Goal: Task Accomplishment & Management: Use online tool/utility

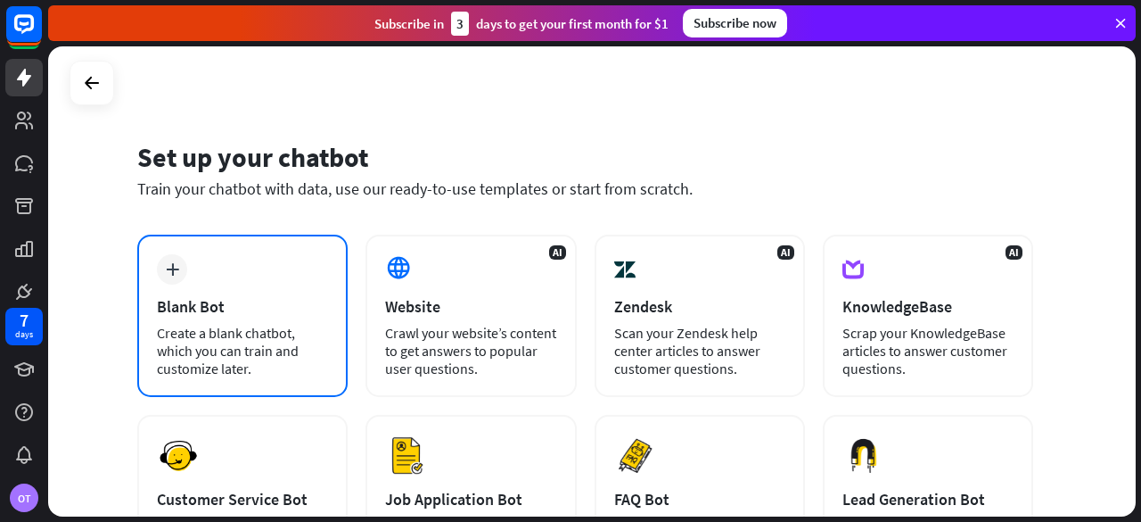
click at [197, 261] on div "plus Blank Bot Create a blank chatbot, which you can train and customize later." at bounding box center [242, 316] width 210 height 162
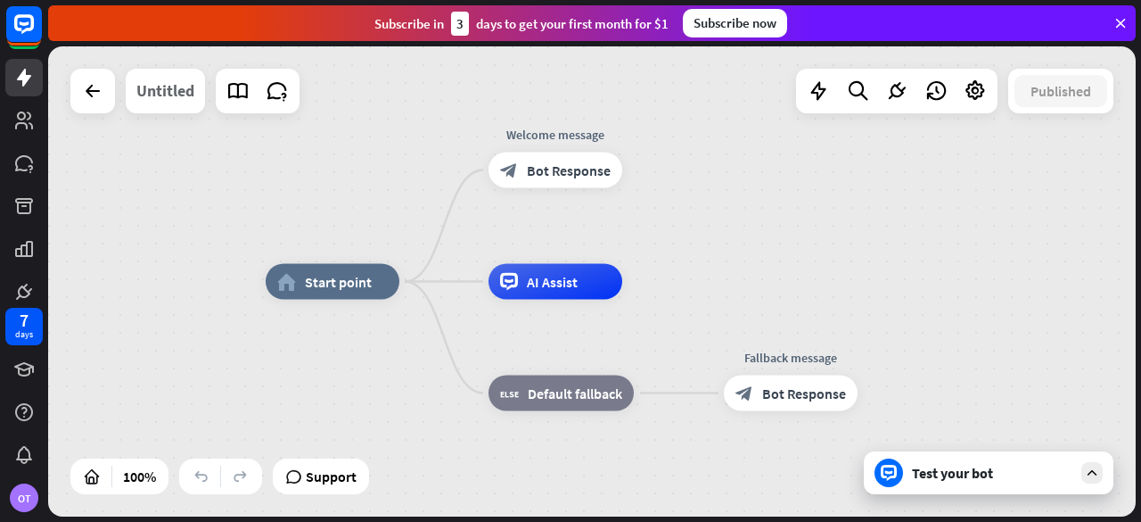
click at [189, 82] on div "Untitled" at bounding box center [165, 91] width 58 height 45
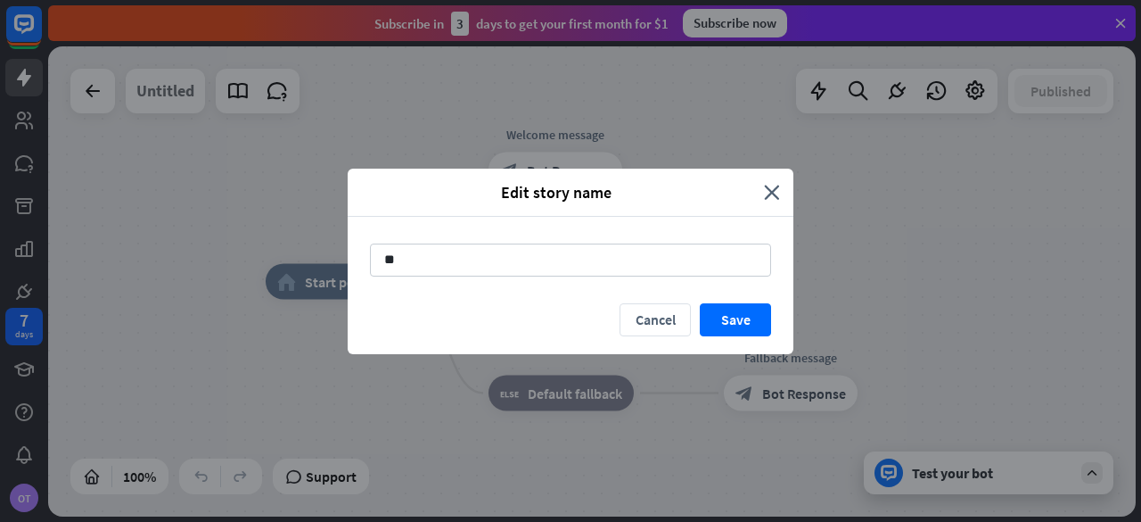
type input "*"
type input "*********"
click at [106, 517] on div "Edit story name close ********* Cancel Save" at bounding box center [570, 261] width 1141 height 522
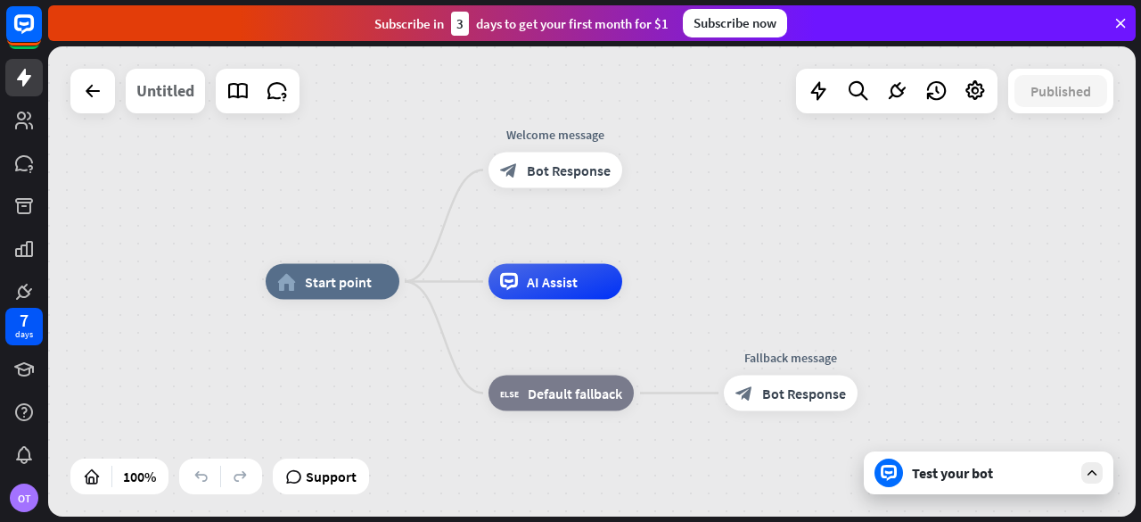
click at [167, 78] on div "Untitled" at bounding box center [165, 91] width 58 height 45
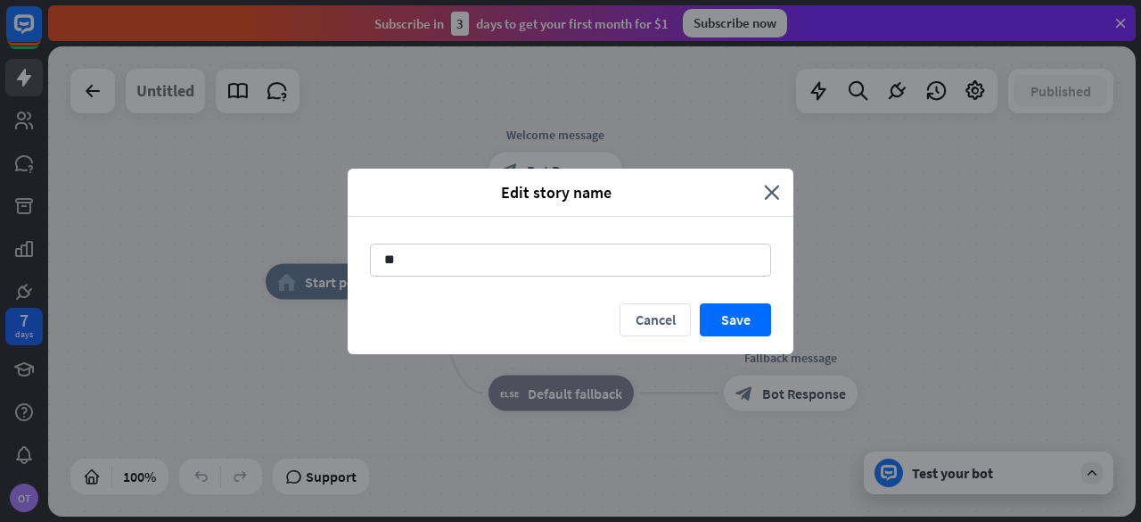
type input "*"
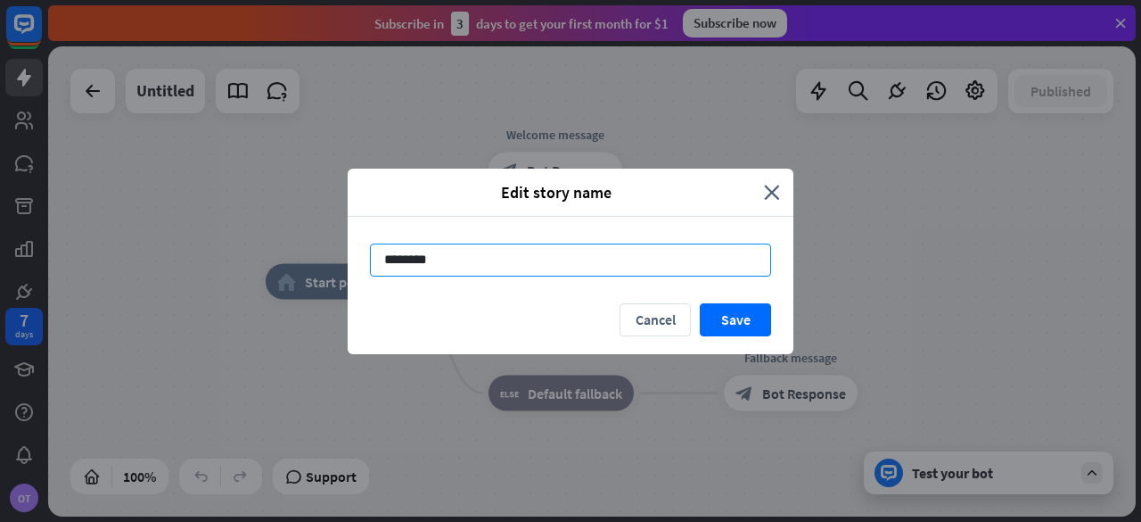
click at [411, 259] on input "********" at bounding box center [570, 259] width 401 height 33
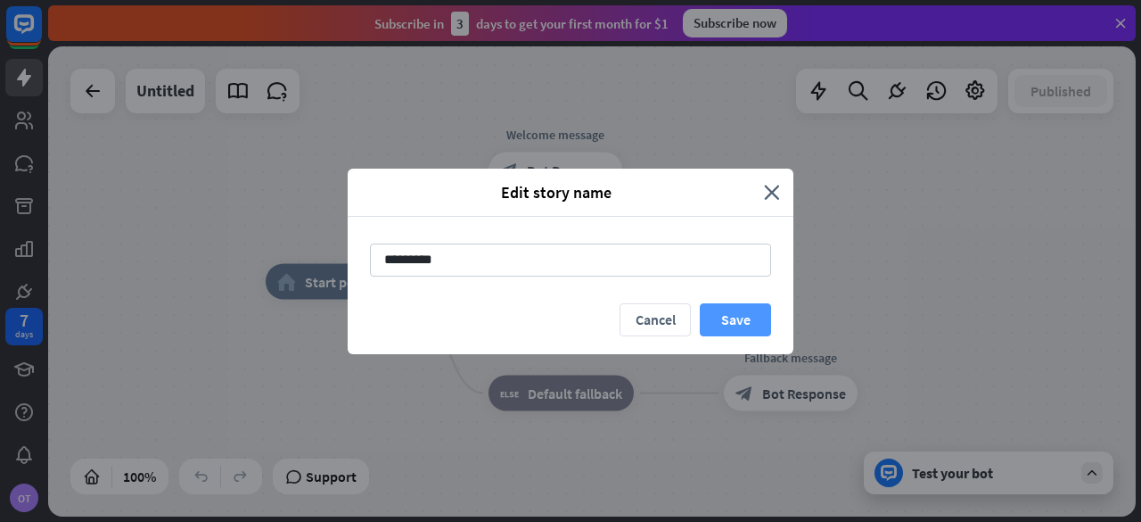
type input "*********"
click at [753, 321] on button "Save" at bounding box center [735, 319] width 71 height 33
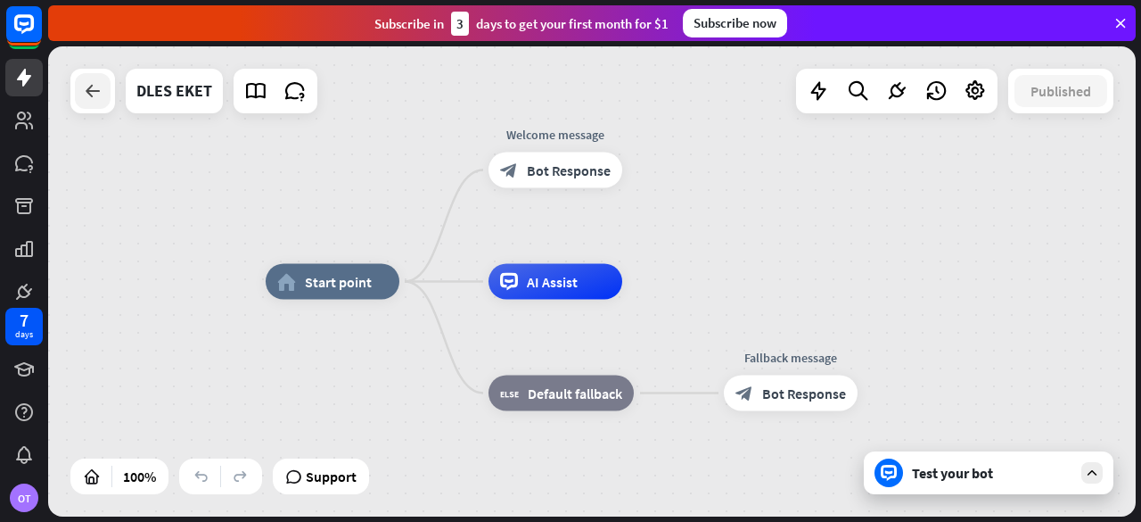
click at [84, 91] on icon at bounding box center [92, 90] width 21 height 21
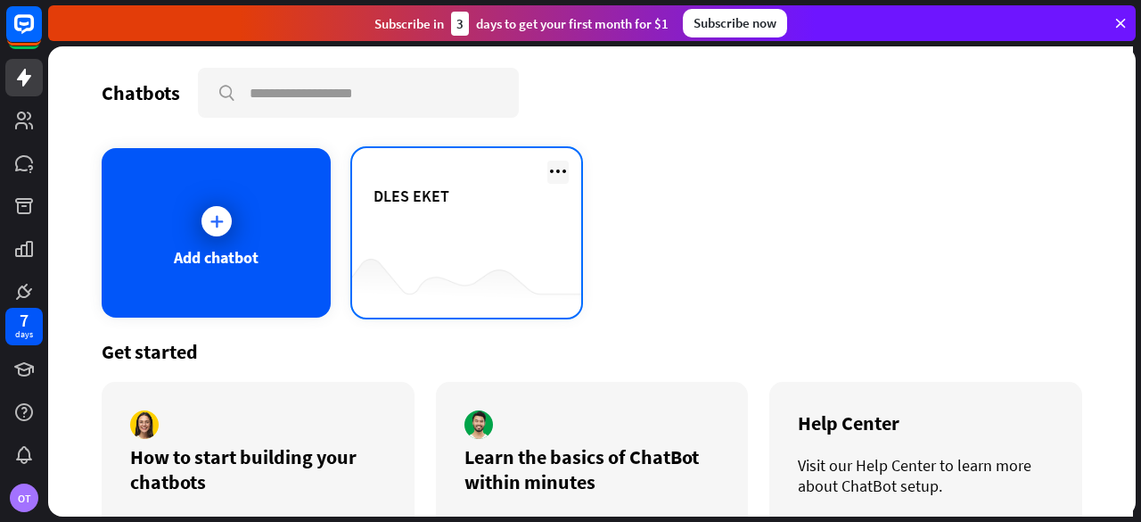
click at [557, 169] on icon at bounding box center [557, 170] width 21 height 21
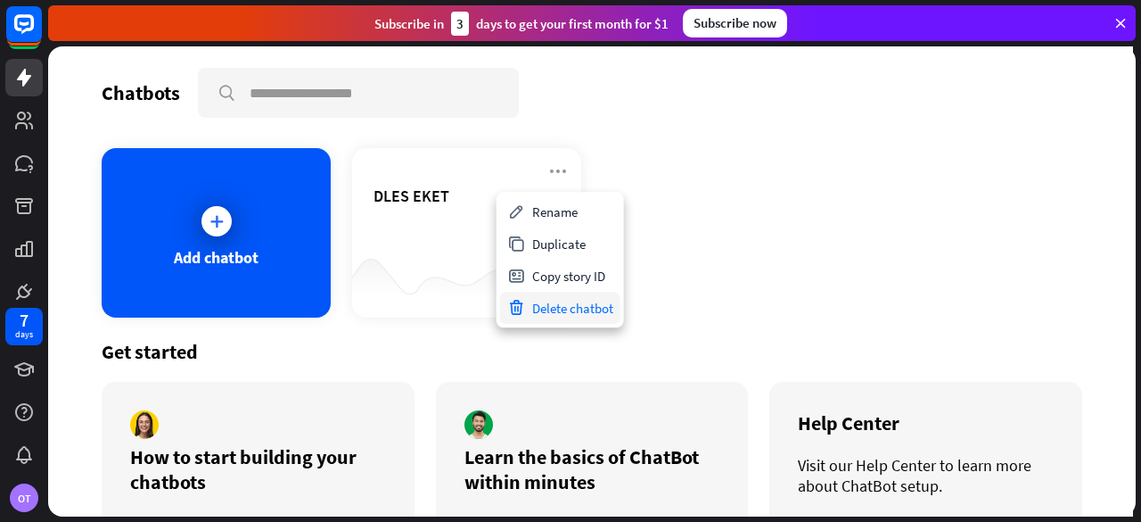
click at [544, 309] on div "Delete chatbot" at bounding box center [560, 308] width 120 height 32
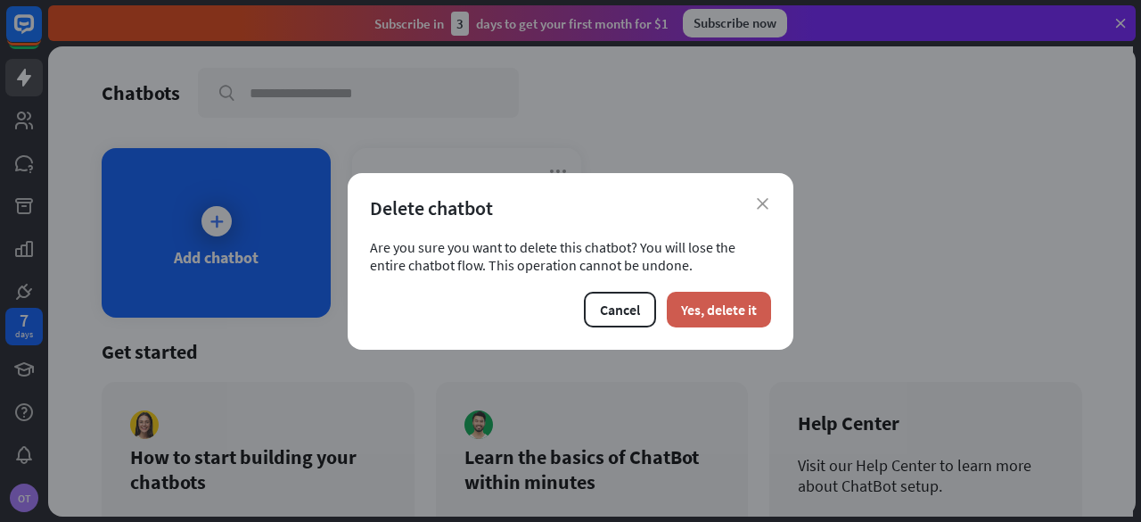
click at [697, 320] on button "Yes, delete it" at bounding box center [719, 310] width 104 height 36
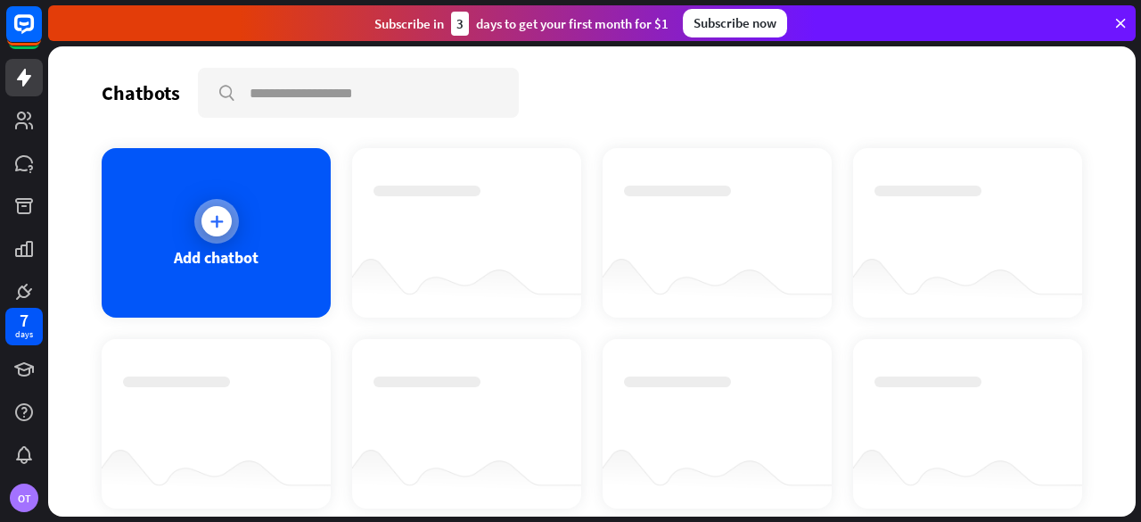
click at [162, 218] on div "Add chatbot" at bounding box center [216, 232] width 229 height 169
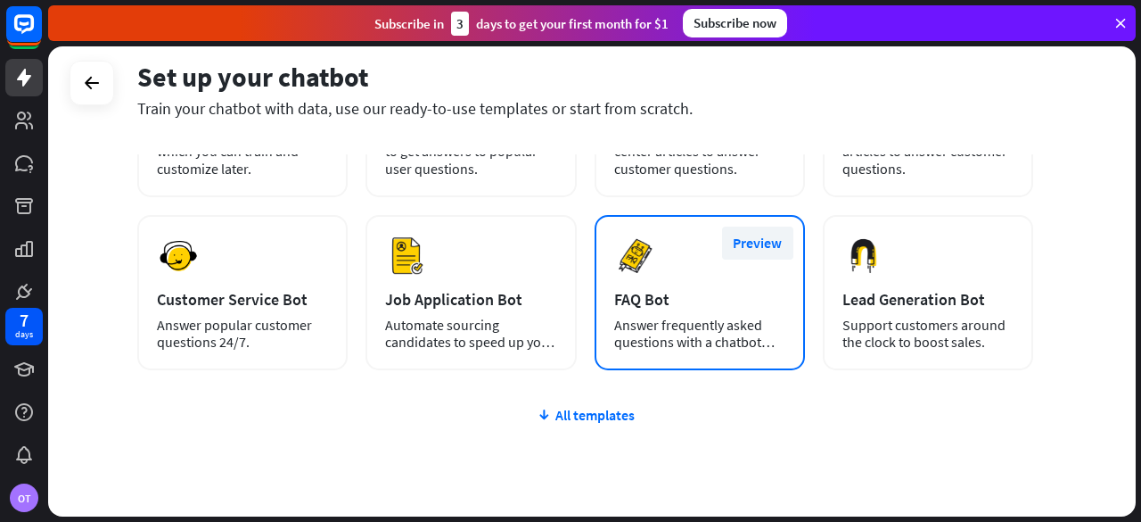
scroll to position [267, 0]
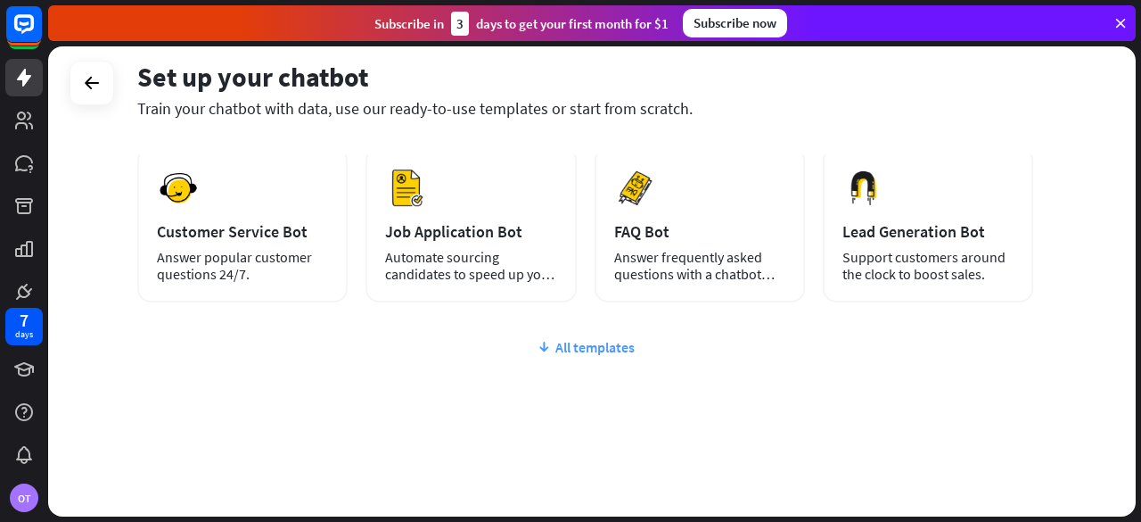
click at [573, 341] on div "All templates" at bounding box center [585, 347] width 896 height 18
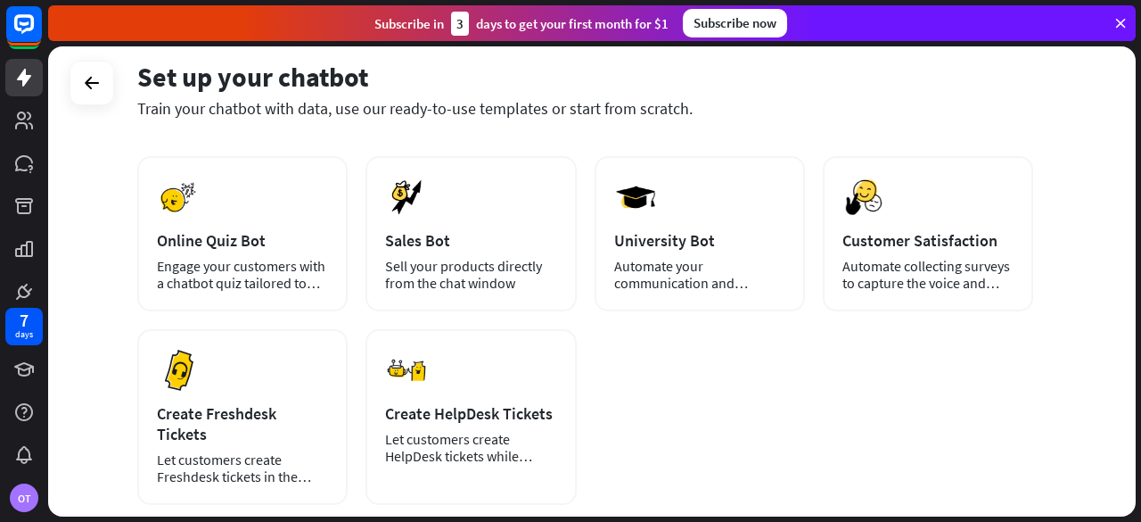
scroll to position [446, 0]
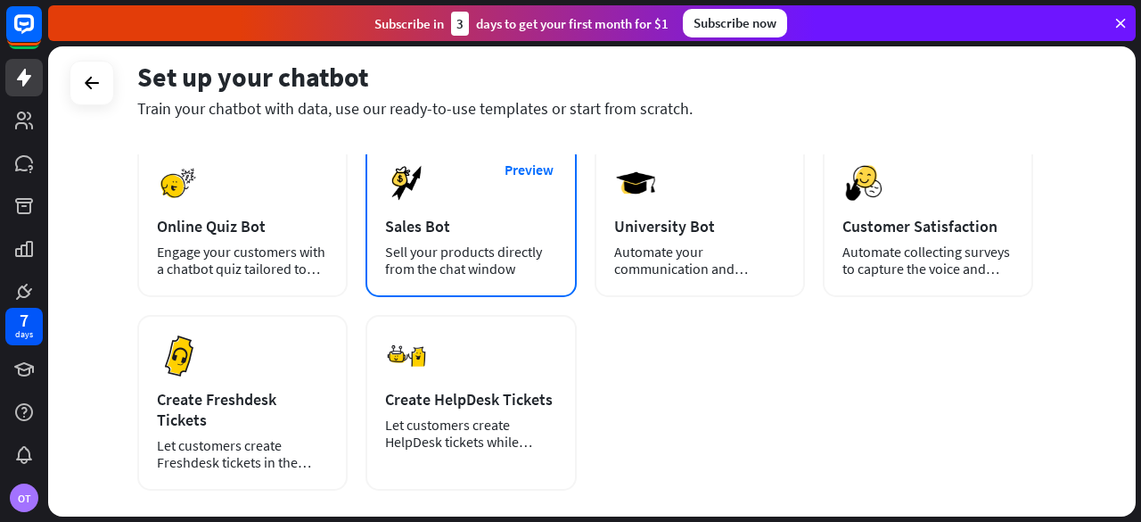
click at [471, 201] on div "Preview Sales Bot Sell your products directly from the chat window" at bounding box center [471, 219] width 210 height 155
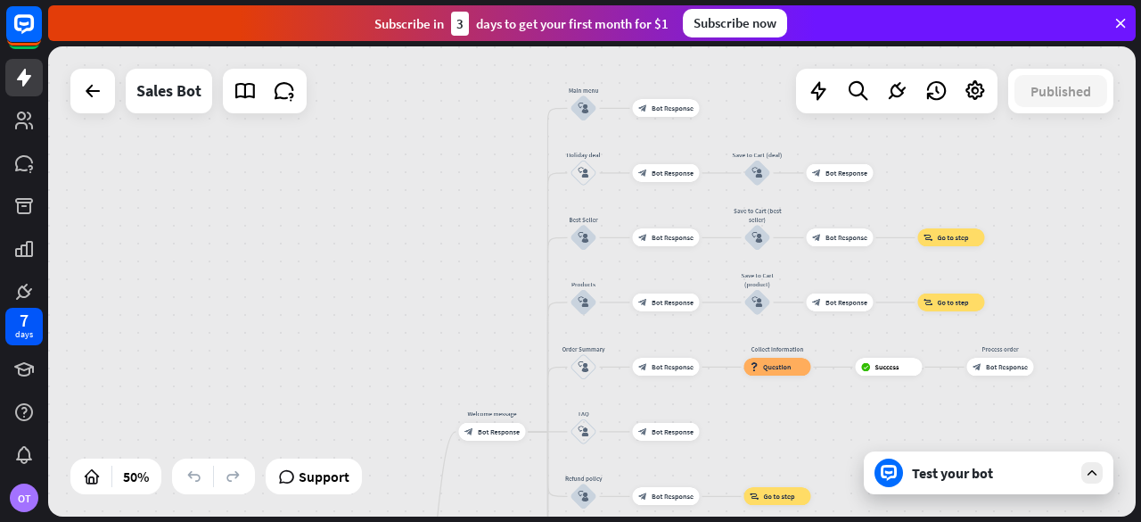
drag, startPoint x: 490, startPoint y: 139, endPoint x: 420, endPoint y: 440, distance: 308.4
click at [420, 440] on div "home_2 Start point Welcome message block_bot_response Bot Response Main menu bl…" at bounding box center [592, 281] width 1088 height 470
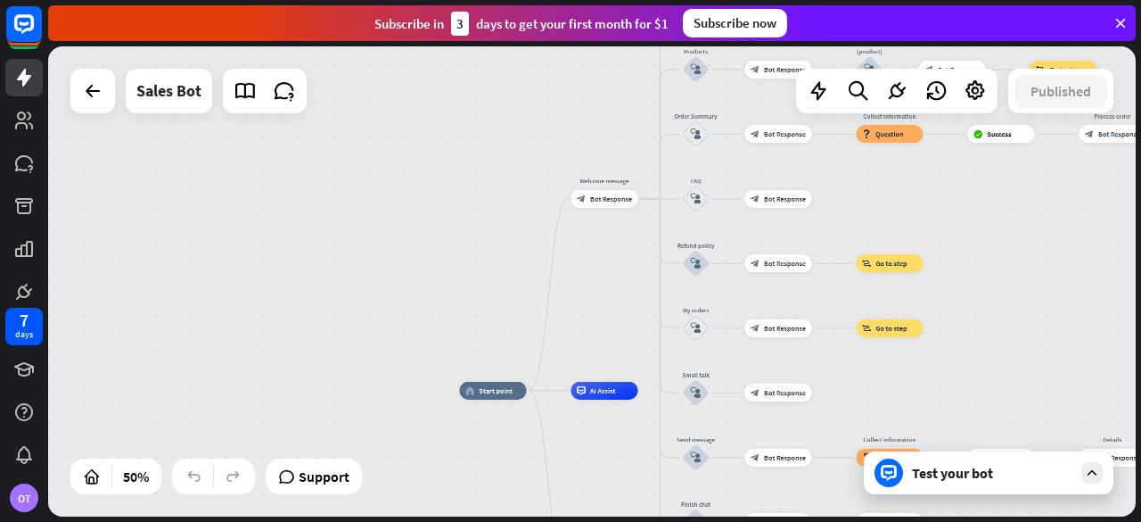
drag, startPoint x: 494, startPoint y: 271, endPoint x: 606, endPoint y: 38, distance: 258.4
click at [606, 38] on div "close Product Help First steps Get started with ChatBot Help Center Follow step…" at bounding box center [594, 261] width 1093 height 522
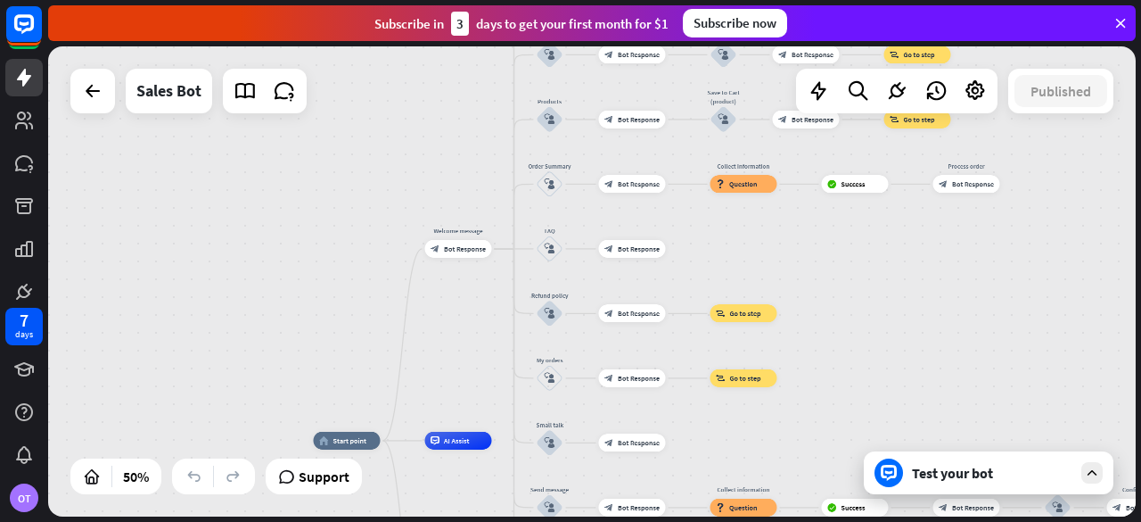
drag, startPoint x: 512, startPoint y: 181, endPoint x: 264, endPoint y: 331, distance: 289.6
click at [264, 331] on div "home_2 Start point Welcome message block_bot_response Bot Response Main menu bl…" at bounding box center [592, 281] width 1088 height 470
click at [918, 483] on div "Test your bot" at bounding box center [989, 472] width 250 height 43
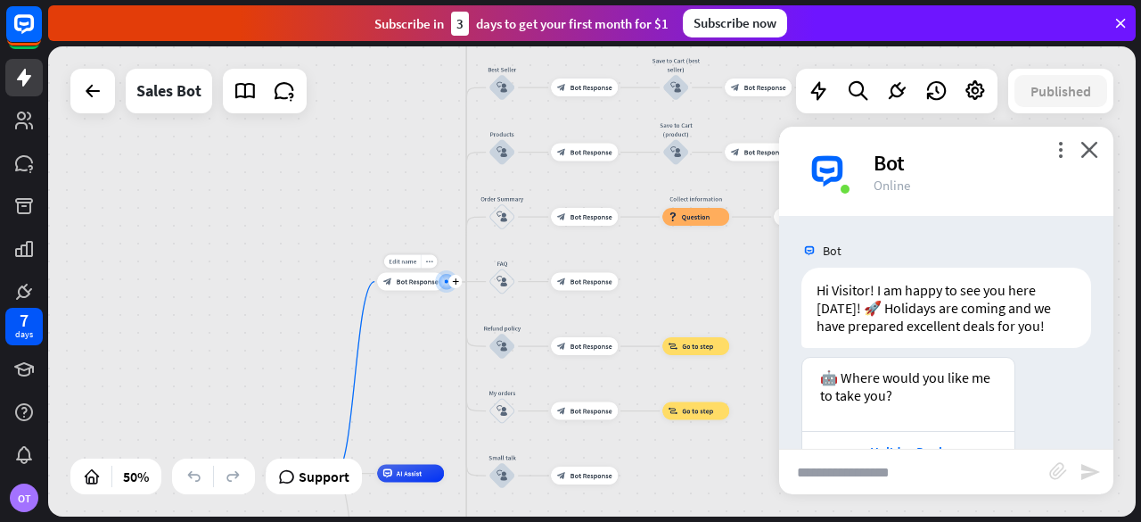
click at [419, 290] on div "block_bot_response Bot Response" at bounding box center [410, 282] width 67 height 18
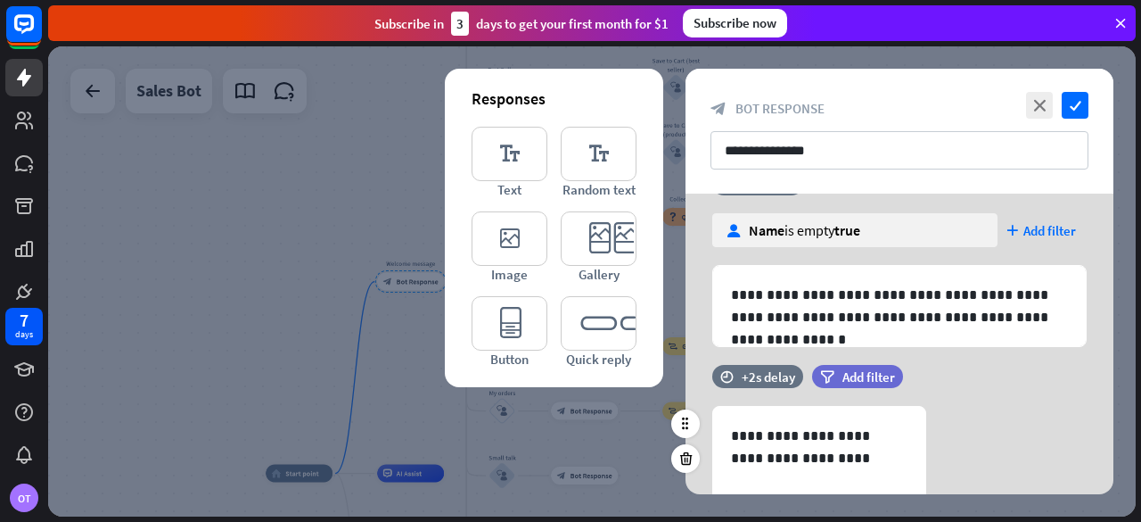
scroll to position [357, 0]
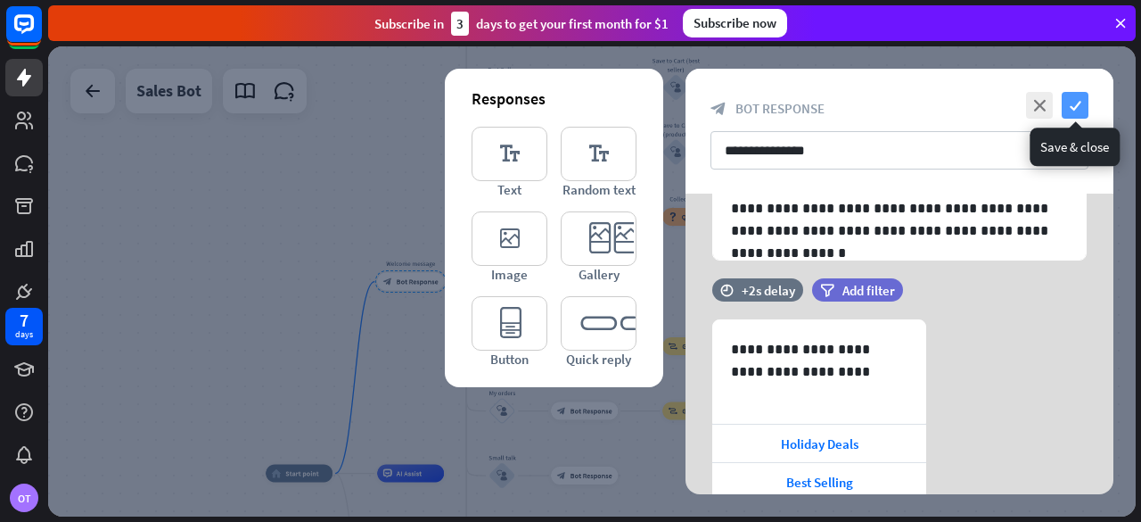
click at [1075, 104] on icon "check" at bounding box center [1075, 105] width 27 height 27
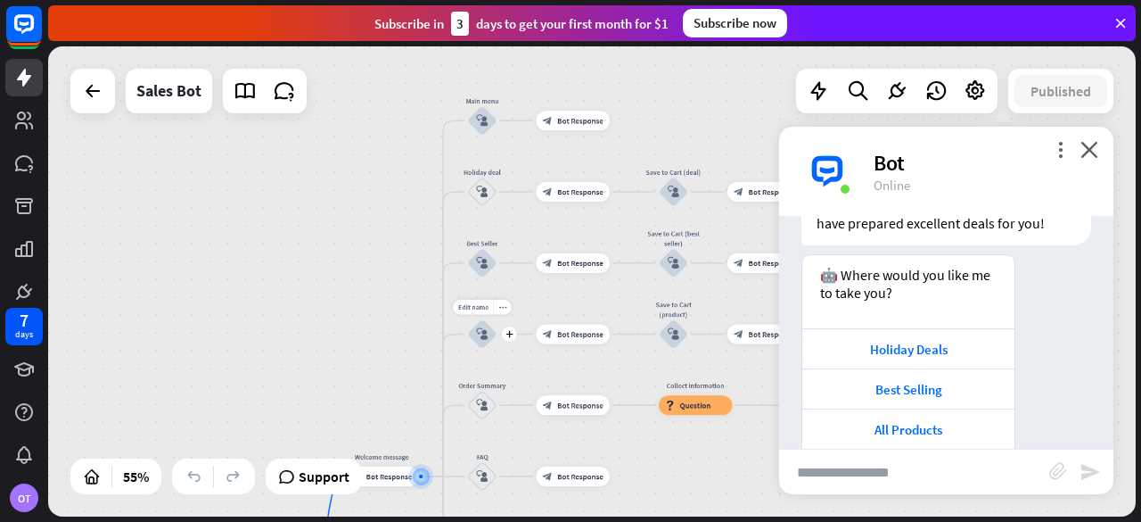
scroll to position [98, 0]
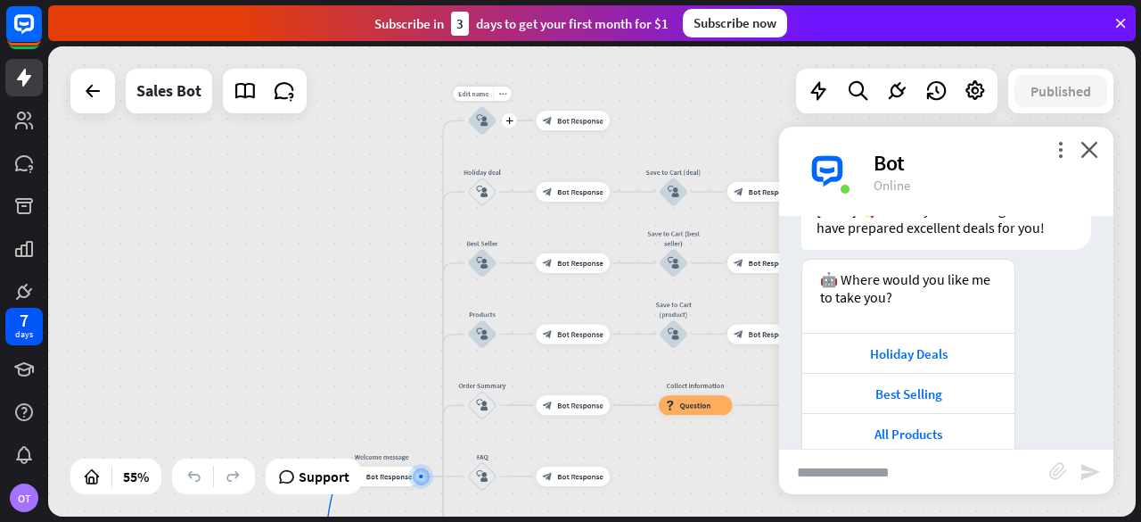
click at [481, 123] on icon "block_user_input" at bounding box center [482, 121] width 12 height 12
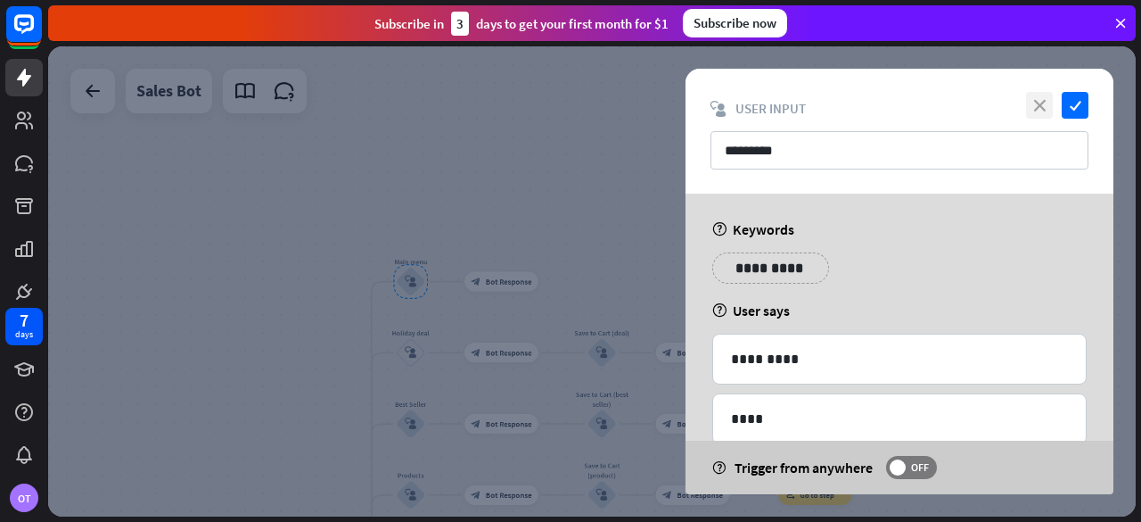
click at [1045, 113] on icon "close" at bounding box center [1039, 105] width 27 height 27
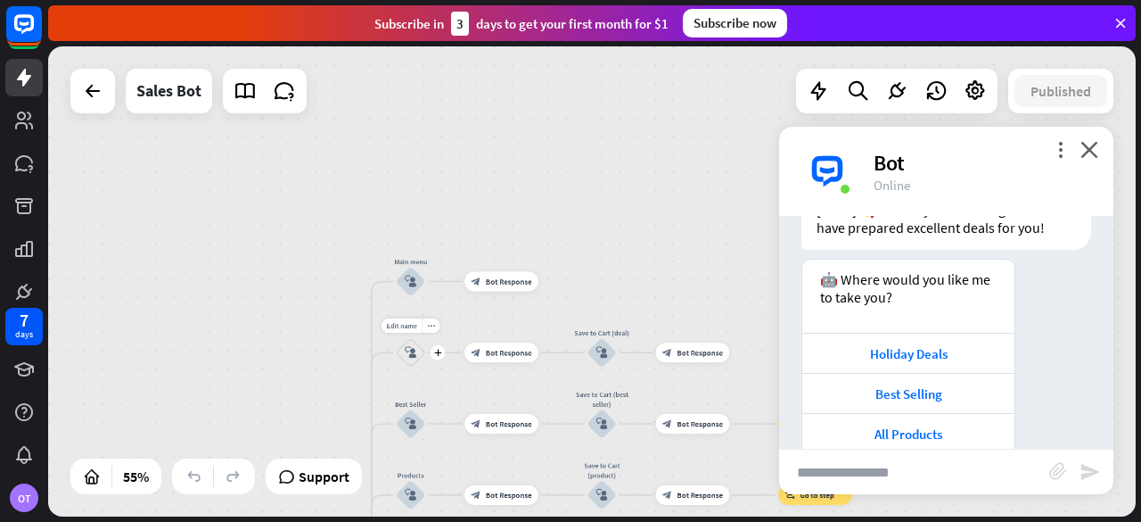
click at [405, 350] on icon "block_user_input" at bounding box center [411, 353] width 12 height 12
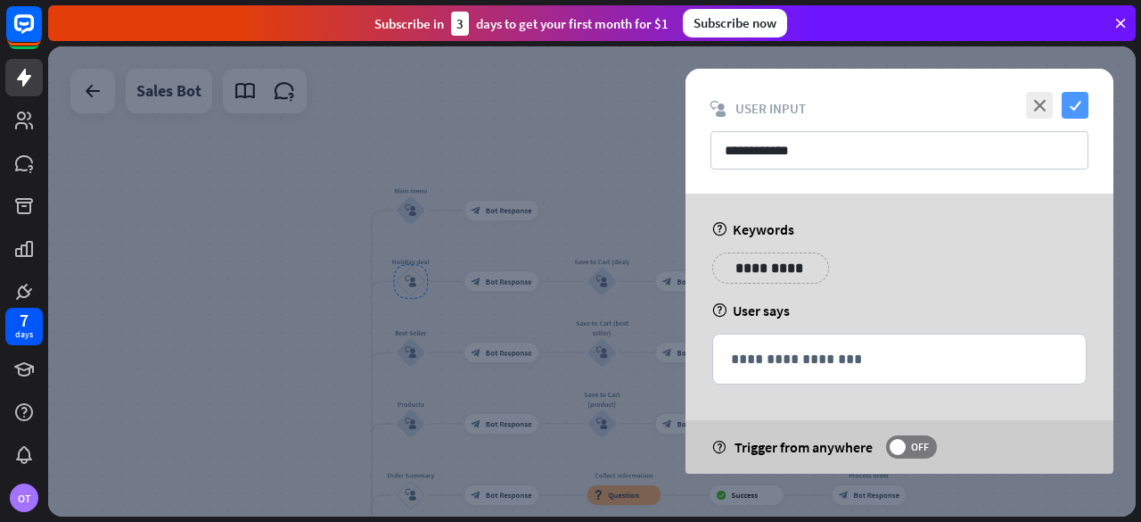
click at [1081, 110] on icon "check" at bounding box center [1075, 105] width 27 height 27
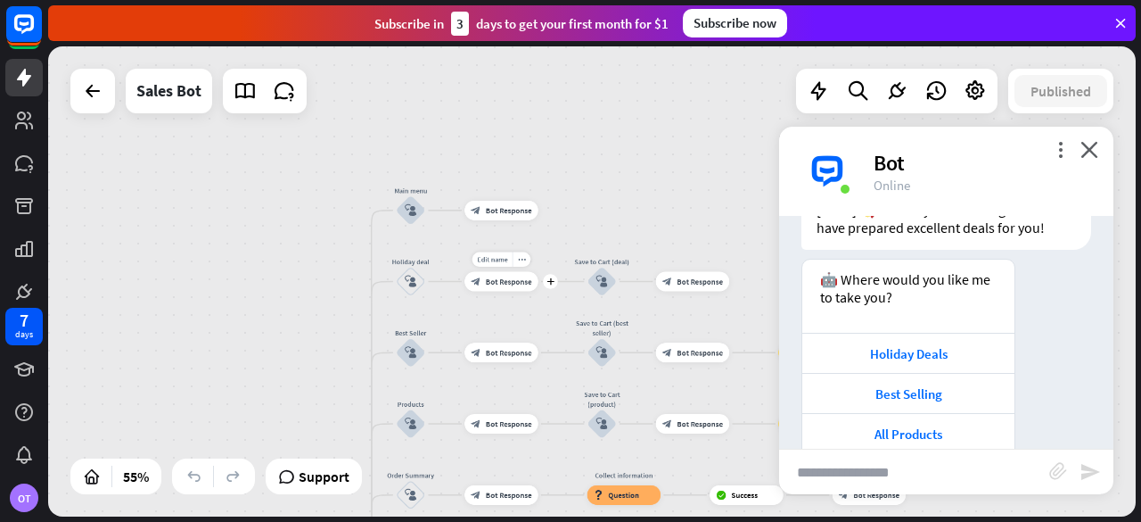
click at [506, 292] on div "Edit name more_horiz plus block_bot_response Bot Response" at bounding box center [502, 282] width 74 height 20
click at [508, 288] on div "block_bot_response Bot Response" at bounding box center [502, 282] width 74 height 20
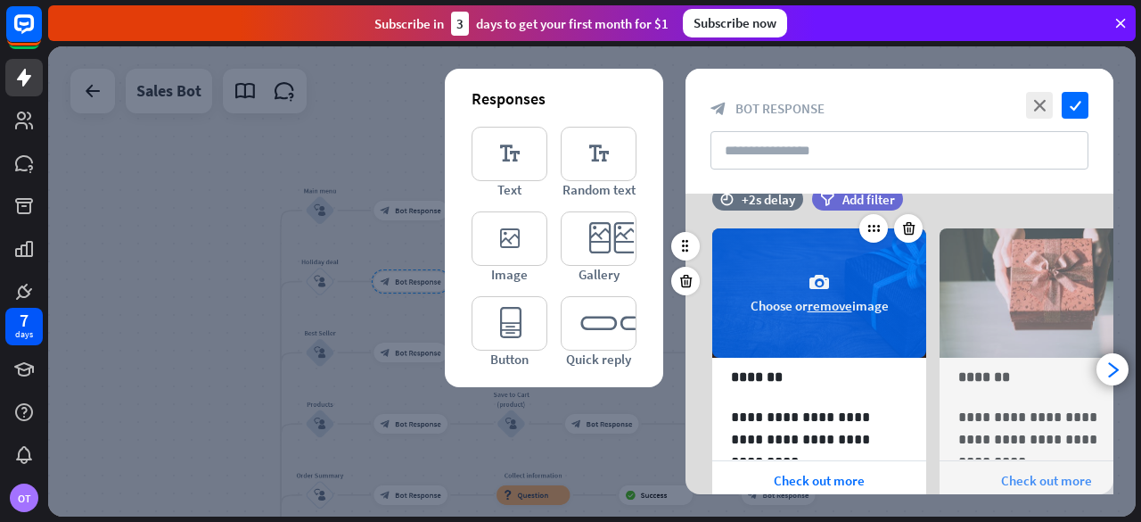
scroll to position [13, 0]
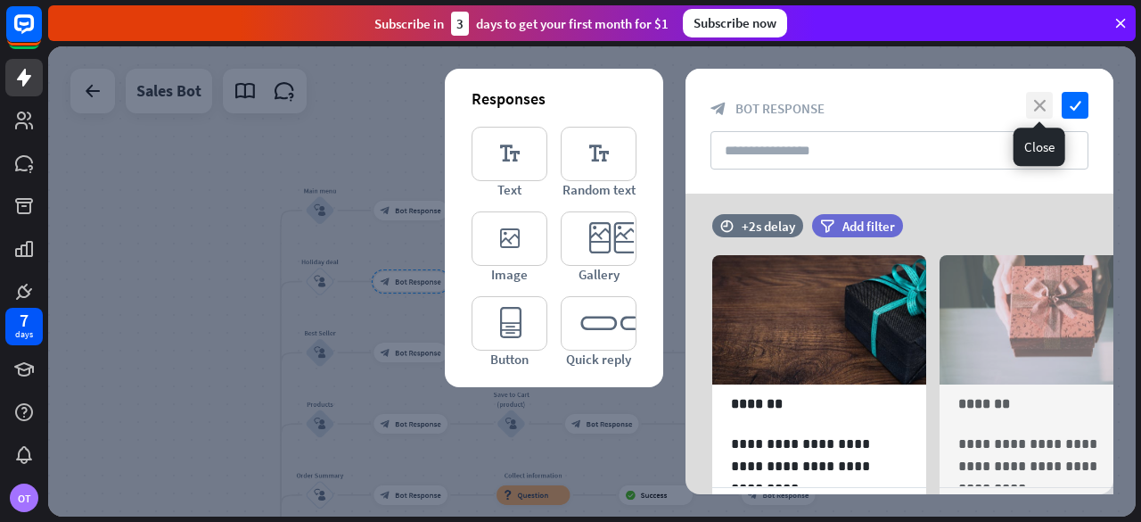
click at [1045, 103] on icon "close" at bounding box center [1039, 105] width 27 height 27
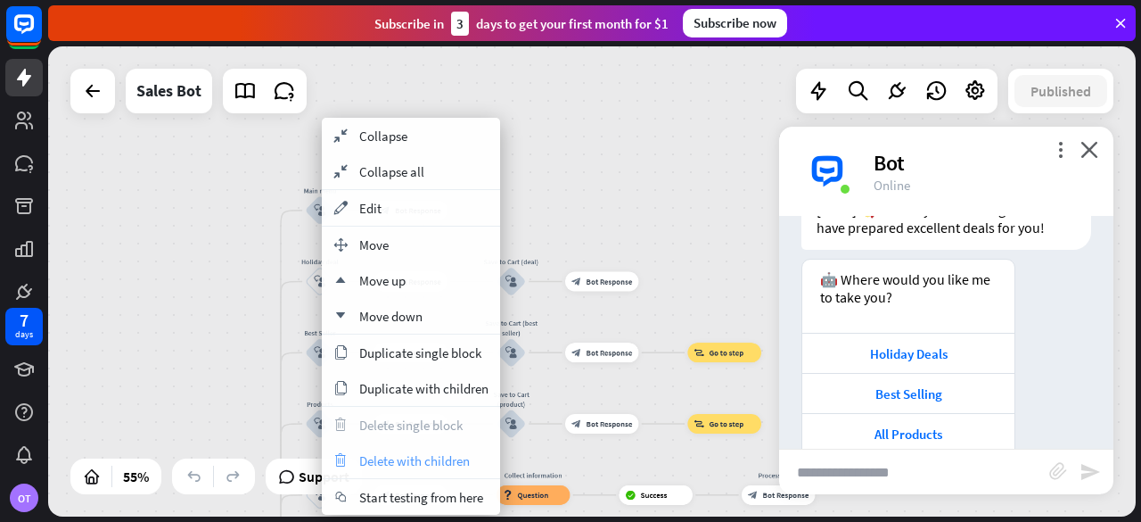
click at [410, 457] on span "Delete with children" at bounding box center [414, 460] width 111 height 17
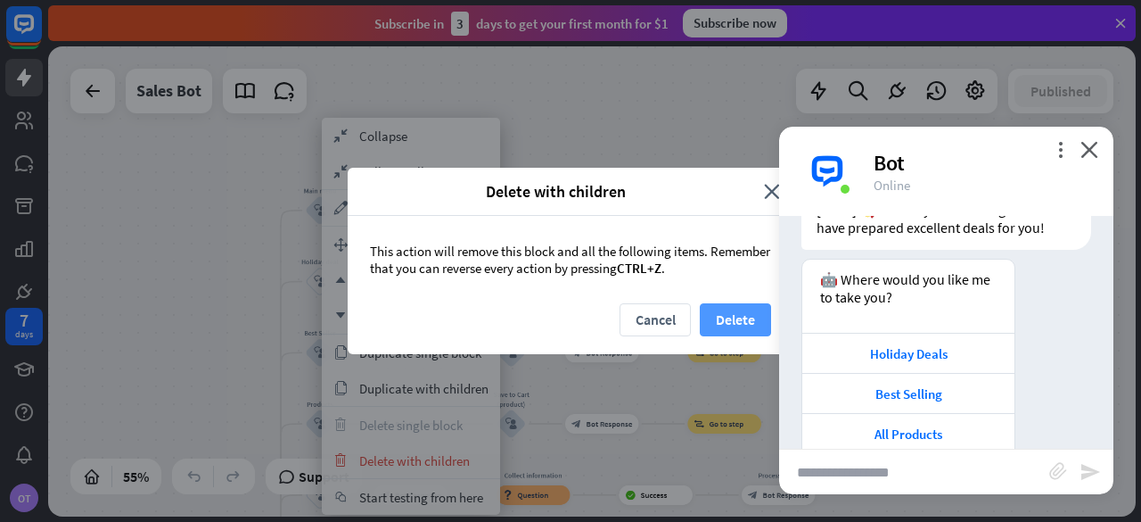
click at [731, 313] on button "Delete" at bounding box center [735, 319] width 71 height 33
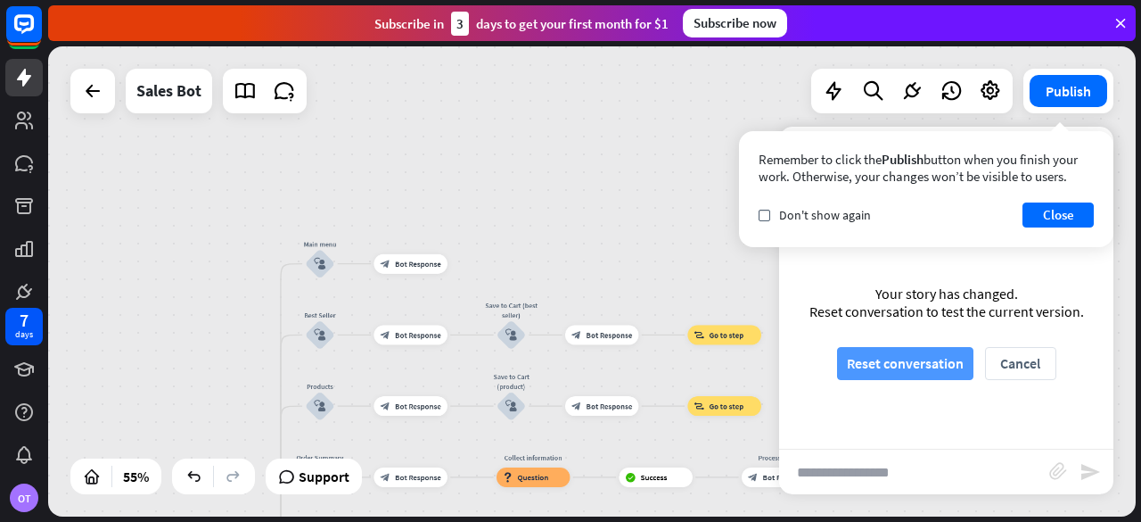
click at [900, 374] on button "Reset conversation" at bounding box center [905, 363] width 136 height 33
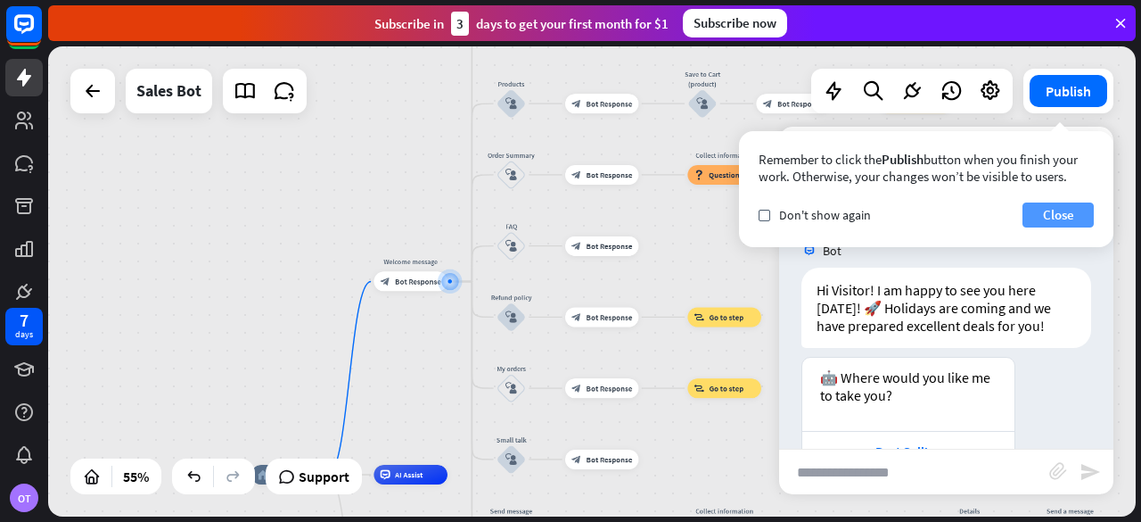
scroll to position [169, 0]
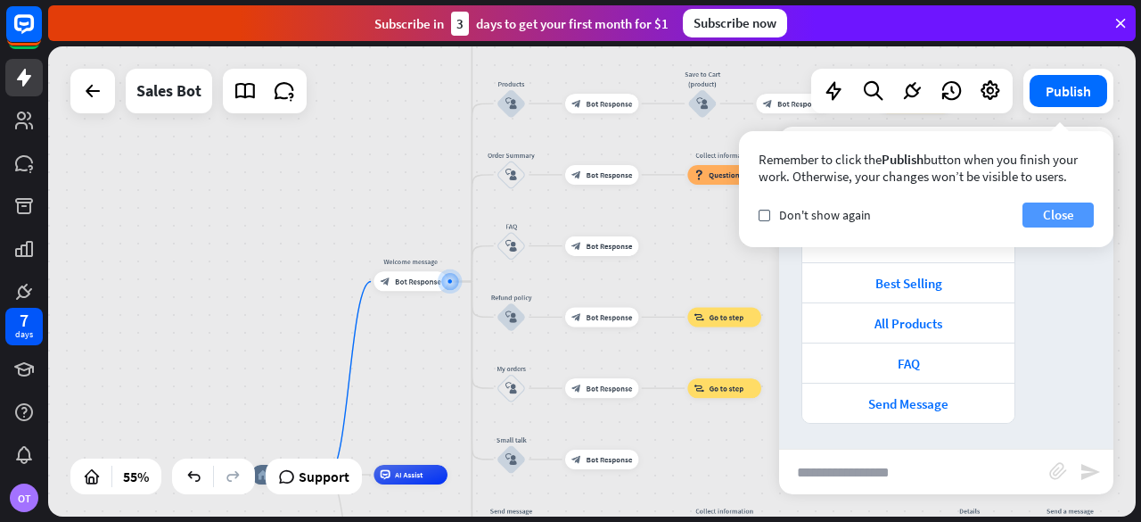
click at [1029, 218] on button "Close" at bounding box center [1058, 214] width 71 height 25
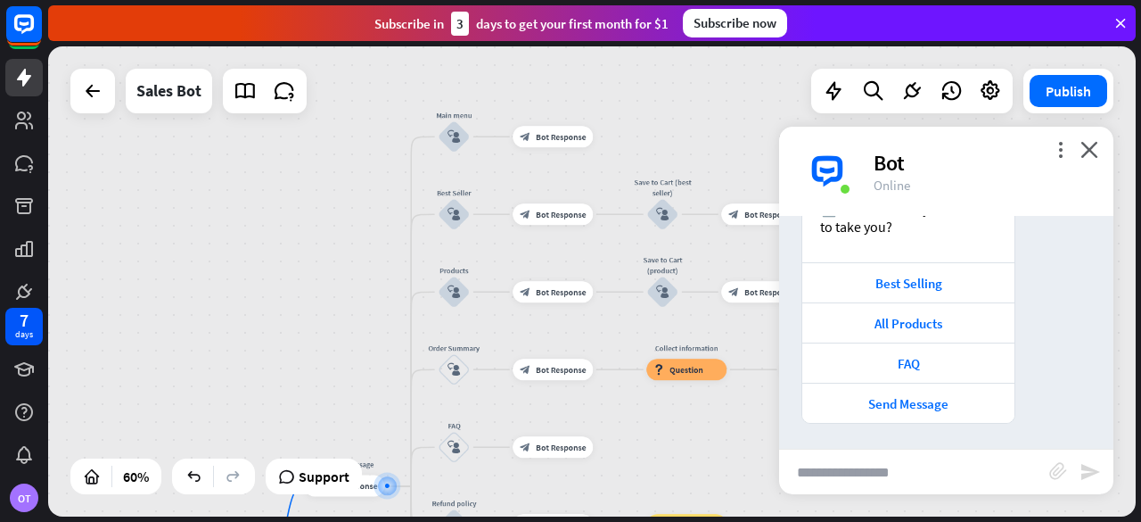
drag, startPoint x: 427, startPoint y: 158, endPoint x: 370, endPoint y: 362, distance: 212.0
click at [371, 363] on div "home_2 Start point Welcome message block_bot_response Bot Response Main menu bl…" at bounding box center [592, 281] width 1088 height 470
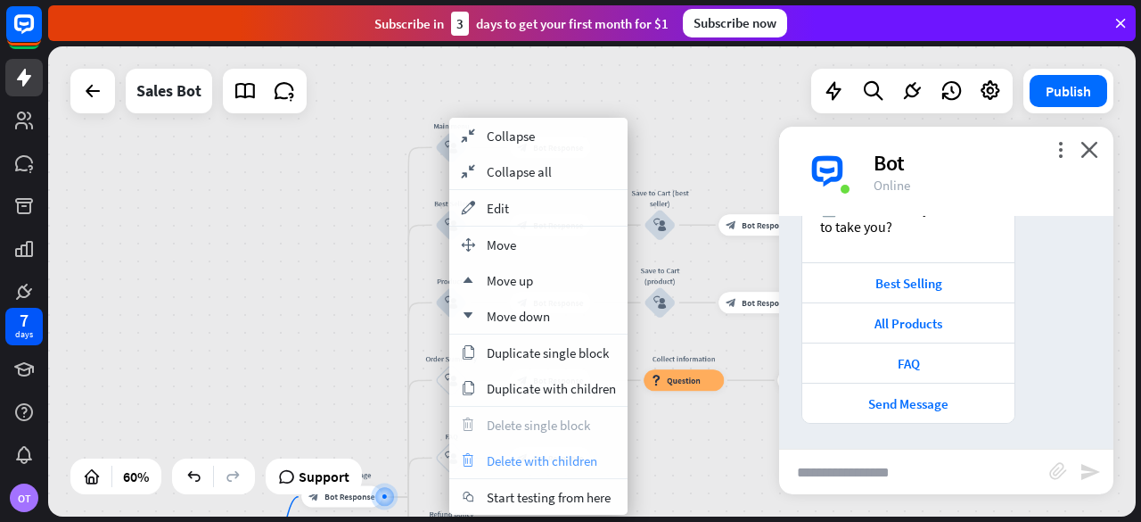
click at [517, 461] on span "Delete with children" at bounding box center [542, 460] width 111 height 17
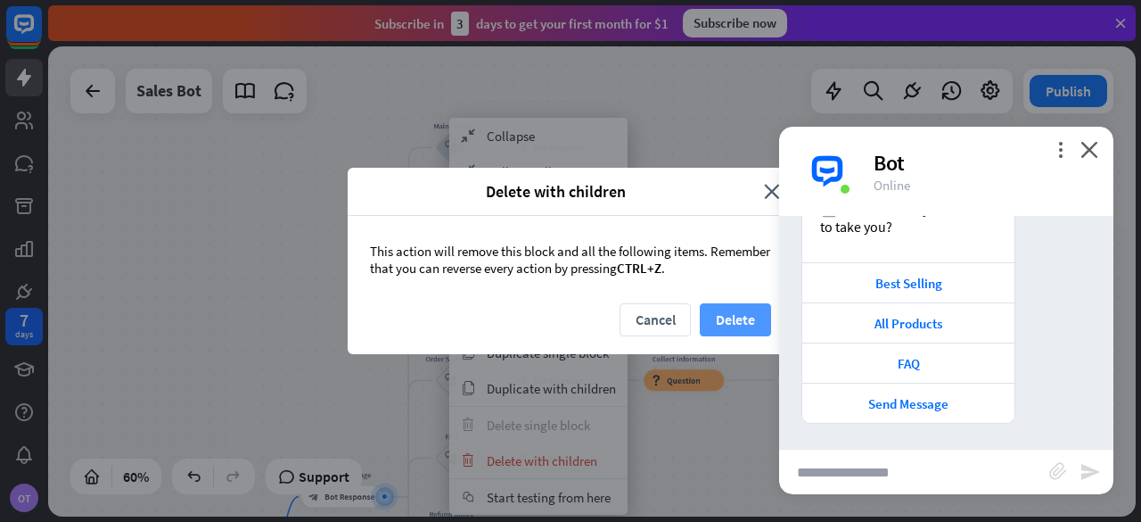
click at [733, 322] on button "Delete" at bounding box center [735, 319] width 71 height 33
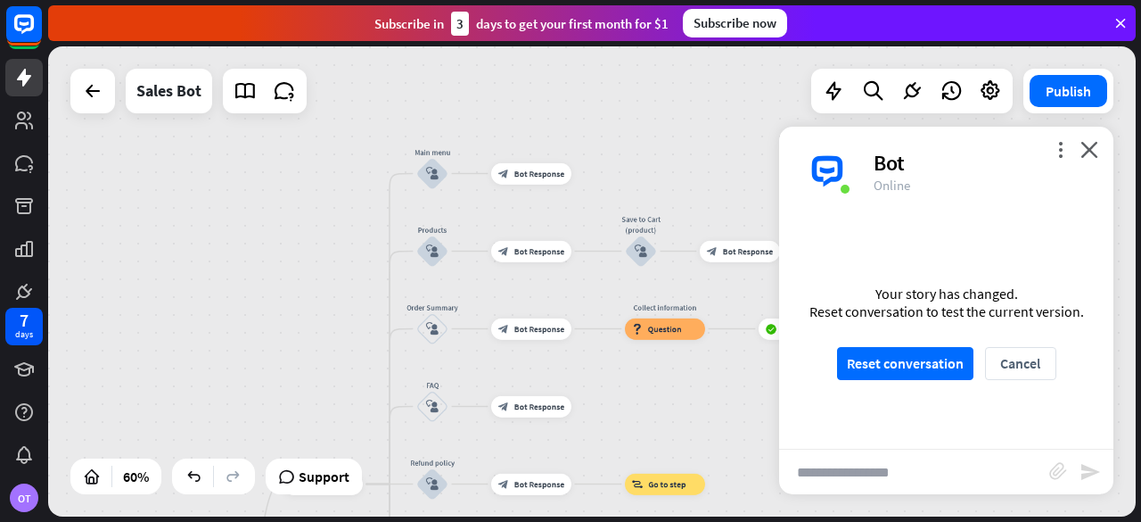
click at [1106, 140] on div "more_vert close Bot Online" at bounding box center [946, 171] width 334 height 89
click at [1092, 155] on icon "close" at bounding box center [1090, 149] width 18 height 17
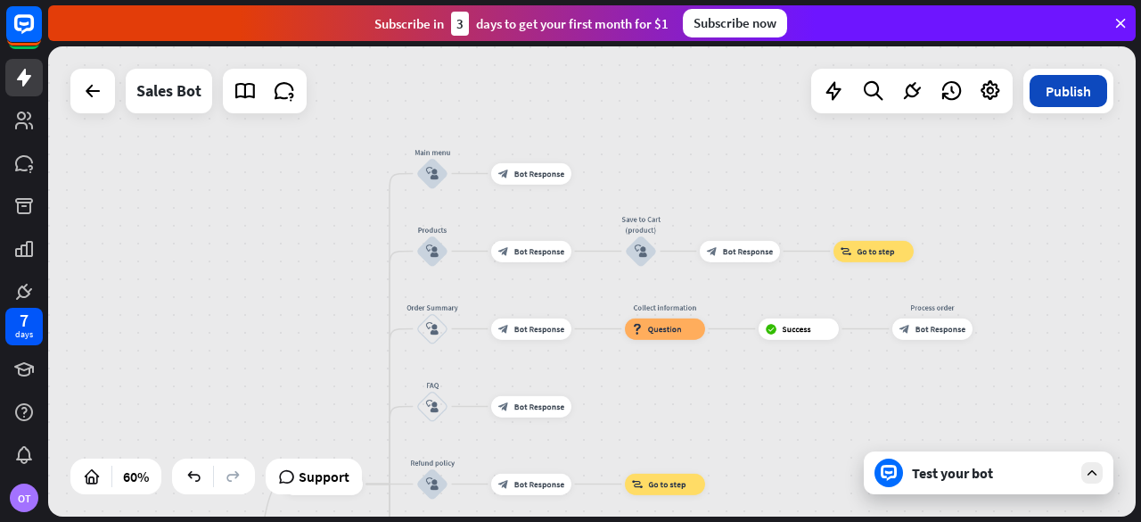
click at [1087, 92] on button "Publish" at bounding box center [1069, 91] width 78 height 32
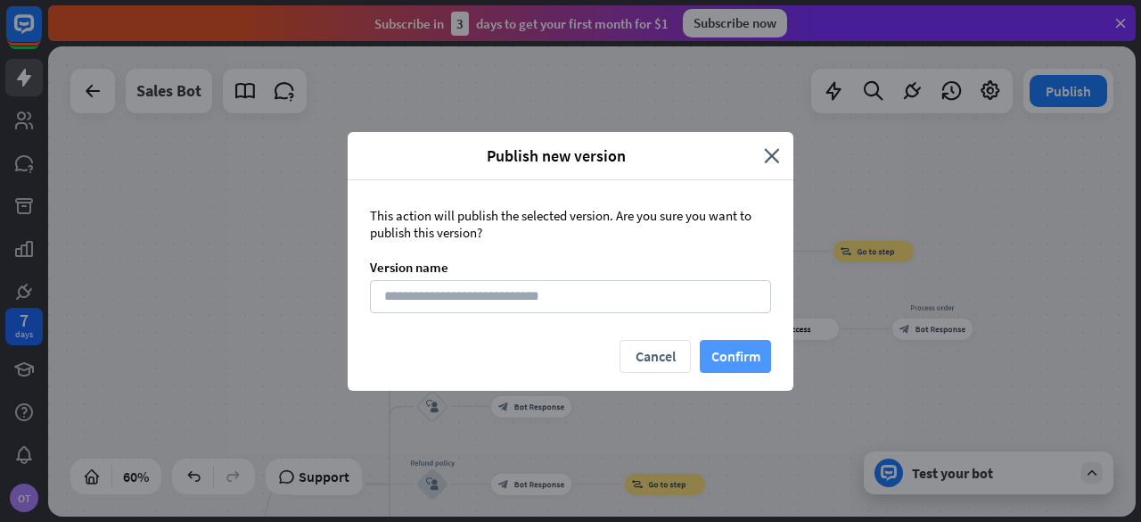
click at [724, 357] on button "Confirm" at bounding box center [735, 356] width 71 height 33
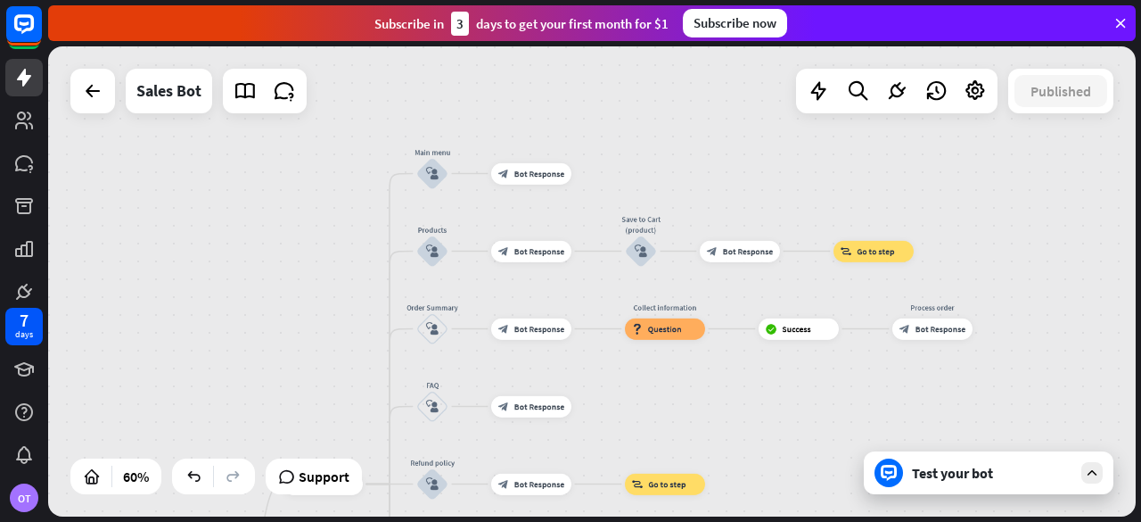
click at [1101, 471] on div at bounding box center [1092, 472] width 21 height 21
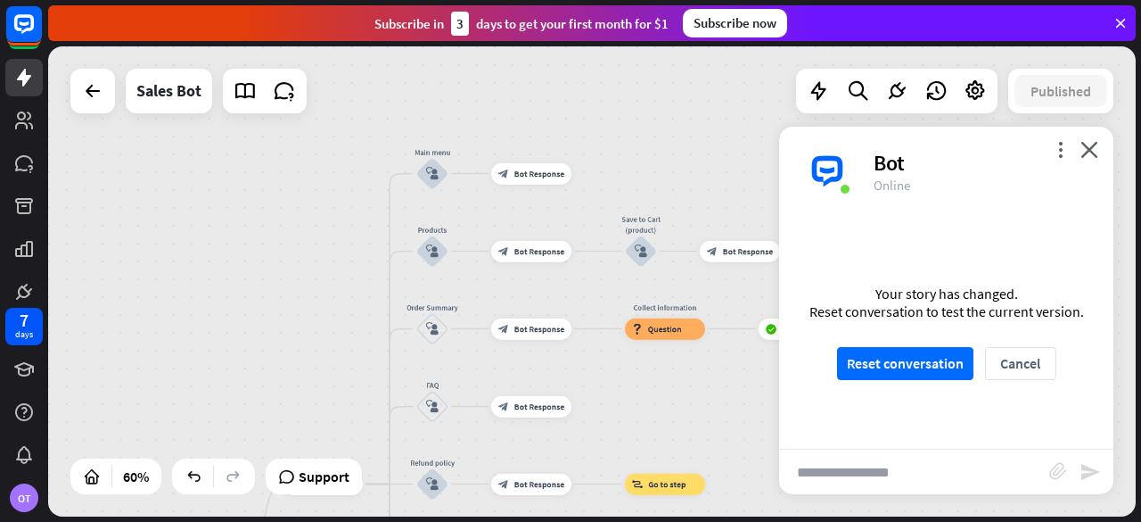
click at [1107, 141] on div "more_vert close Bot Online" at bounding box center [946, 171] width 334 height 89
click at [1090, 142] on icon "close" at bounding box center [1090, 149] width 18 height 17
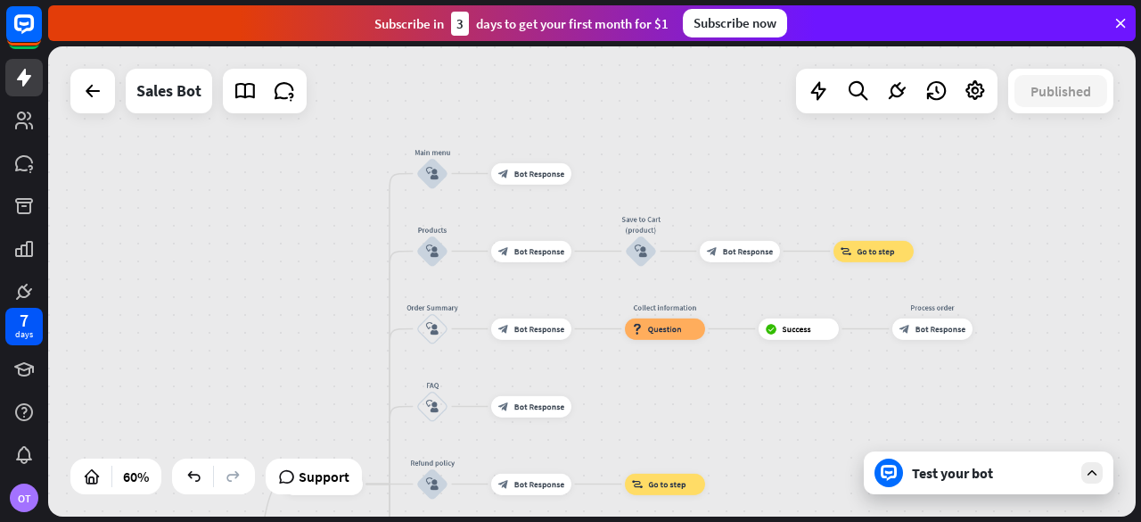
click at [1083, 483] on div "Test your bot" at bounding box center [989, 472] width 250 height 43
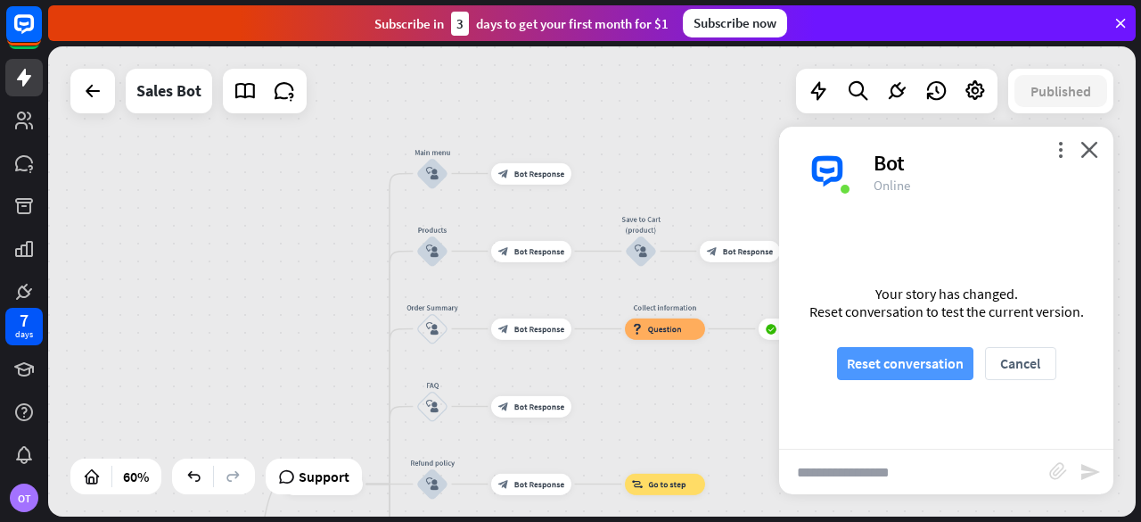
click at [890, 363] on button "Reset conversation" at bounding box center [905, 363] width 136 height 33
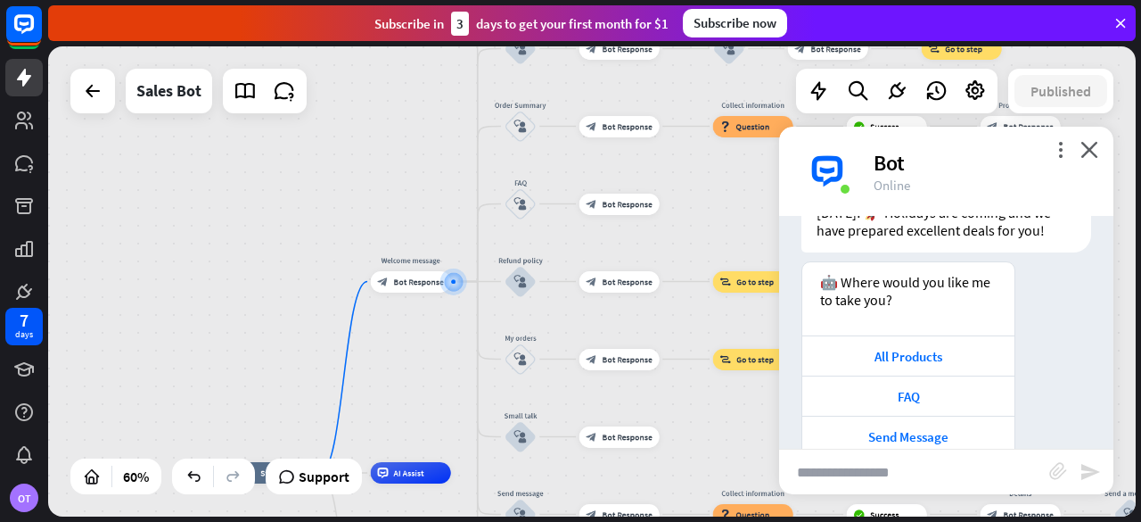
scroll to position [128, 0]
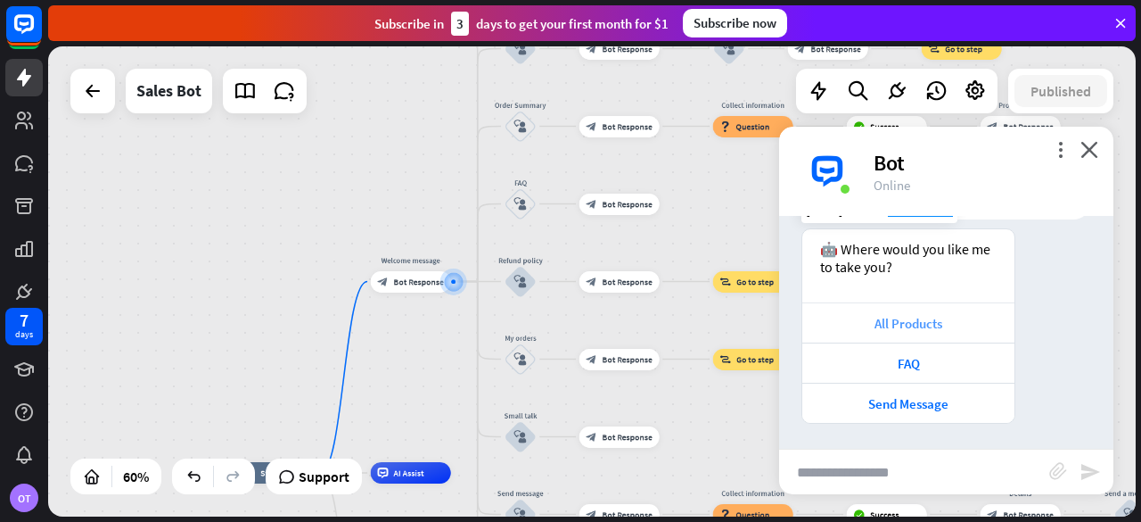
click at [902, 333] on div "All Products" at bounding box center [908, 322] width 212 height 40
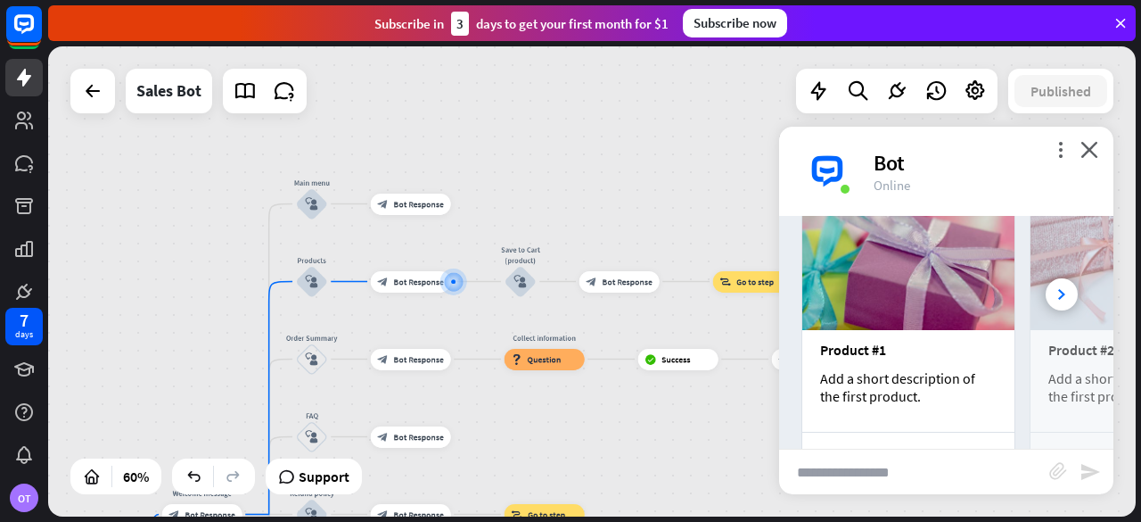
scroll to position [486, 0]
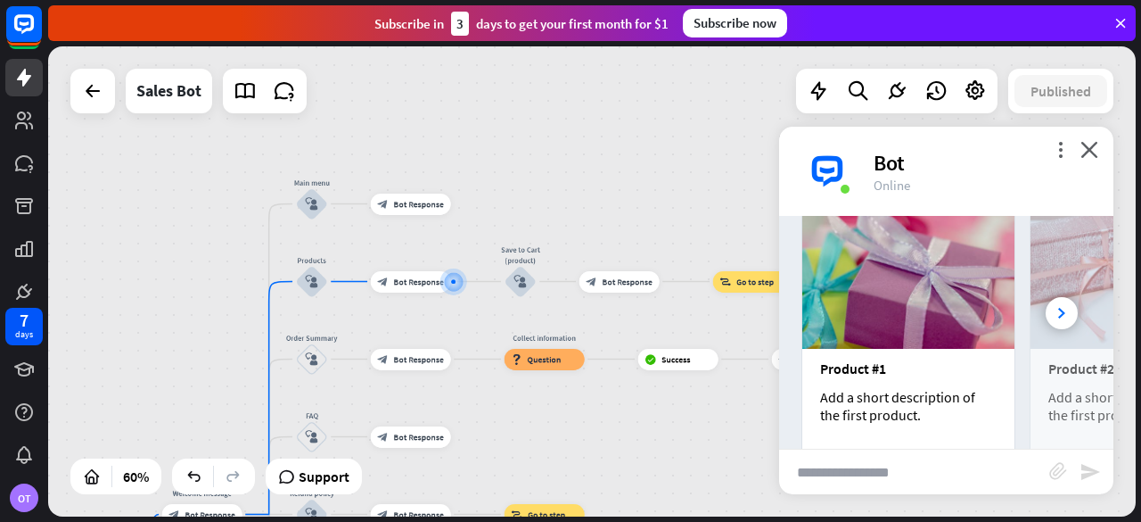
click at [895, 286] on img at bounding box center [908, 273] width 212 height 152
click at [906, 315] on img at bounding box center [908, 273] width 212 height 152
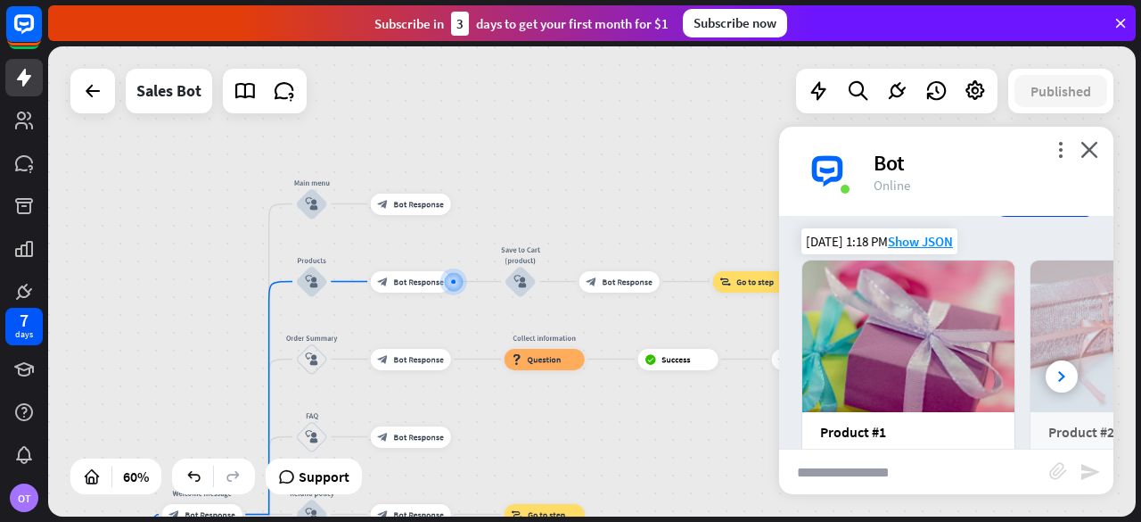
scroll to position [423, 0]
click at [919, 345] on img at bounding box center [908, 336] width 212 height 152
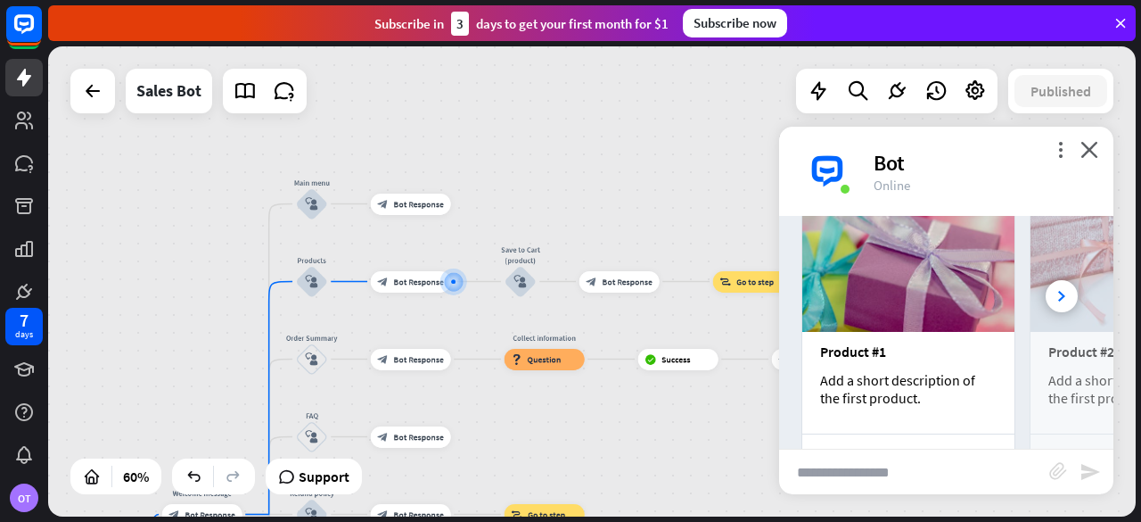
scroll to position [504, 0]
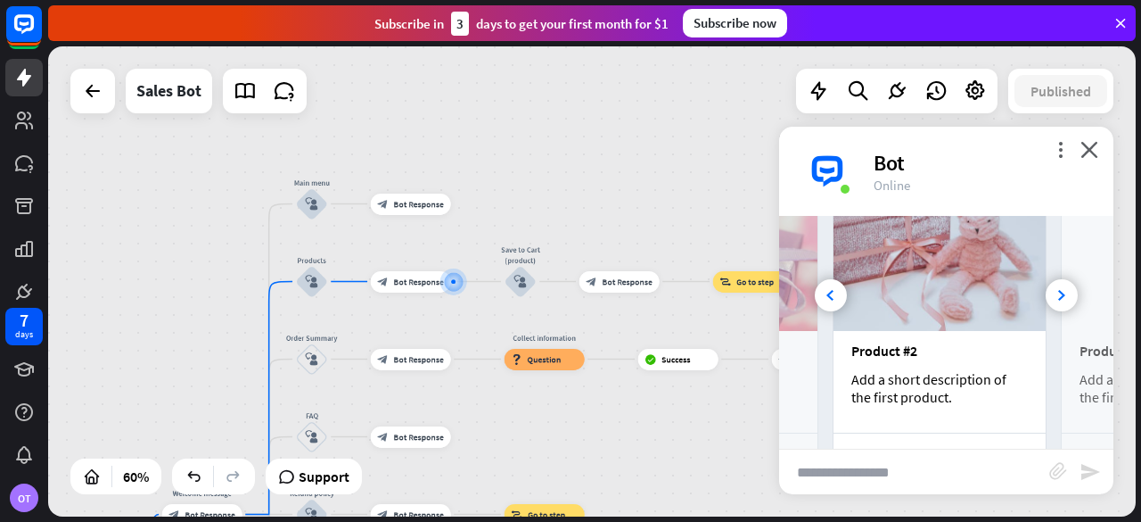
click at [897, 299] on img at bounding box center [940, 255] width 212 height 152
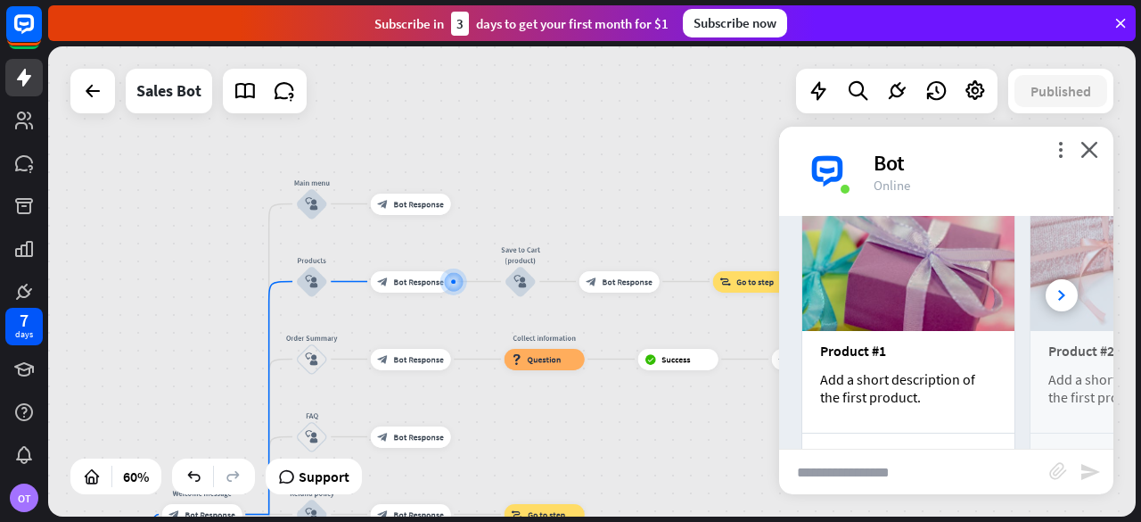
scroll to position [0, 0]
click at [868, 273] on img at bounding box center [908, 255] width 212 height 152
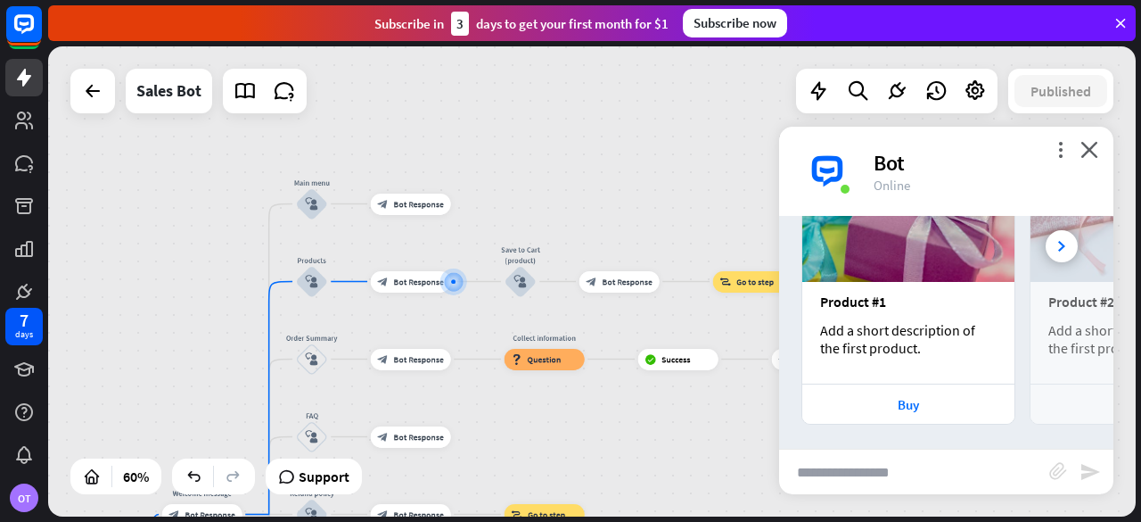
click at [879, 310] on div "Product #1 Add a short description of the first product." at bounding box center [908, 333] width 212 height 102
click at [879, 321] on div "Add a short description of the first product." at bounding box center [908, 339] width 177 height 36
click at [880, 251] on img at bounding box center [908, 206] width 212 height 152
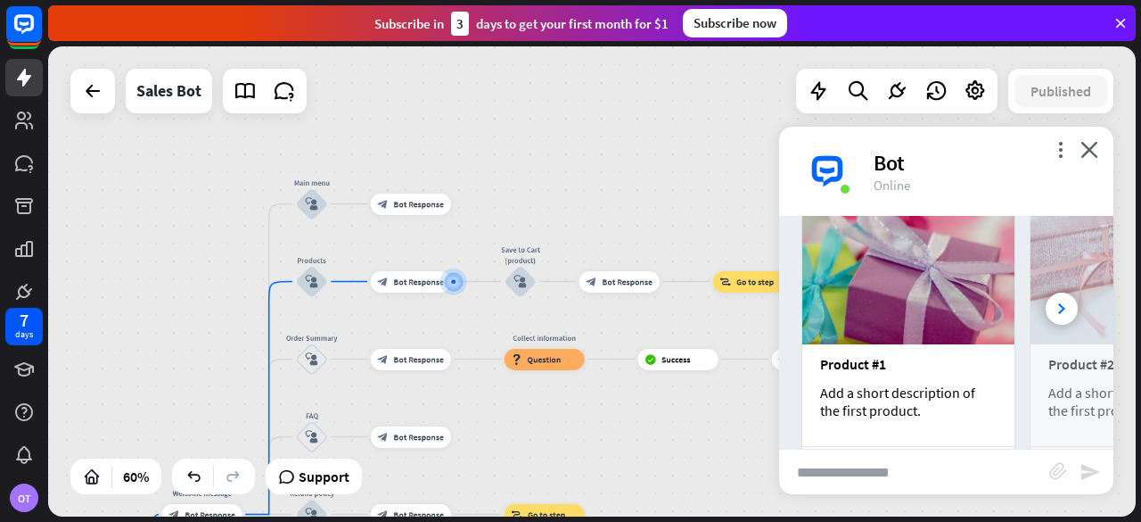
scroll to position [453, 0]
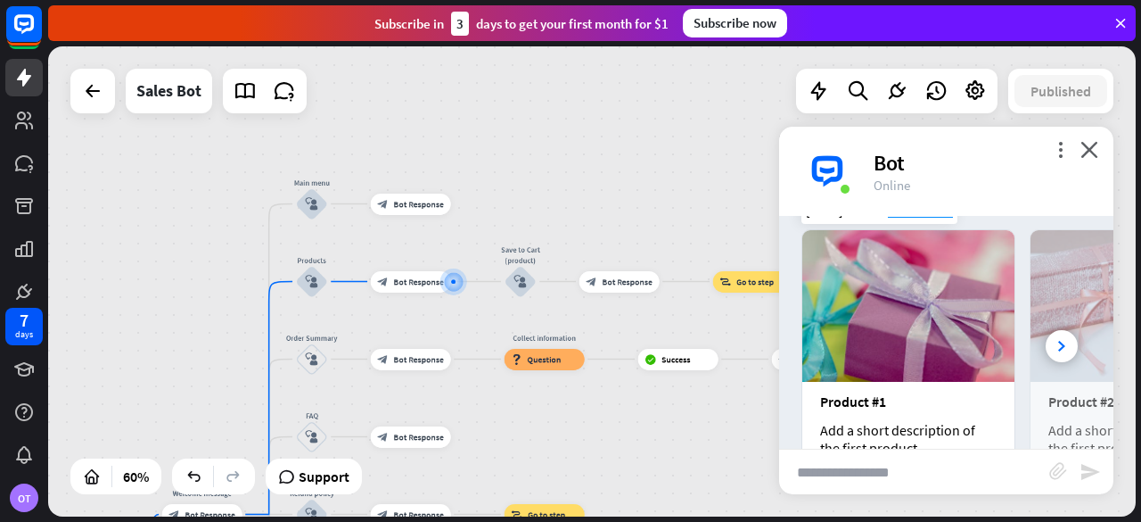
click at [894, 318] on img at bounding box center [908, 306] width 212 height 152
click at [895, 334] on img at bounding box center [908, 306] width 212 height 152
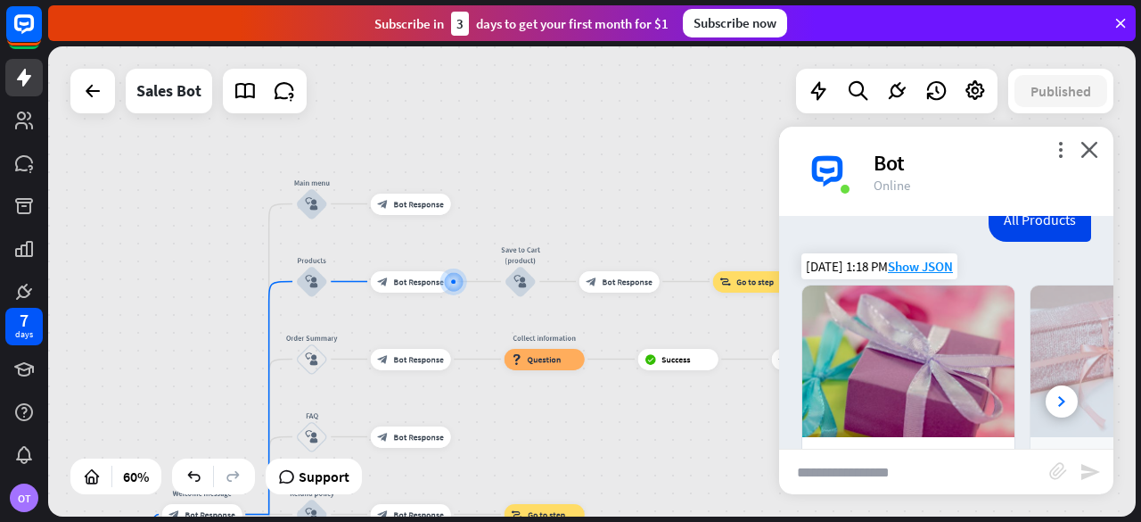
scroll to position [396, 0]
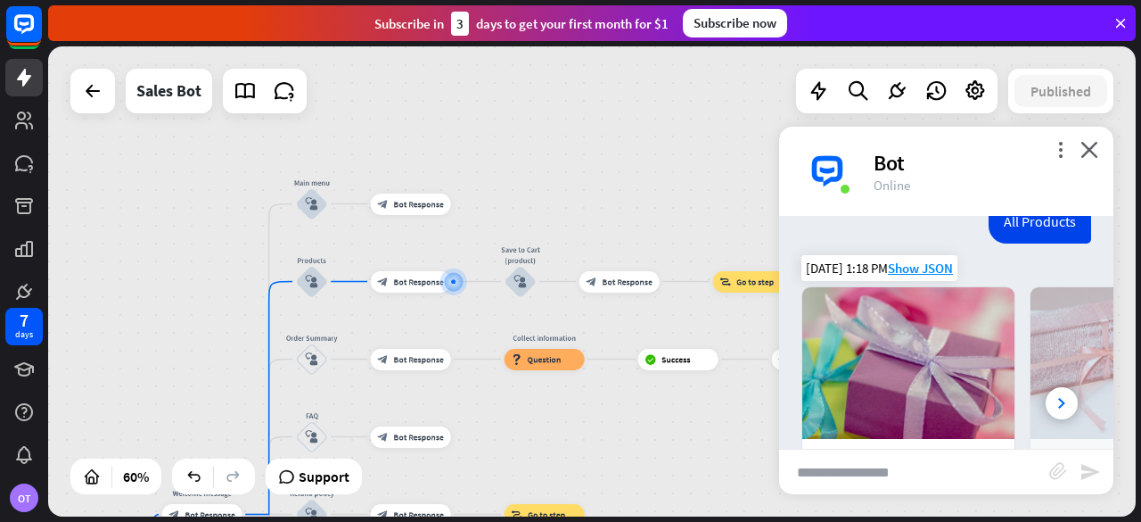
click at [905, 349] on img at bounding box center [908, 363] width 212 height 152
click at [905, 374] on img at bounding box center [908, 363] width 212 height 152
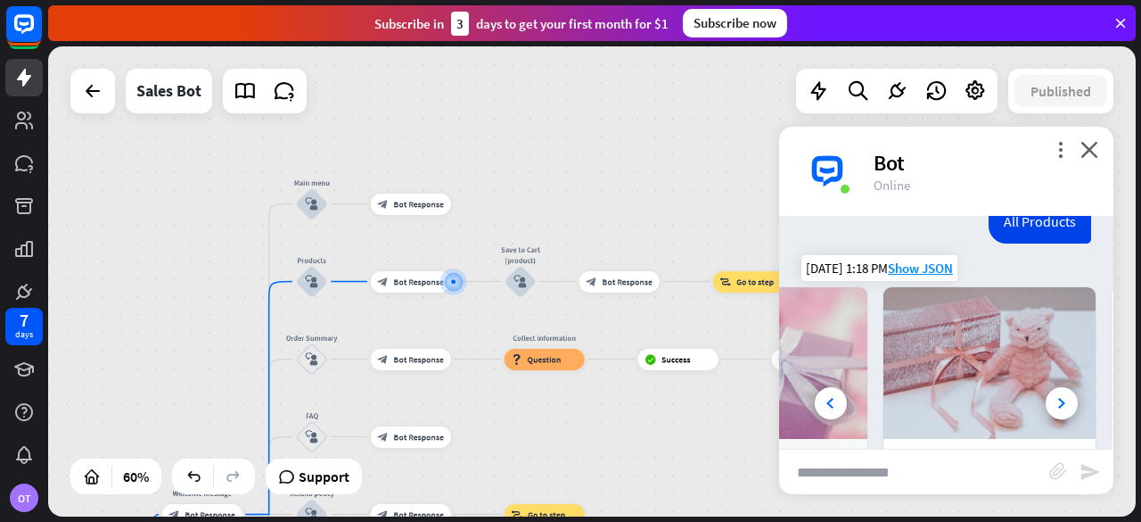
scroll to position [0, 197]
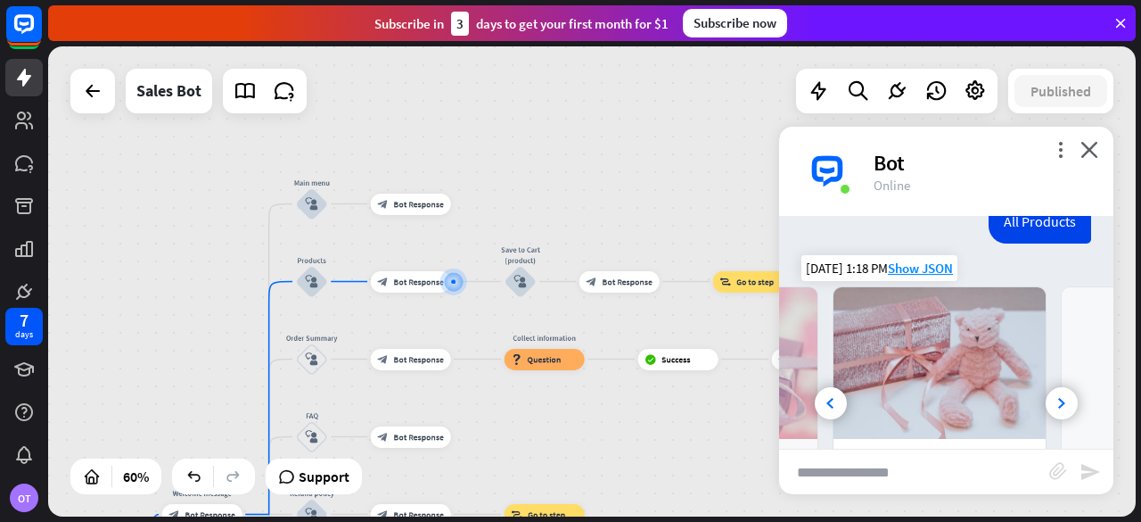
click at [953, 369] on img at bounding box center [940, 363] width 212 height 152
click at [906, 403] on img at bounding box center [940, 363] width 212 height 152
click at [907, 395] on img at bounding box center [940, 363] width 212 height 152
click at [1101, 143] on div "more_vert close Bot Online" at bounding box center [946, 171] width 334 height 89
click at [908, 386] on img at bounding box center [940, 363] width 212 height 152
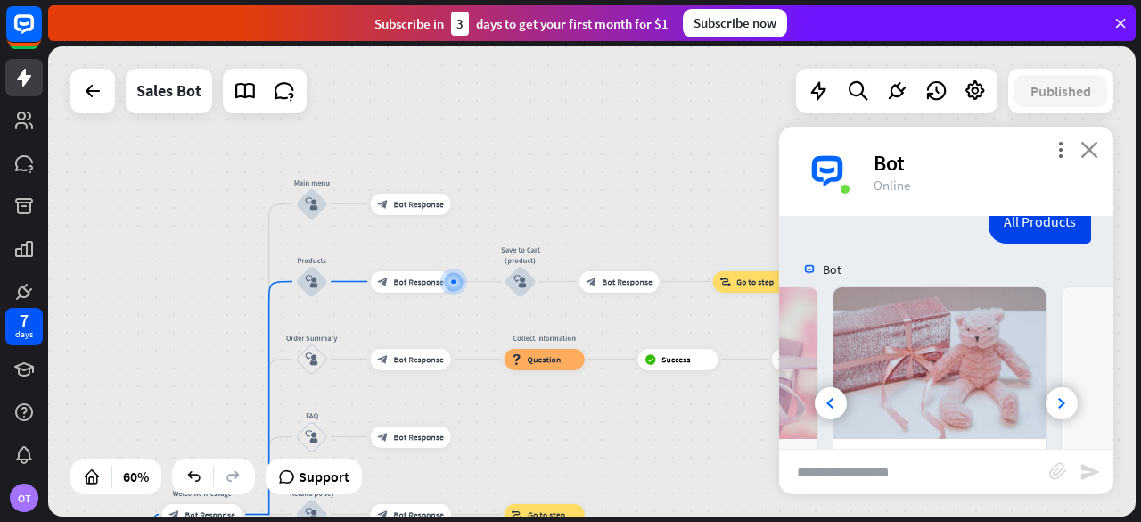
click at [1090, 150] on icon "close" at bounding box center [1090, 149] width 18 height 17
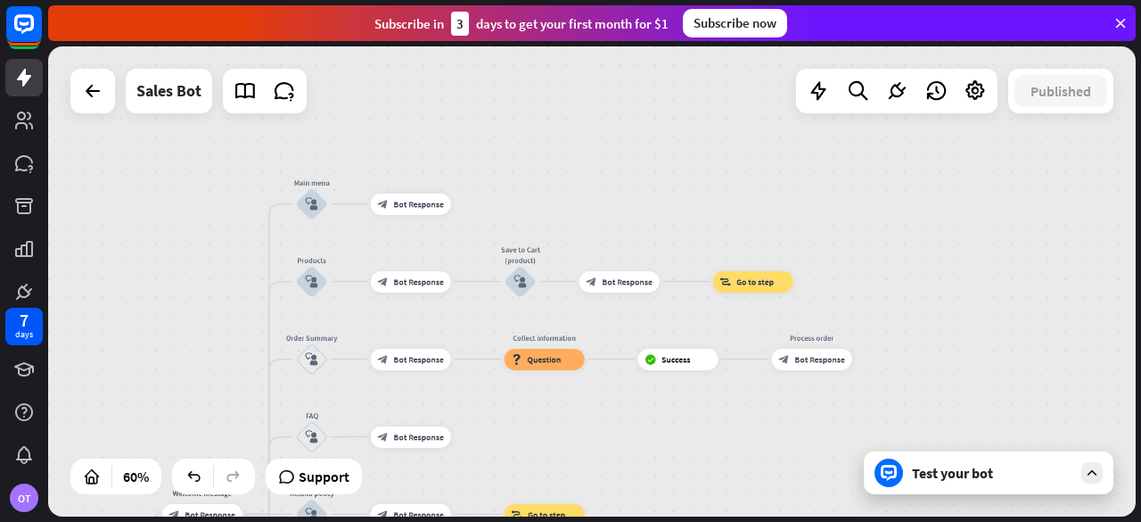
click at [1060, 485] on div "Test your bot" at bounding box center [989, 472] width 250 height 43
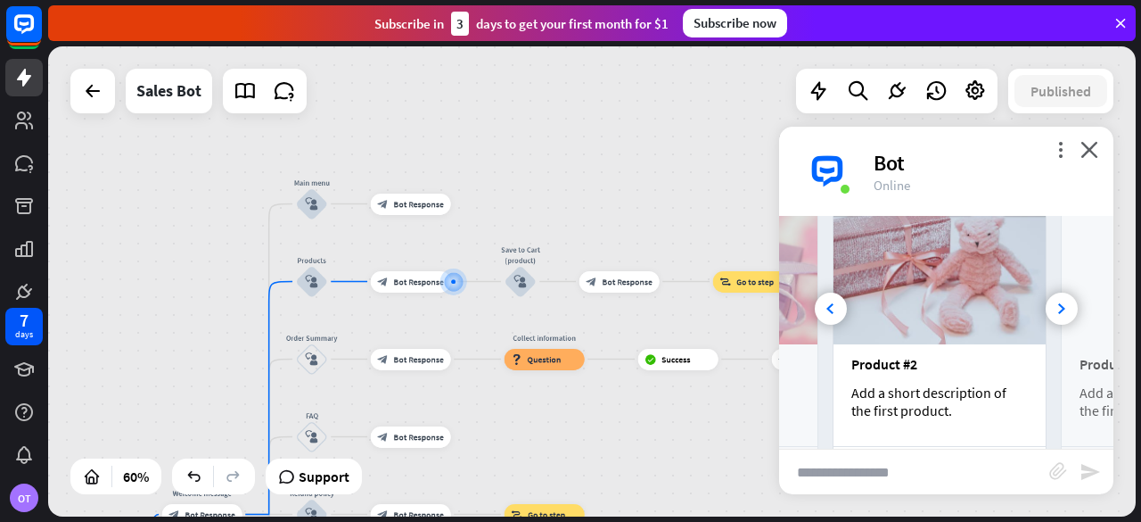
scroll to position [488, 0]
click at [863, 284] on img at bounding box center [940, 271] width 212 height 152
click at [879, 307] on img at bounding box center [940, 271] width 212 height 152
click at [831, 295] on div at bounding box center [831, 311] width 32 height 32
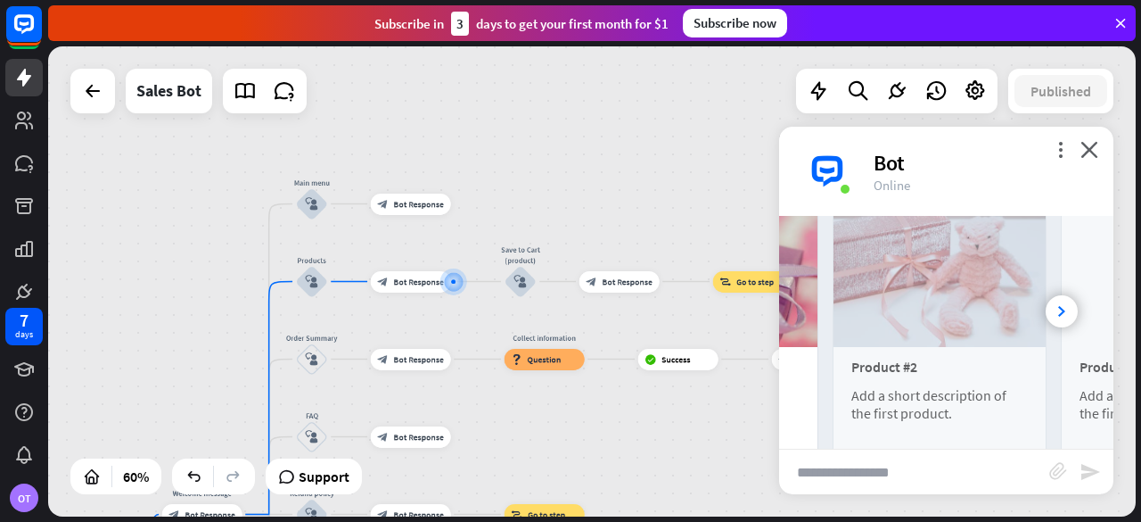
click at [818, 265] on img at bounding box center [711, 271] width 212 height 152
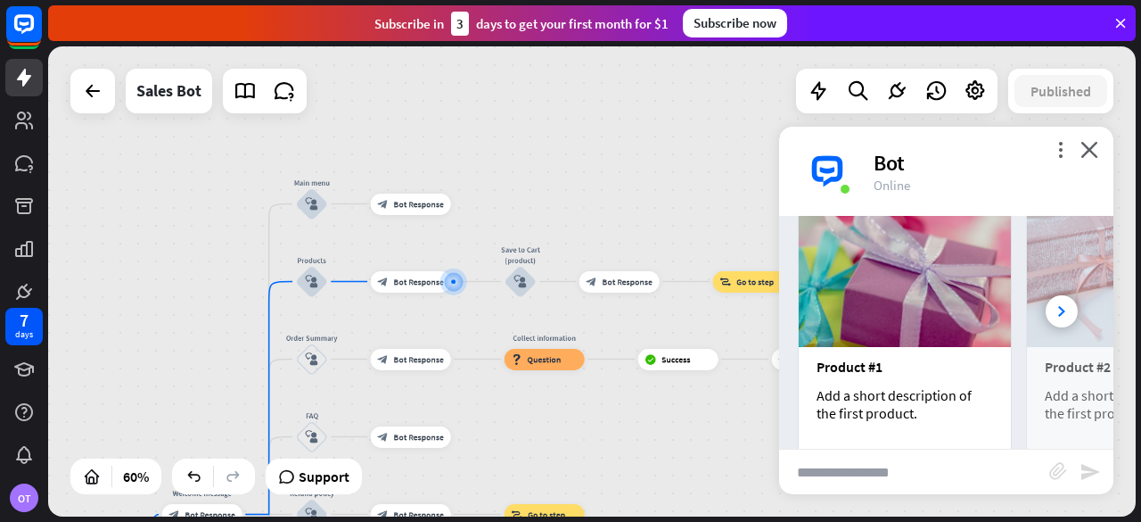
scroll to position [0, 0]
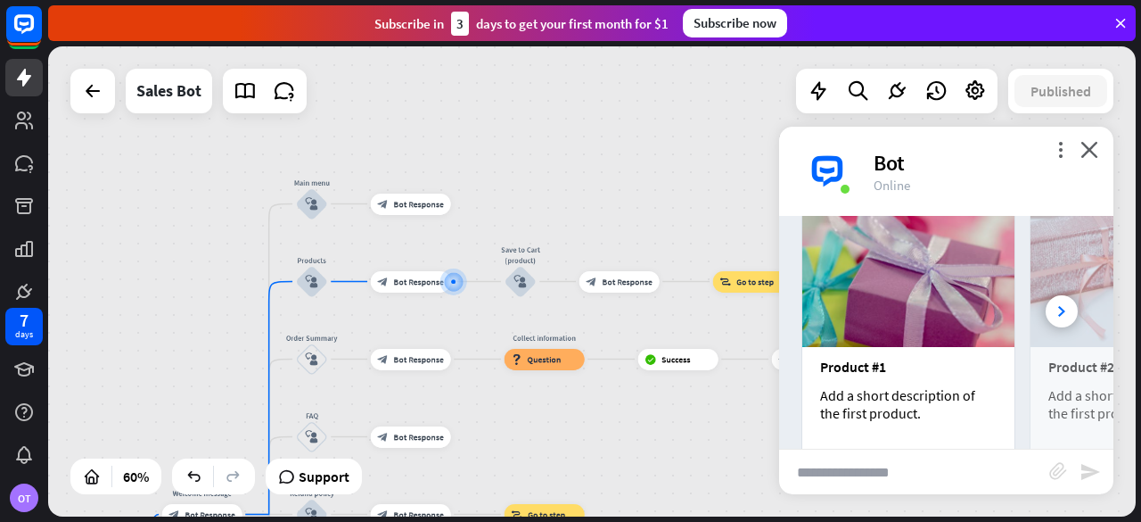
click at [891, 302] on img at bounding box center [908, 271] width 212 height 152
click at [881, 374] on div "Product #1 Add a short description of the first product." at bounding box center [908, 398] width 212 height 102
click at [1052, 152] on icon "more_vert" at bounding box center [1060, 149] width 17 height 17
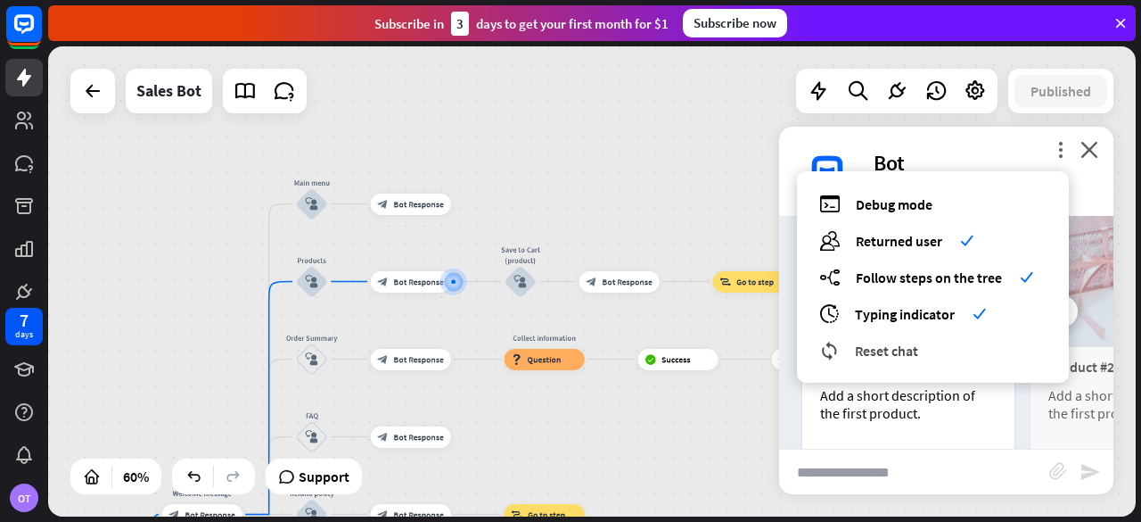
click at [925, 352] on div "reset_chat Reset chat" at bounding box center [932, 350] width 227 height 21
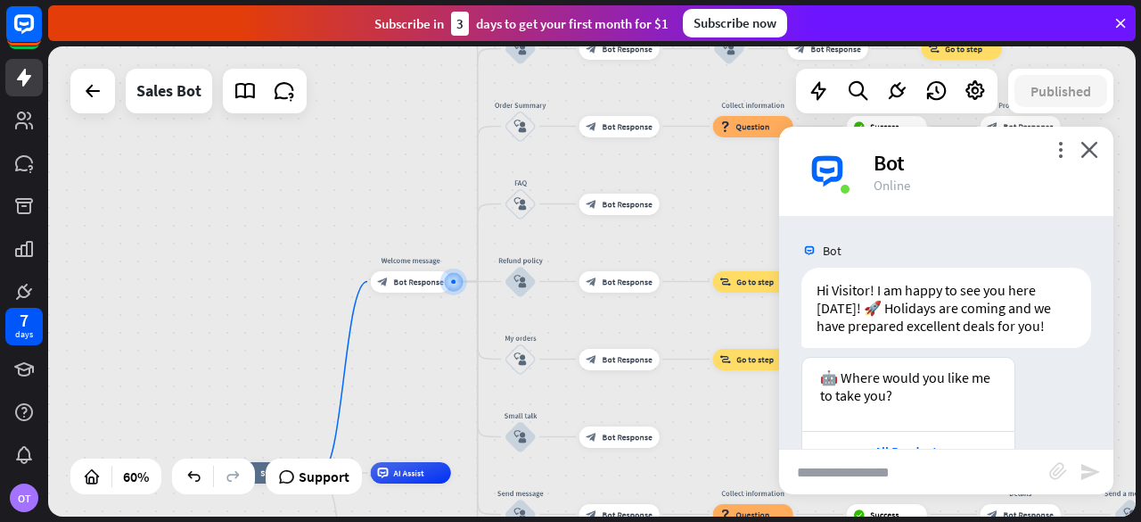
scroll to position [128, 0]
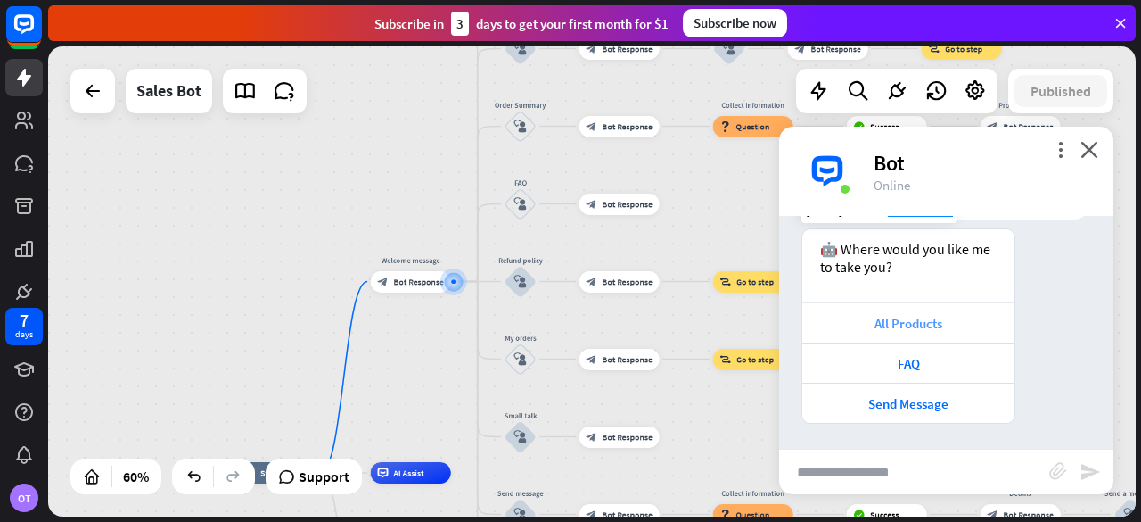
click at [838, 318] on div "All Products" at bounding box center [908, 323] width 194 height 17
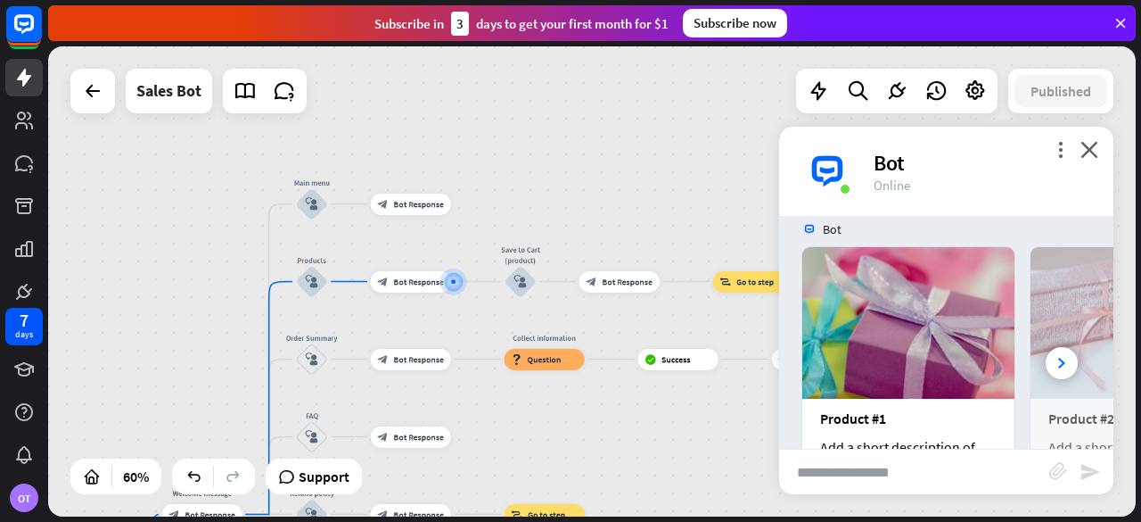
scroll to position [424, 0]
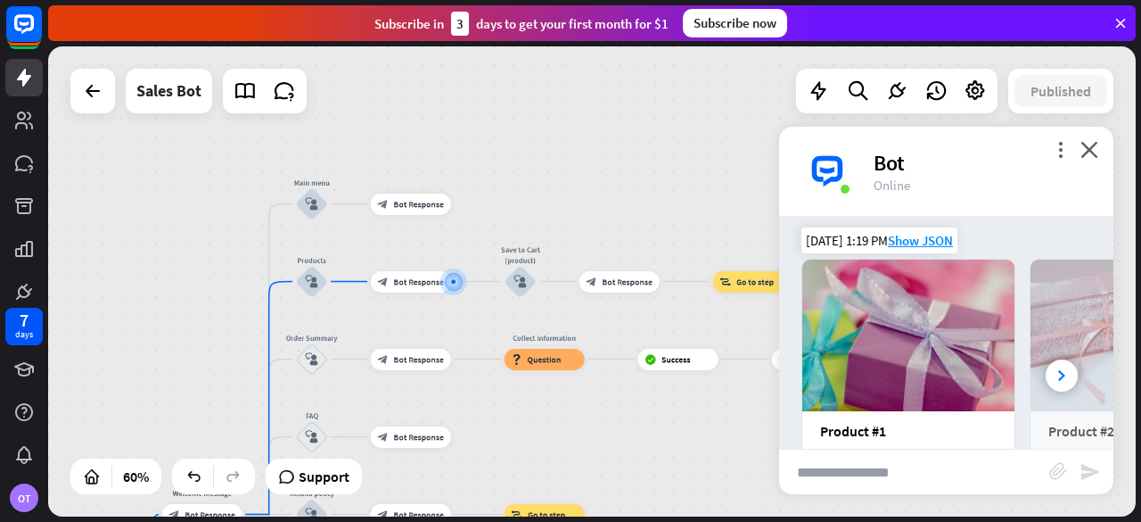
click at [959, 352] on img at bounding box center [908, 335] width 212 height 152
click at [621, 169] on div "home_2 Start point Welcome message block_bot_response Bot Response Main menu bl…" at bounding box center [592, 281] width 1088 height 470
click at [1063, 148] on icon "more_vert" at bounding box center [1060, 149] width 17 height 17
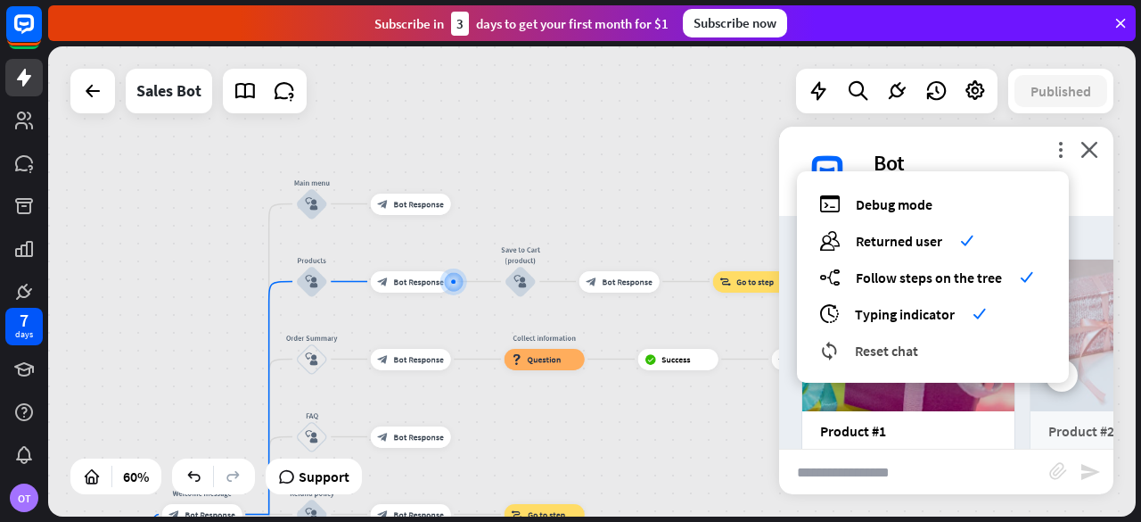
click at [1000, 350] on div "reset_chat Reset chat" at bounding box center [932, 350] width 227 height 21
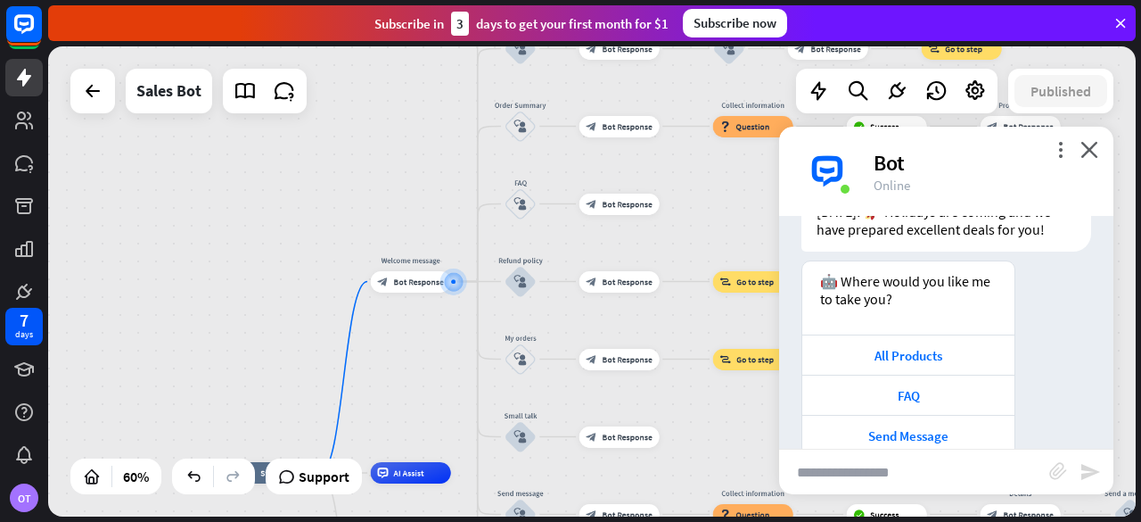
scroll to position [128, 0]
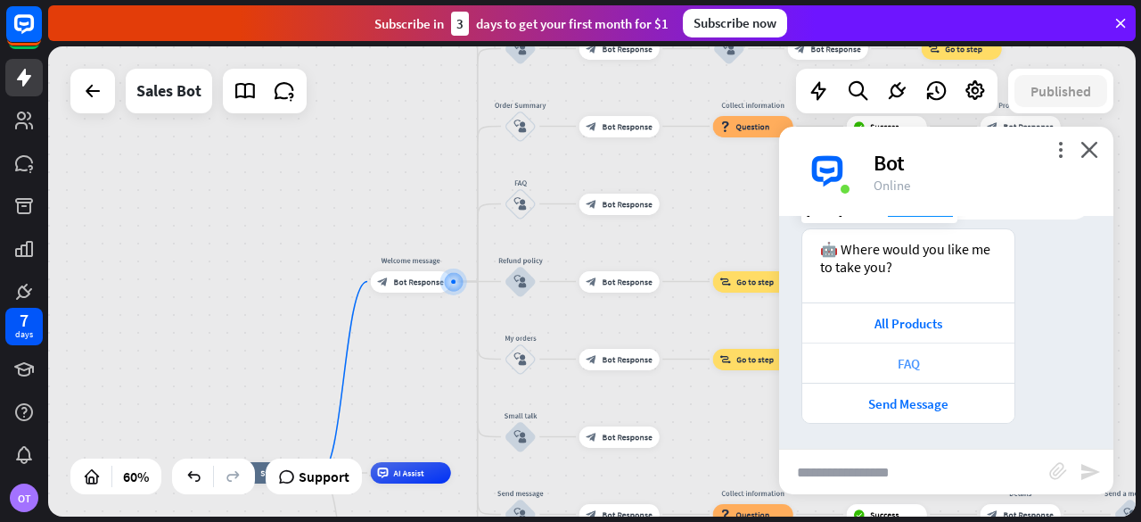
click at [917, 375] on div "FAQ" at bounding box center [908, 362] width 212 height 40
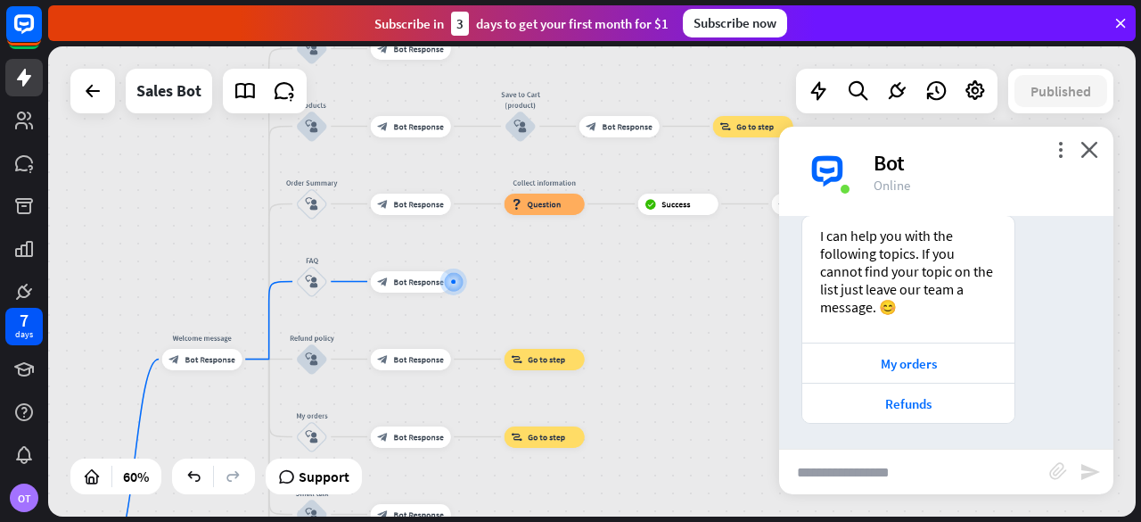
scroll to position [467, 0]
click at [896, 380] on div "My orders" at bounding box center [908, 362] width 212 height 40
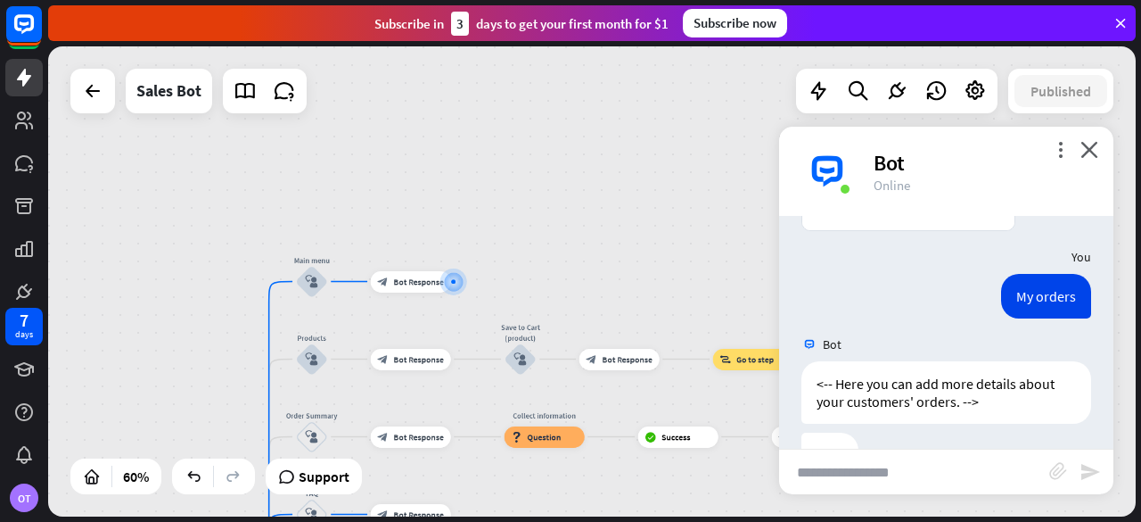
scroll to position [713, 0]
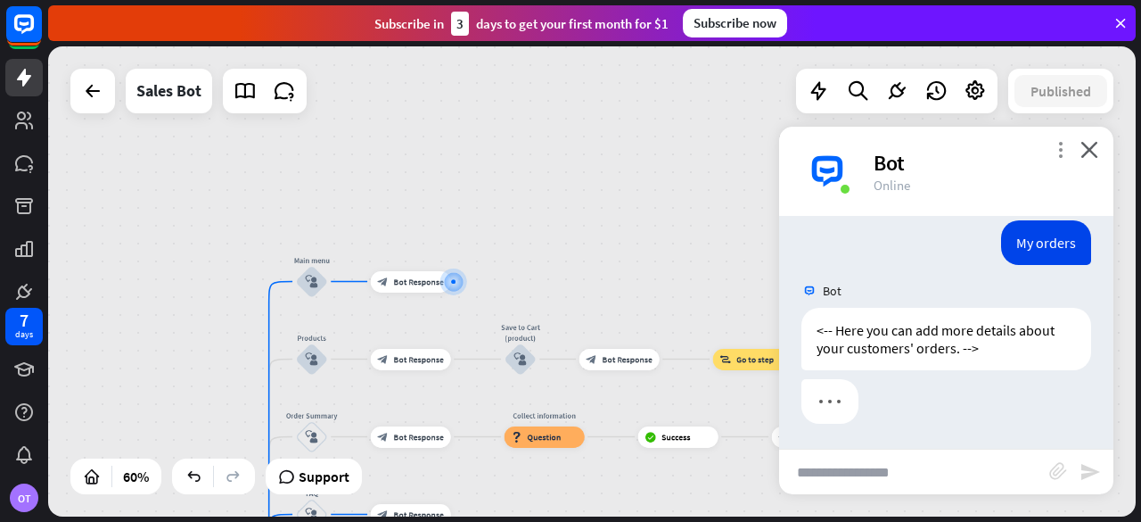
click at [1058, 154] on icon "more_vert" at bounding box center [1060, 149] width 17 height 17
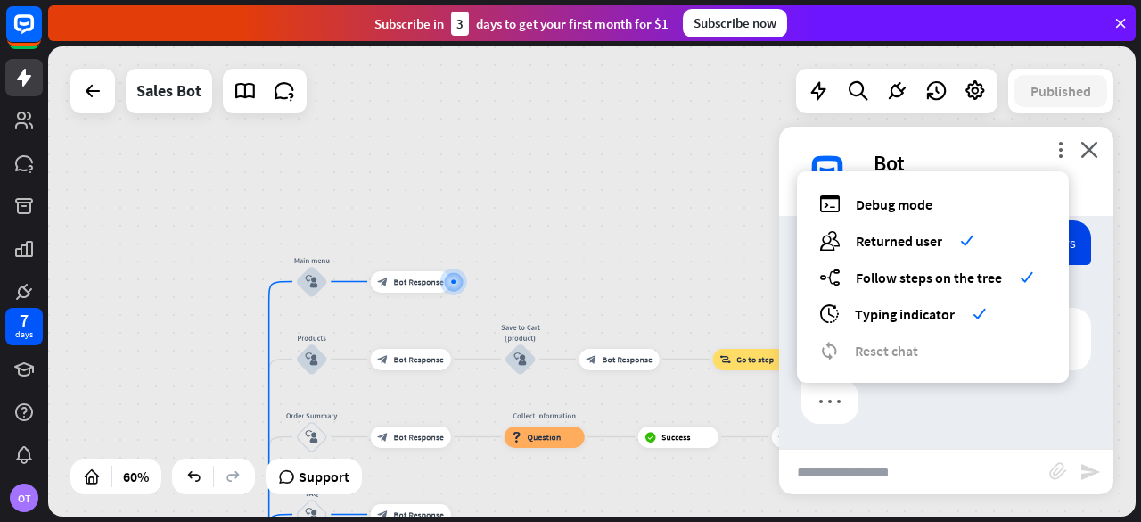
click at [913, 342] on span "Reset chat" at bounding box center [886, 351] width 63 height 18
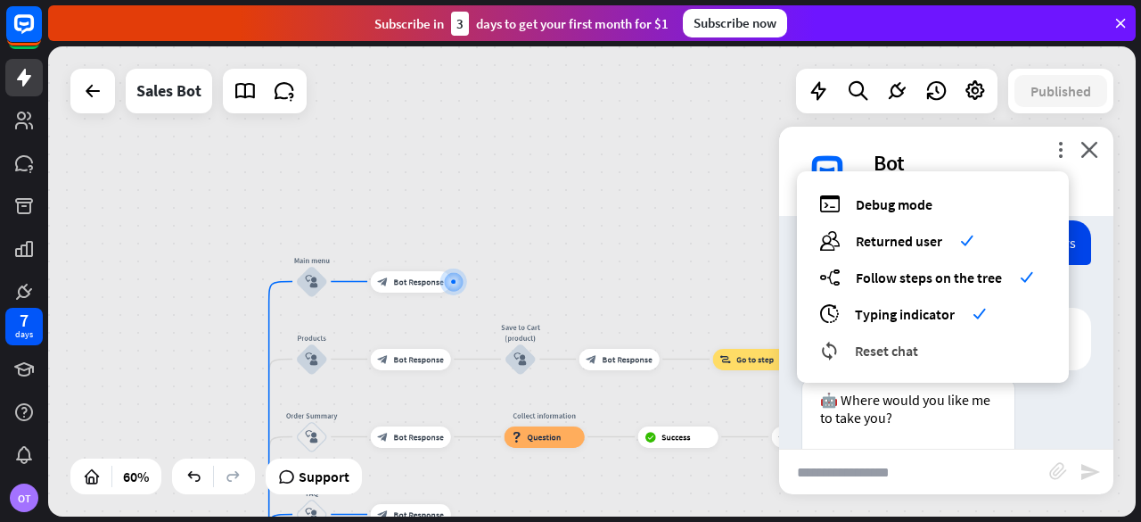
scroll to position [863, 0]
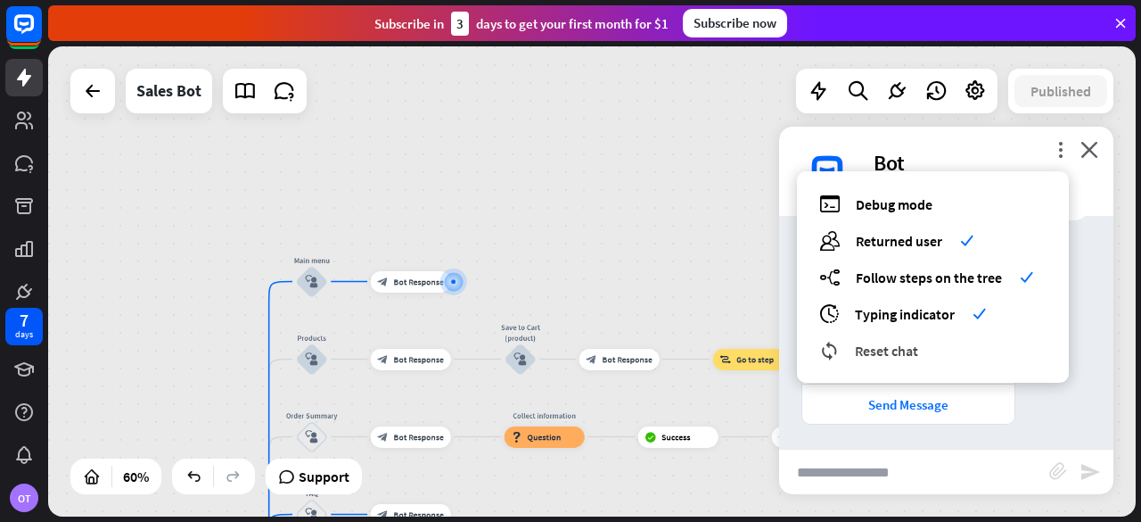
click at [919, 357] on div "reset_chat Reset chat" at bounding box center [932, 350] width 227 height 21
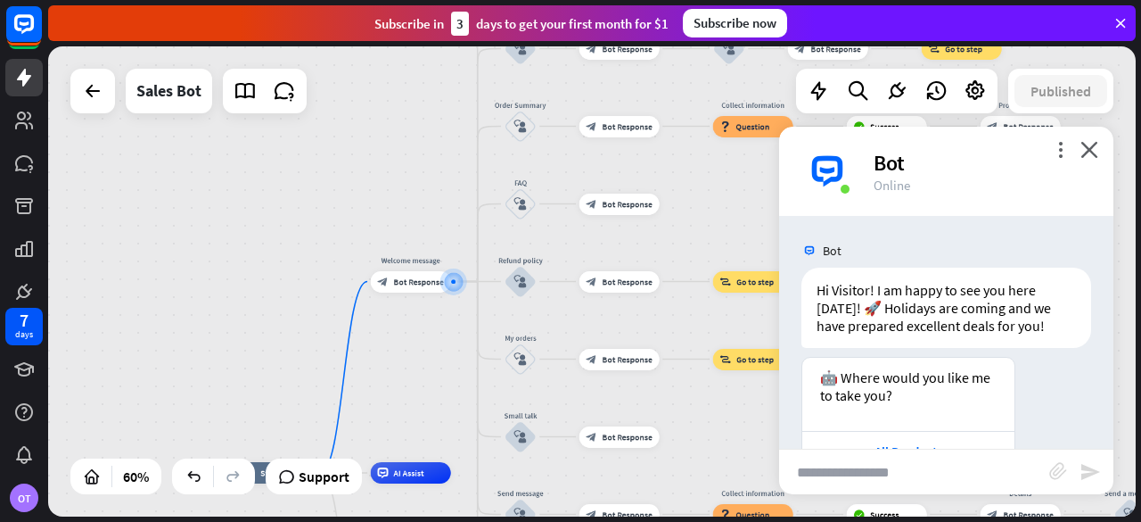
scroll to position [128, 0]
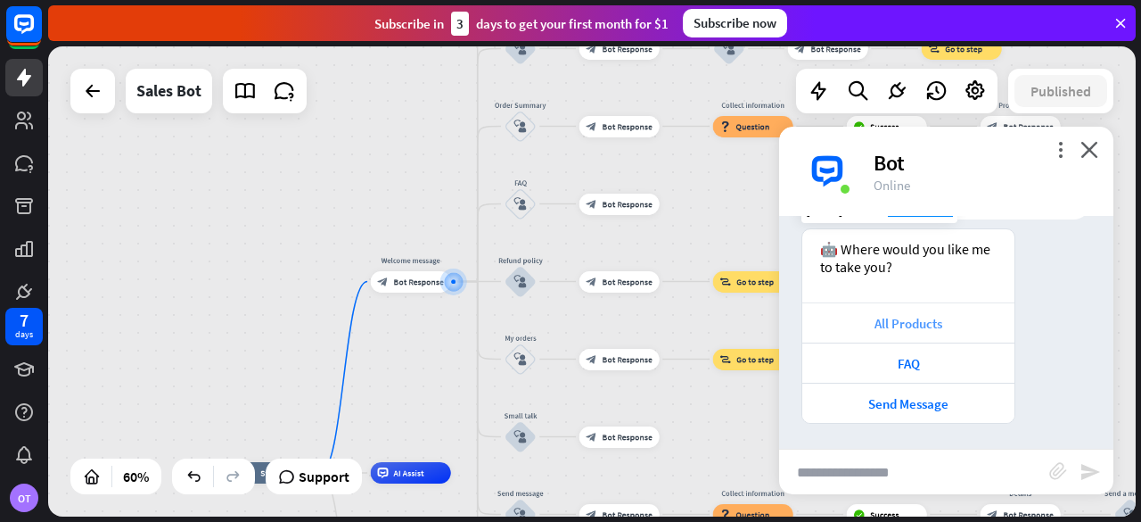
click at [886, 312] on div "All Products" at bounding box center [908, 322] width 212 height 40
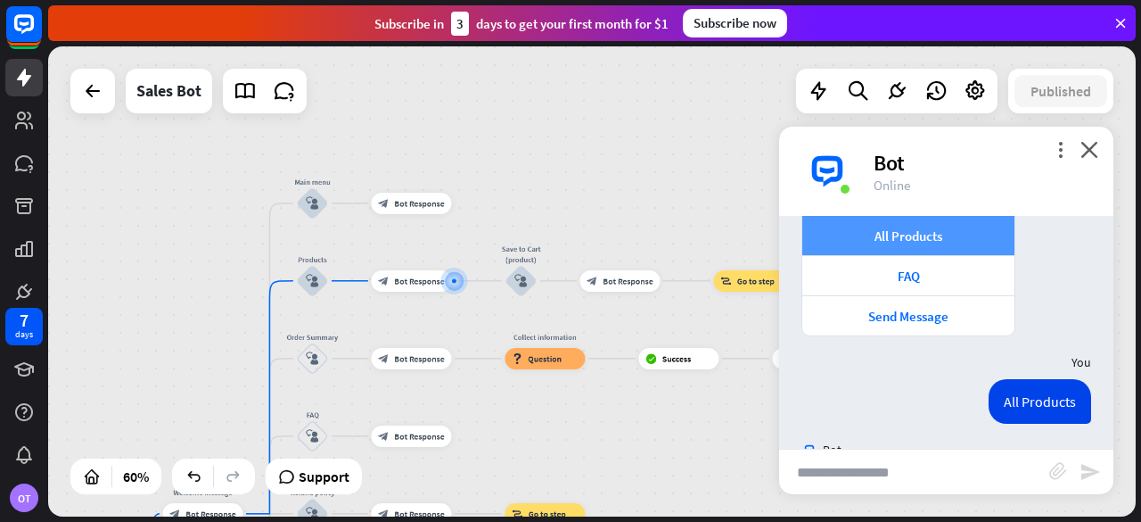
scroll to position [303, 0]
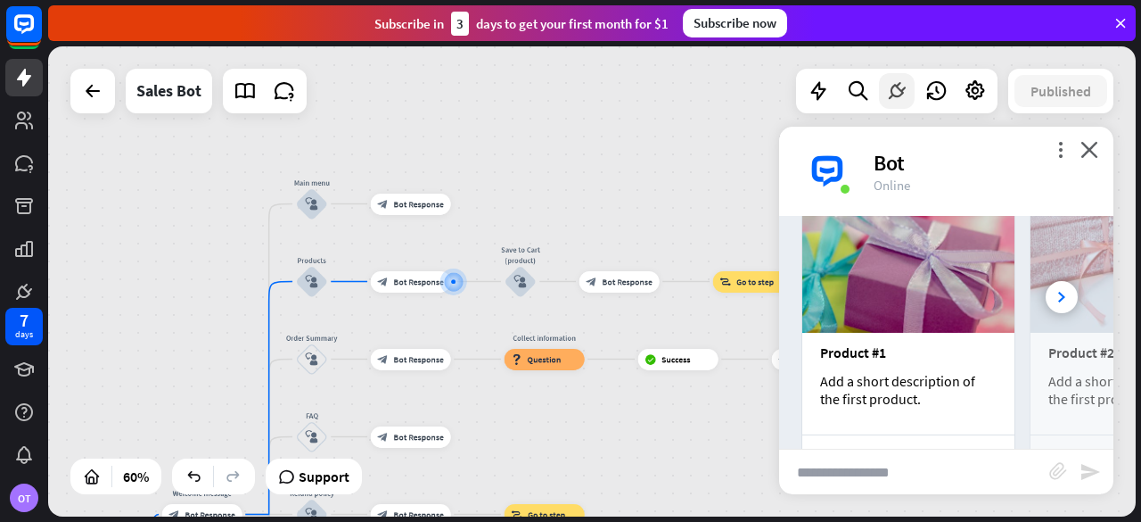
click at [897, 89] on icon at bounding box center [896, 90] width 23 height 23
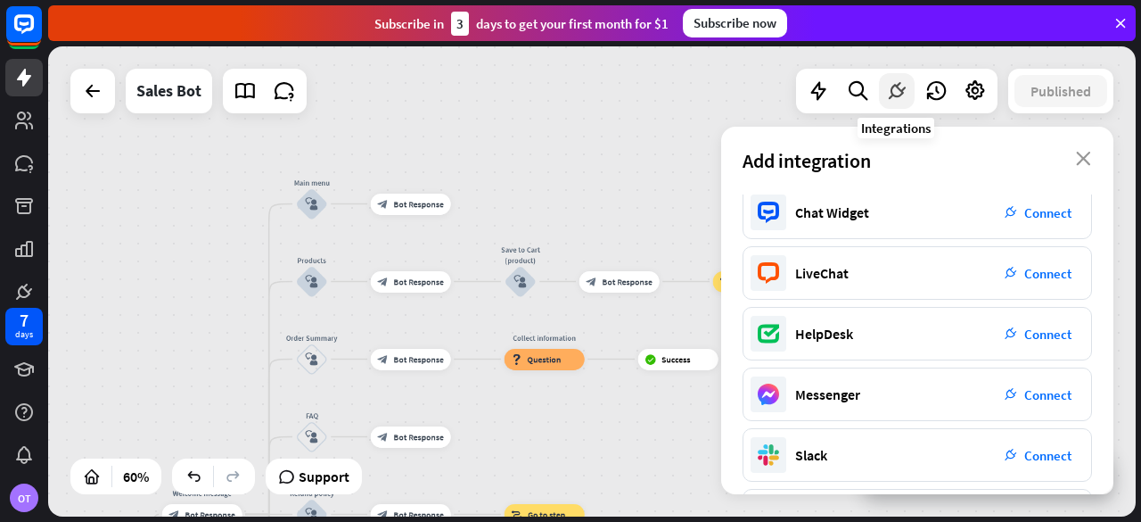
scroll to position [4, 0]
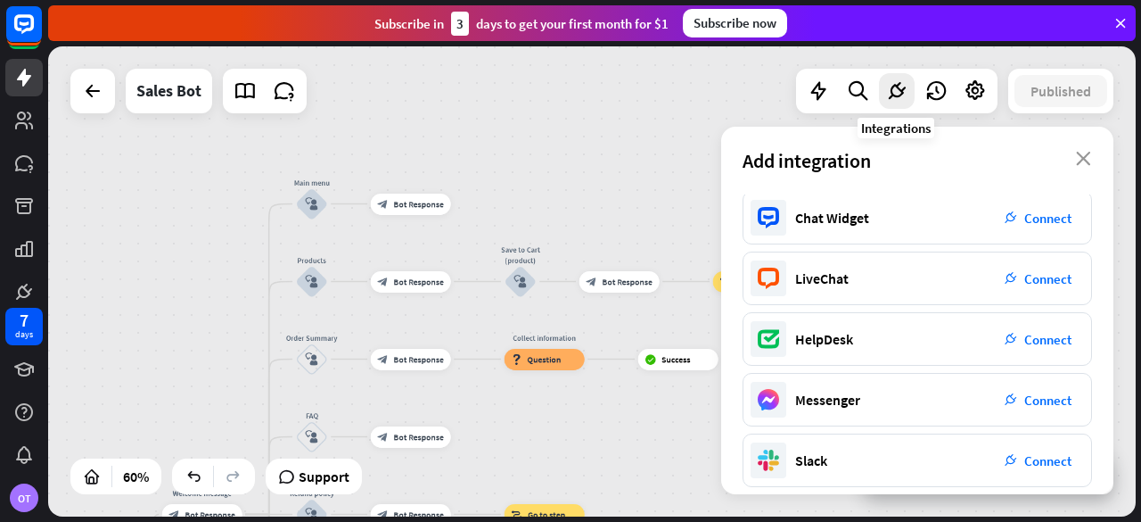
click at [587, 159] on div "home_2 Start point Welcome message block_bot_response Bot Response Main menu bl…" at bounding box center [592, 281] width 1088 height 470
click at [618, 175] on div "home_2 Start point Welcome message block_bot_response Bot Response Main menu bl…" at bounding box center [592, 281] width 1088 height 470
click at [1083, 159] on icon "close" at bounding box center [1083, 159] width 15 height 14
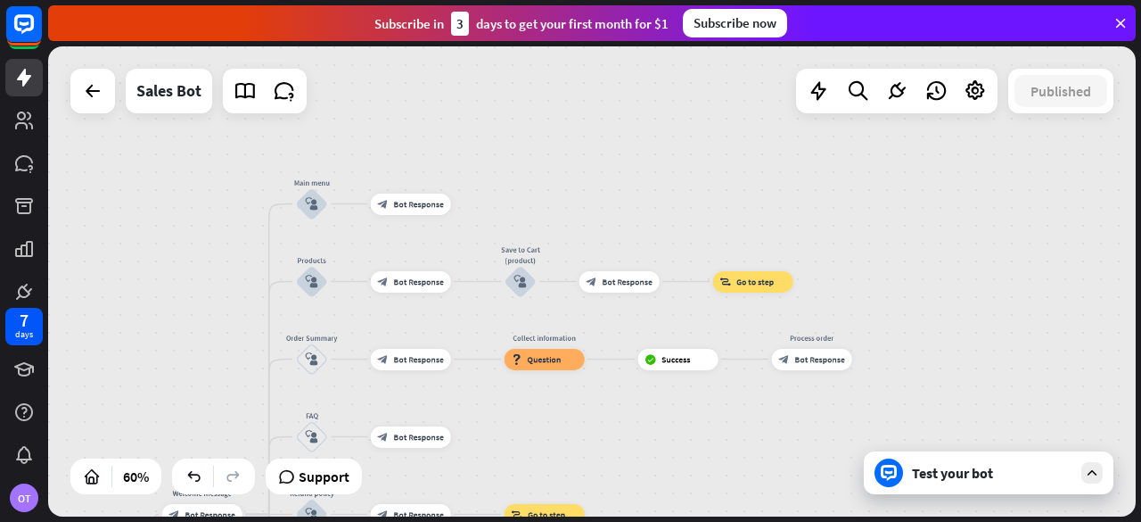
click at [1024, 473] on div "Test your bot" at bounding box center [992, 473] width 160 height 18
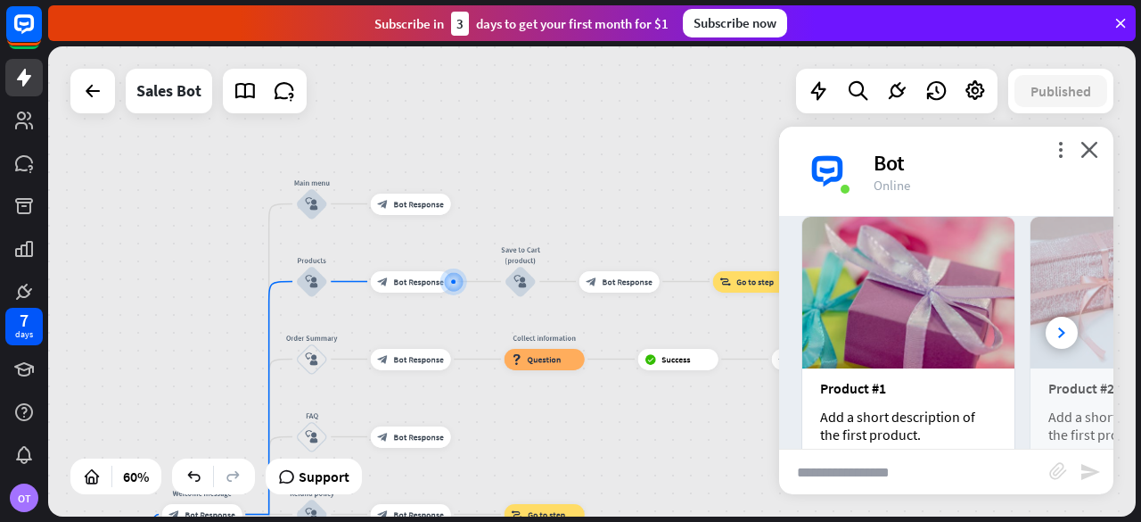
scroll to position [465, 0]
click at [1052, 153] on icon "more_vert" at bounding box center [1060, 149] width 17 height 17
click at [1061, 142] on icon "more_vert" at bounding box center [1060, 149] width 17 height 17
click at [1061, 144] on icon "more_vert" at bounding box center [1060, 149] width 17 height 17
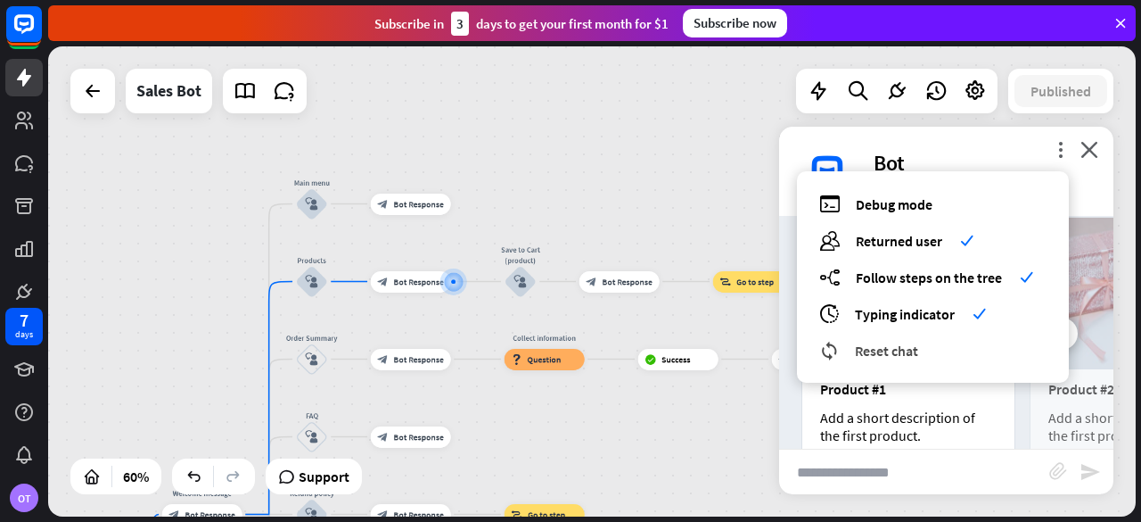
click at [993, 354] on div "reset_chat Reset chat" at bounding box center [932, 350] width 227 height 21
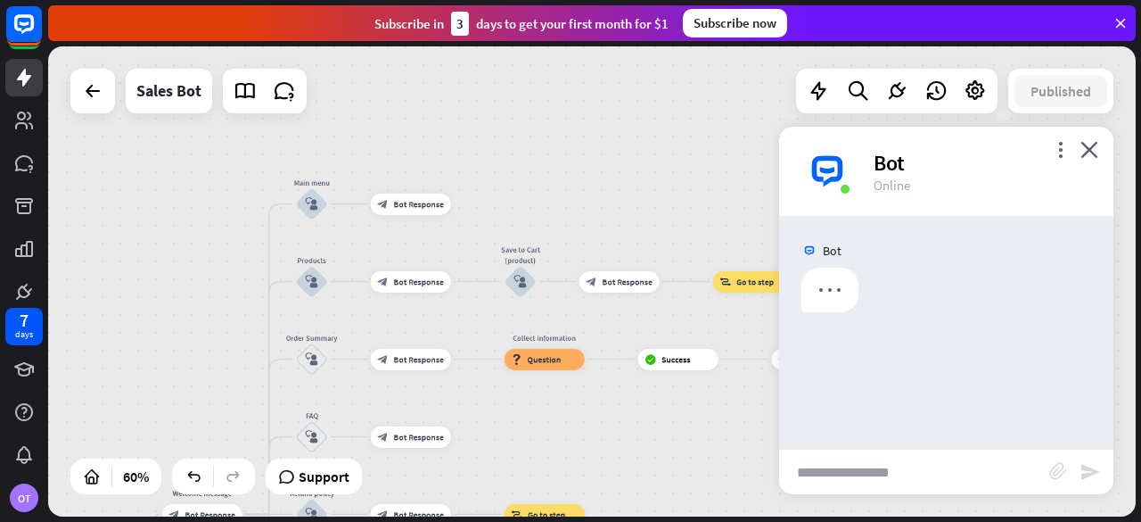
scroll to position [0, 0]
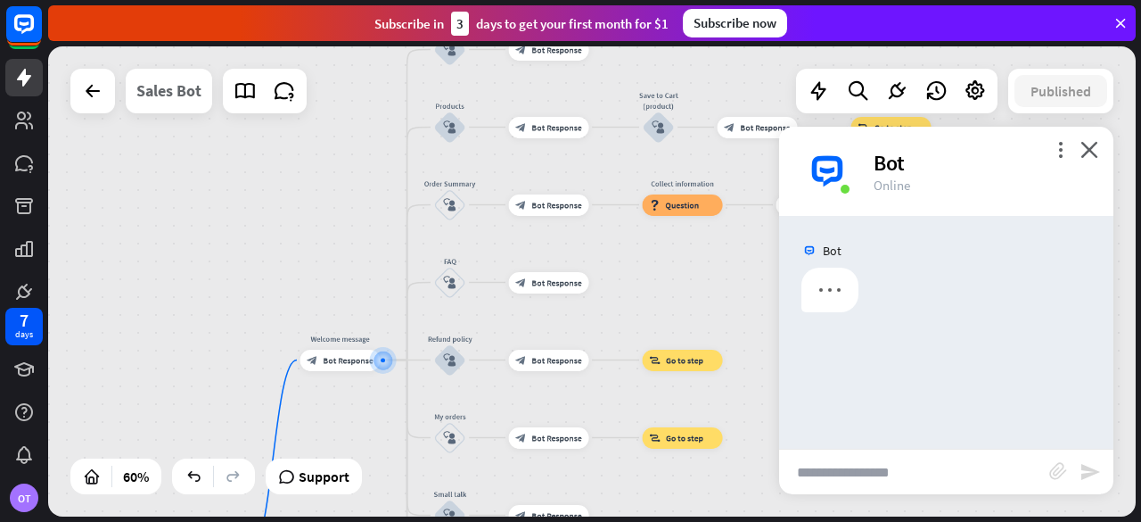
click at [168, 96] on div "Sales Bot" at bounding box center [168, 91] width 65 height 45
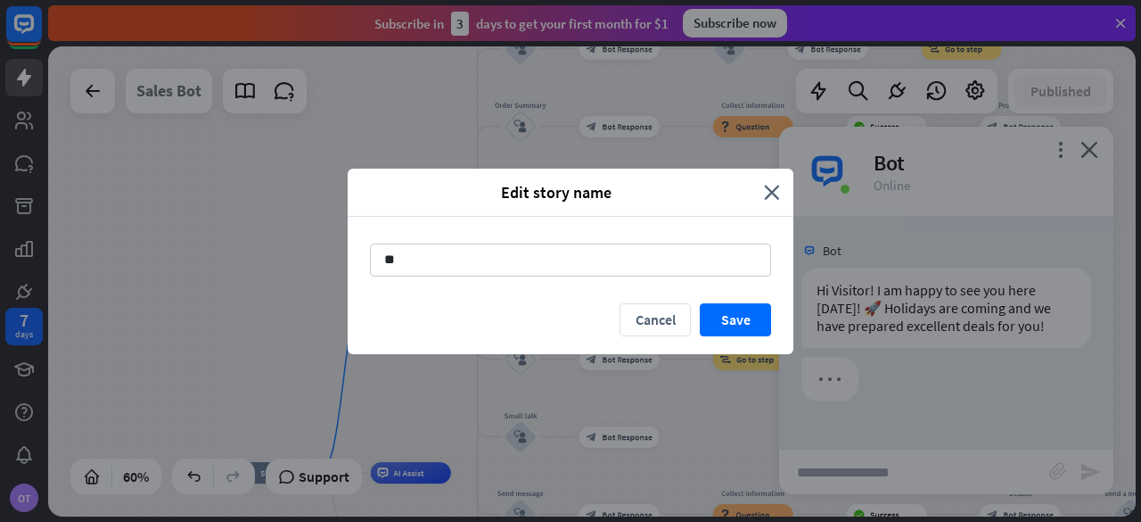
type input "*"
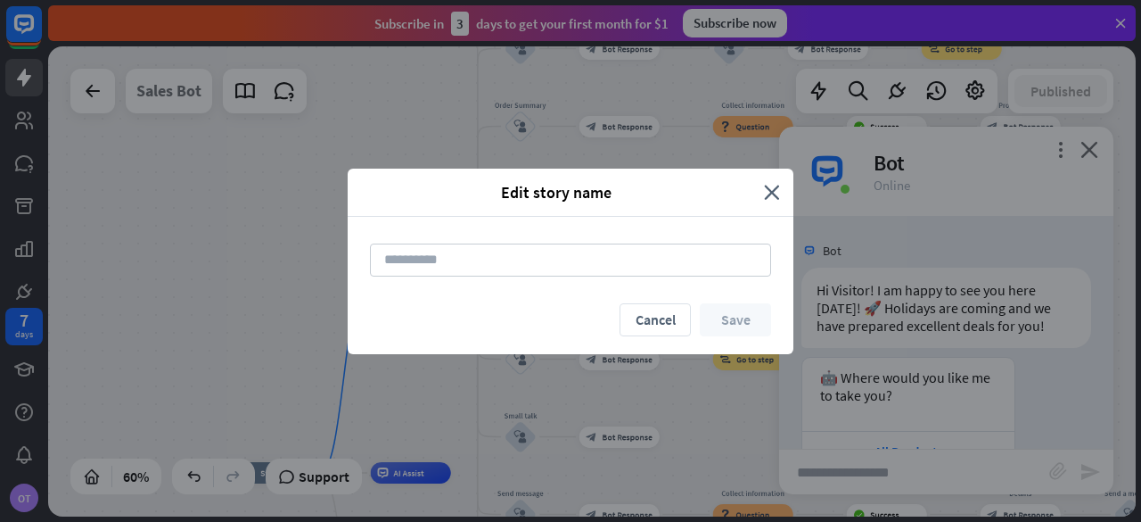
scroll to position [128, 0]
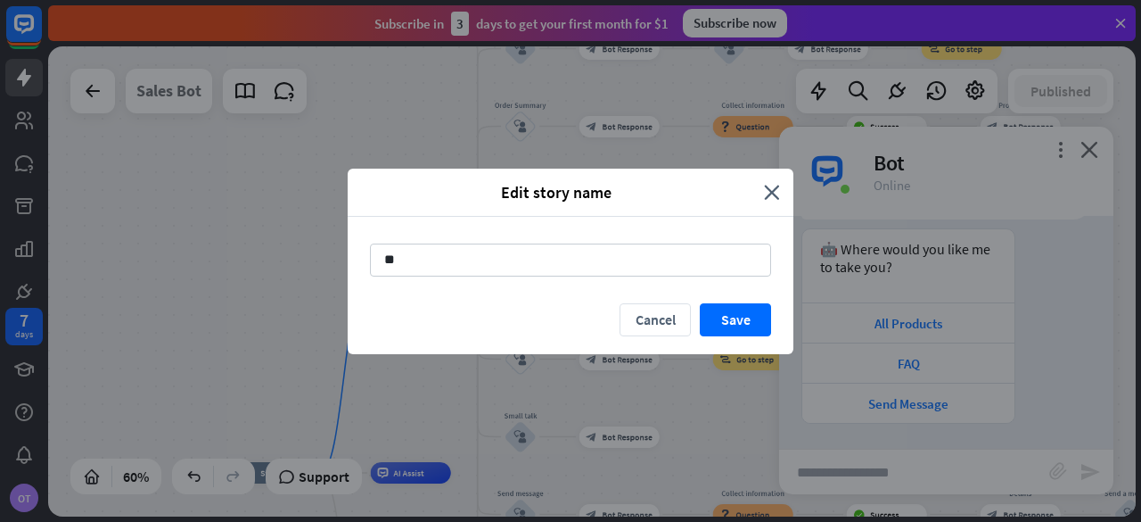
type input "*"
type input "**********"
click at [753, 323] on button "Save" at bounding box center [735, 319] width 71 height 33
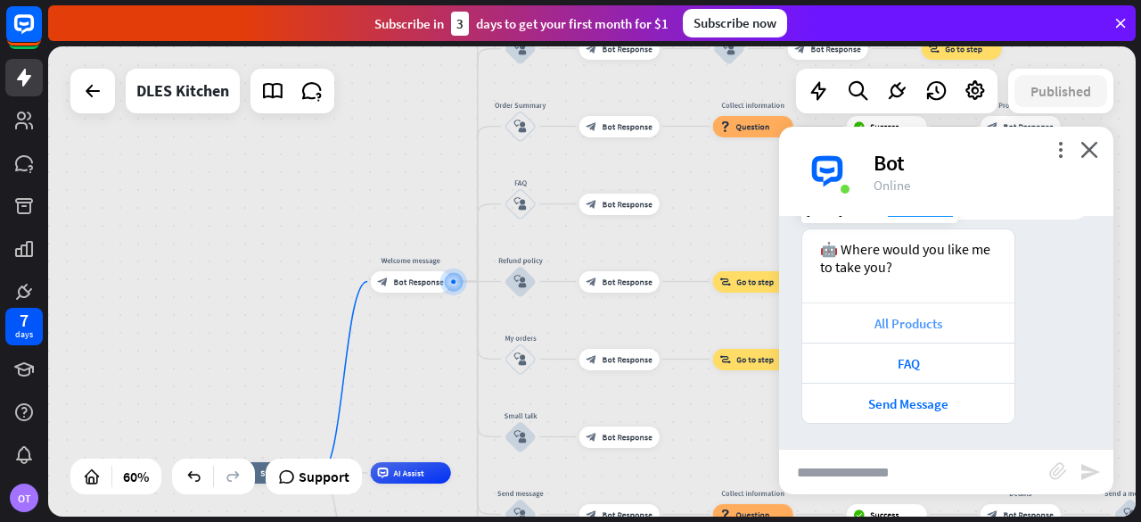
click at [890, 328] on div "All Products" at bounding box center [908, 323] width 194 height 17
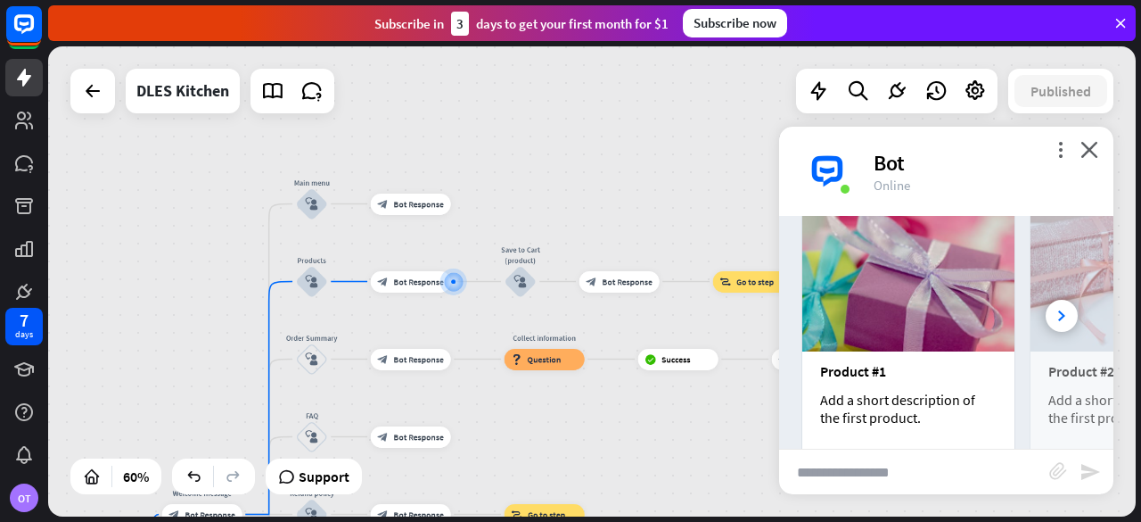
scroll to position [483, 0]
click at [1063, 148] on icon "more_vert" at bounding box center [1060, 149] width 17 height 17
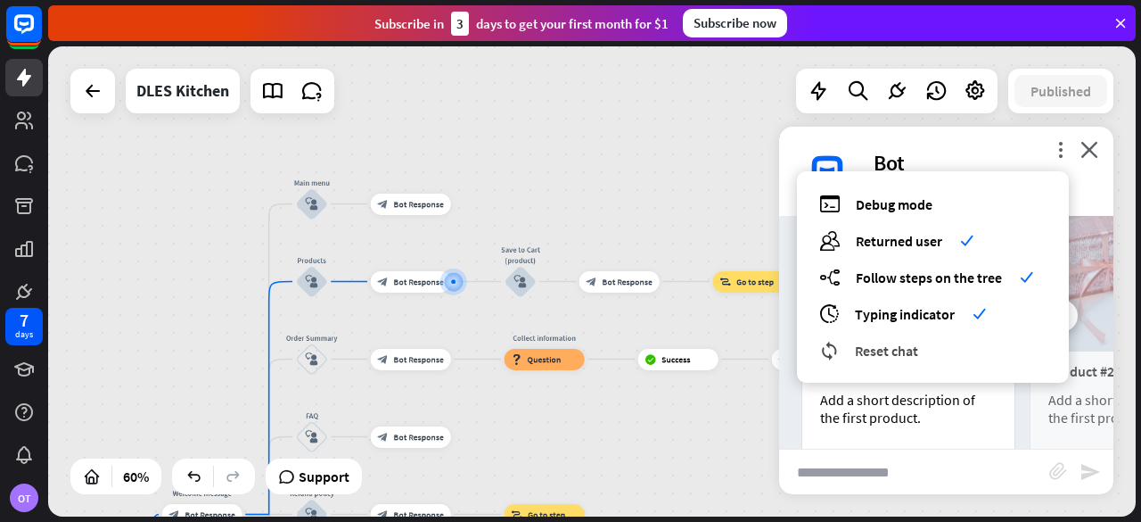
click at [984, 341] on div "reset_chat Reset chat" at bounding box center [932, 350] width 227 height 21
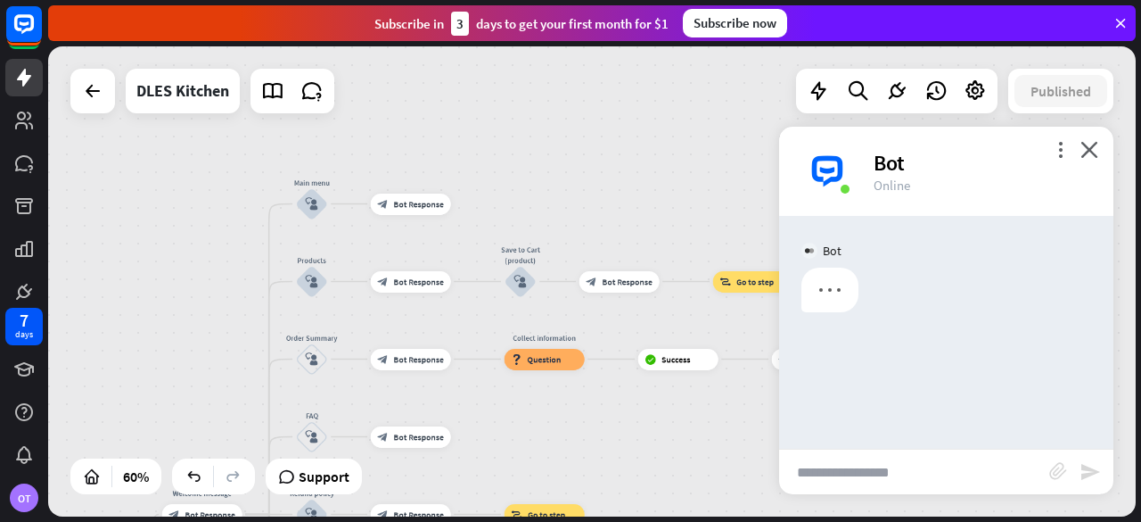
scroll to position [0, 0]
click at [983, 84] on icon at bounding box center [975, 90] width 23 height 23
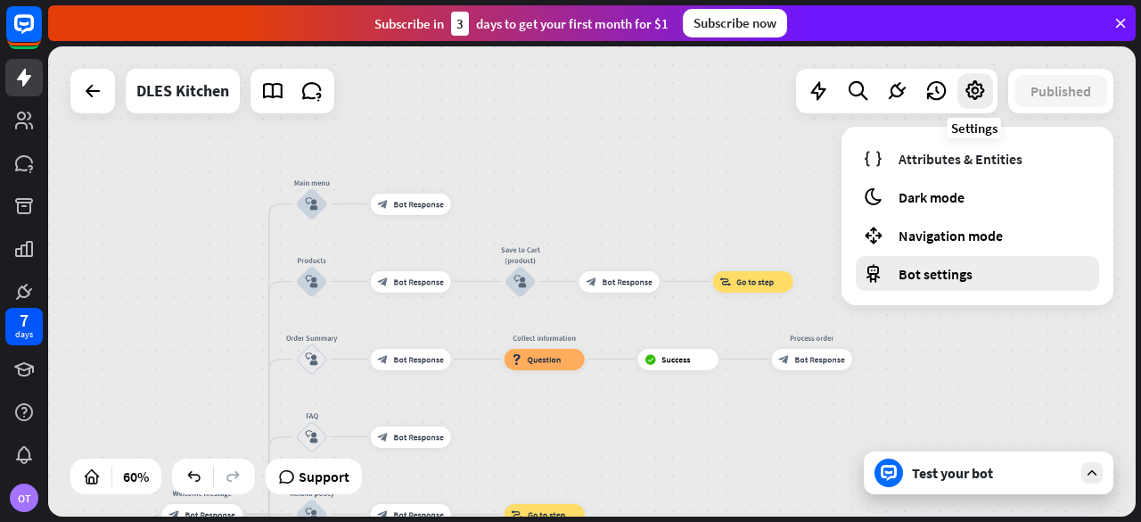
click at [986, 284] on div "Bot settings" at bounding box center [977, 273] width 243 height 35
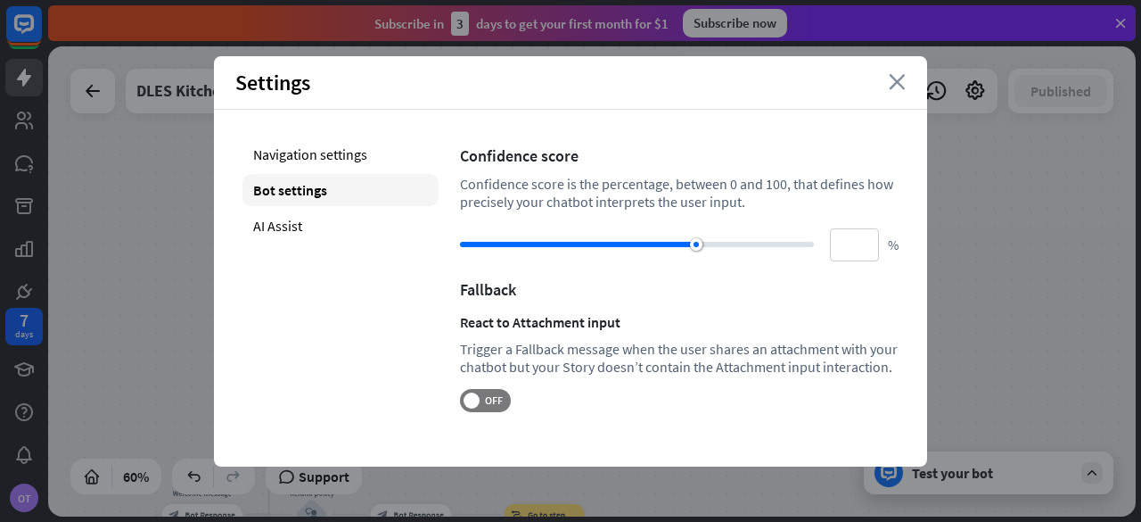
click at [895, 78] on icon "close" at bounding box center [897, 82] width 17 height 16
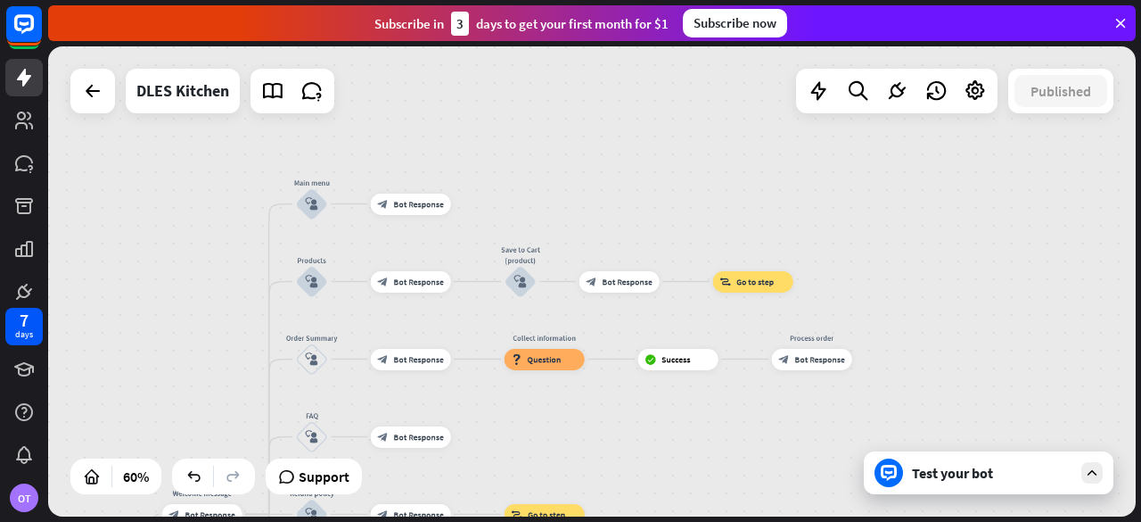
click at [1023, 465] on div "Test your bot" at bounding box center [992, 473] width 160 height 18
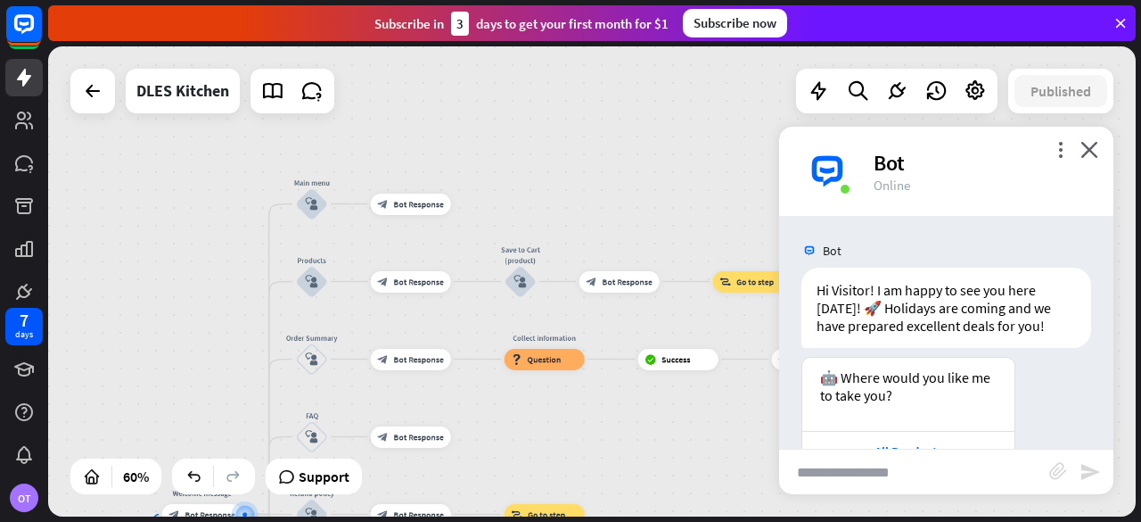
scroll to position [128, 0]
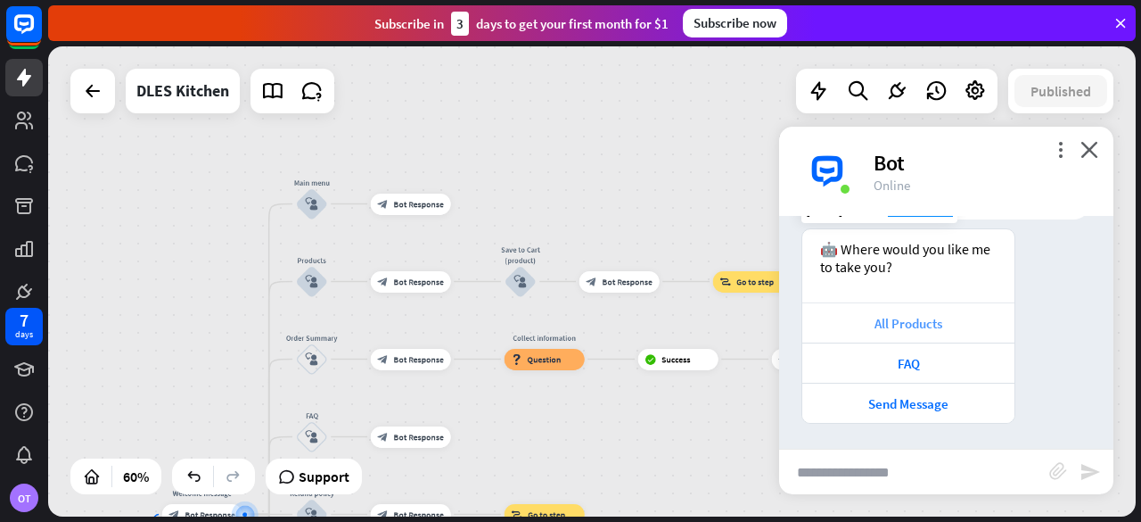
click at [923, 324] on div "All Products" at bounding box center [908, 323] width 194 height 17
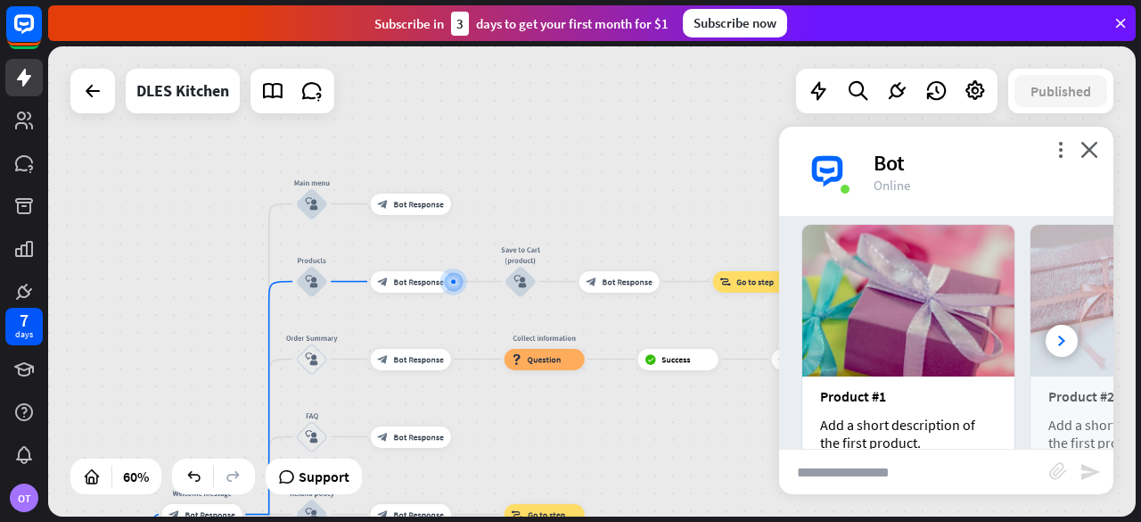
scroll to position [457, 0]
click at [926, 316] on img at bounding box center [908, 302] width 212 height 152
click at [914, 406] on div "Product #1 Add a short description of the first product." at bounding box center [908, 428] width 212 height 102
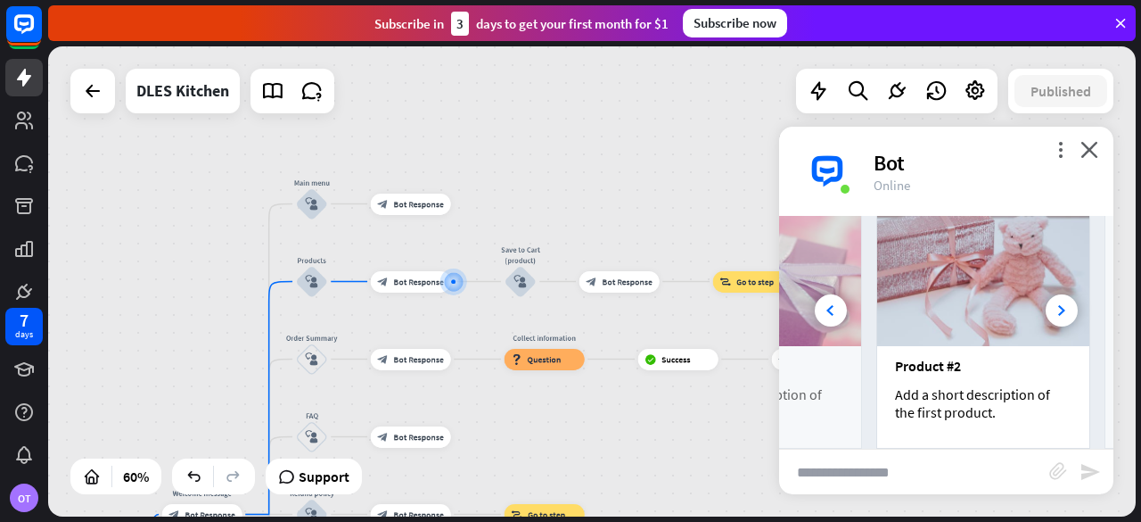
scroll to position [0, 197]
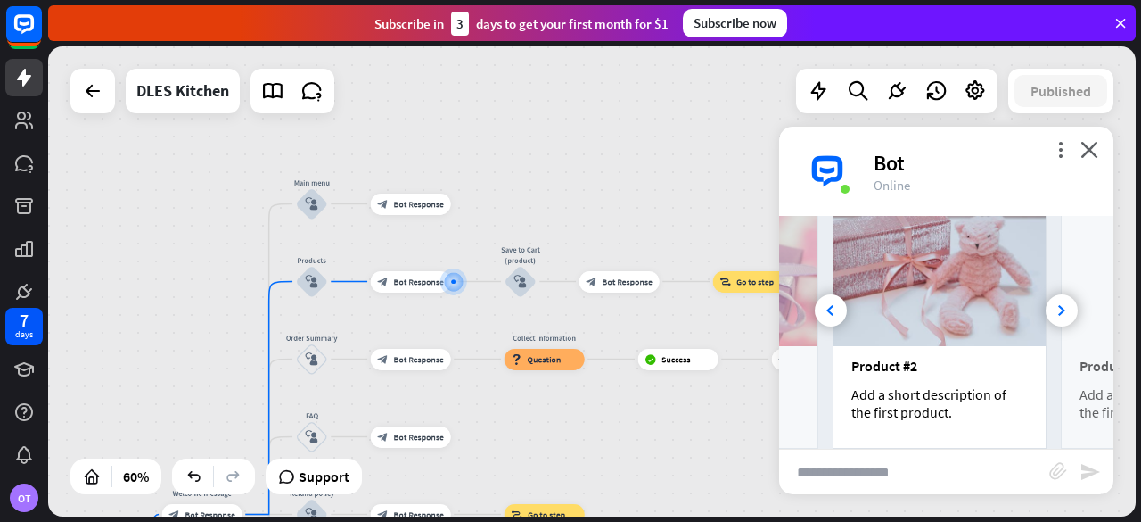
click at [927, 324] on img at bounding box center [940, 270] width 212 height 152
click at [927, 302] on img at bounding box center [940, 270] width 212 height 152
click at [940, 270] on img at bounding box center [940, 270] width 212 height 152
click at [945, 337] on img at bounding box center [940, 270] width 212 height 152
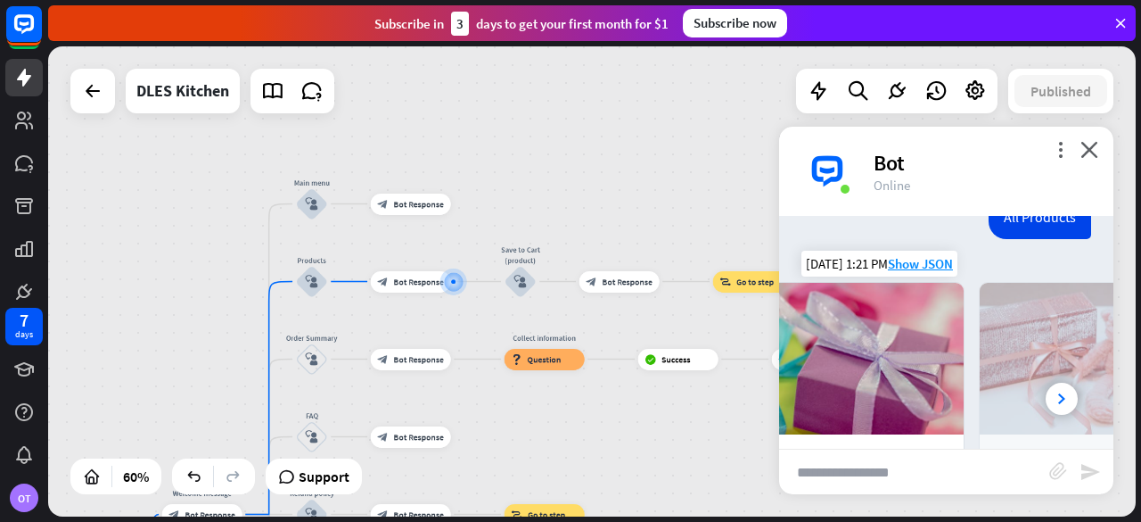
scroll to position [0, 0]
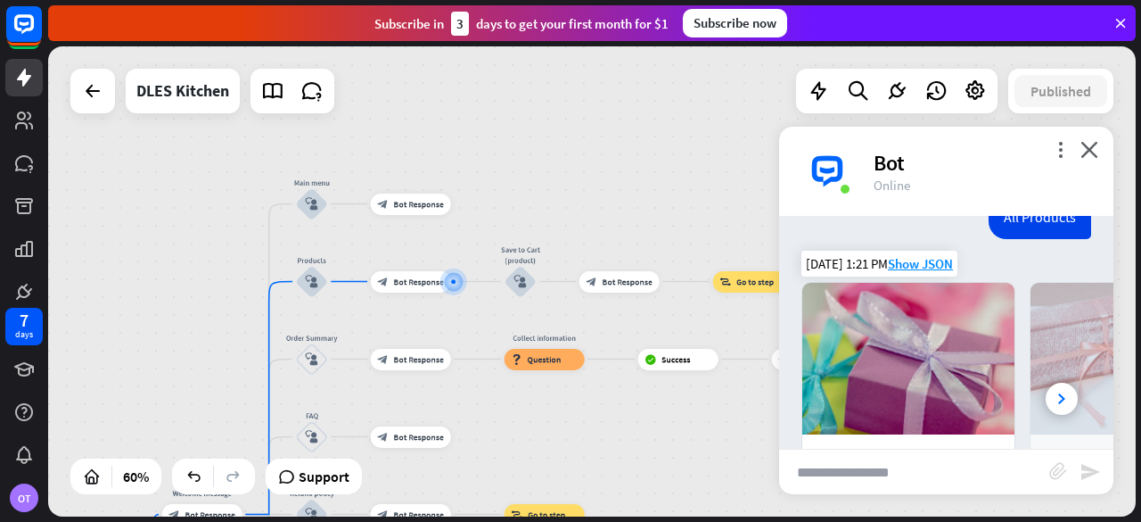
click at [928, 347] on img at bounding box center [908, 359] width 212 height 152
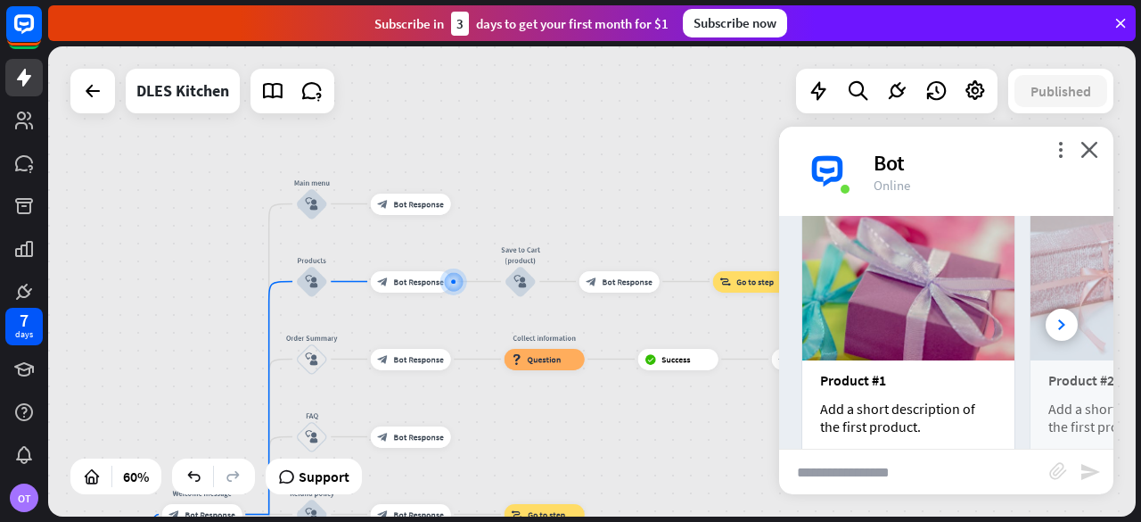
click at [925, 389] on div "Product #1 Add a short description of the first product." at bounding box center [908, 411] width 212 height 102
click at [897, 333] on img at bounding box center [908, 285] width 212 height 152
click at [918, 324] on img at bounding box center [908, 285] width 212 height 152
click at [922, 319] on img at bounding box center [908, 285] width 212 height 152
click at [924, 320] on img at bounding box center [908, 285] width 212 height 152
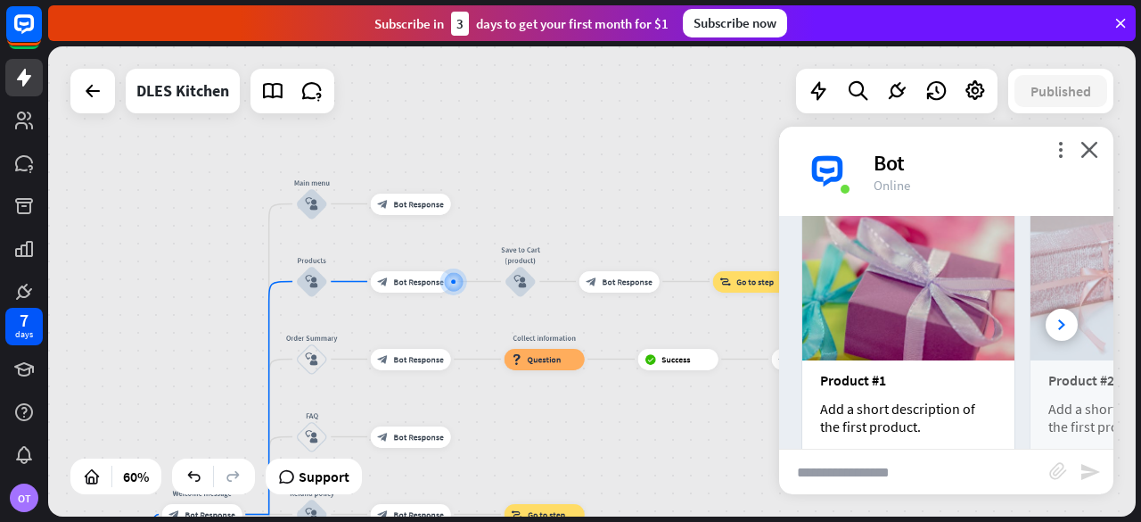
click at [925, 316] on img at bounding box center [908, 285] width 212 height 152
click at [926, 320] on img at bounding box center [908, 285] width 212 height 152
click at [926, 314] on img at bounding box center [908, 285] width 212 height 152
click at [924, 310] on img at bounding box center [908, 285] width 212 height 152
click at [922, 310] on img at bounding box center [908, 285] width 212 height 152
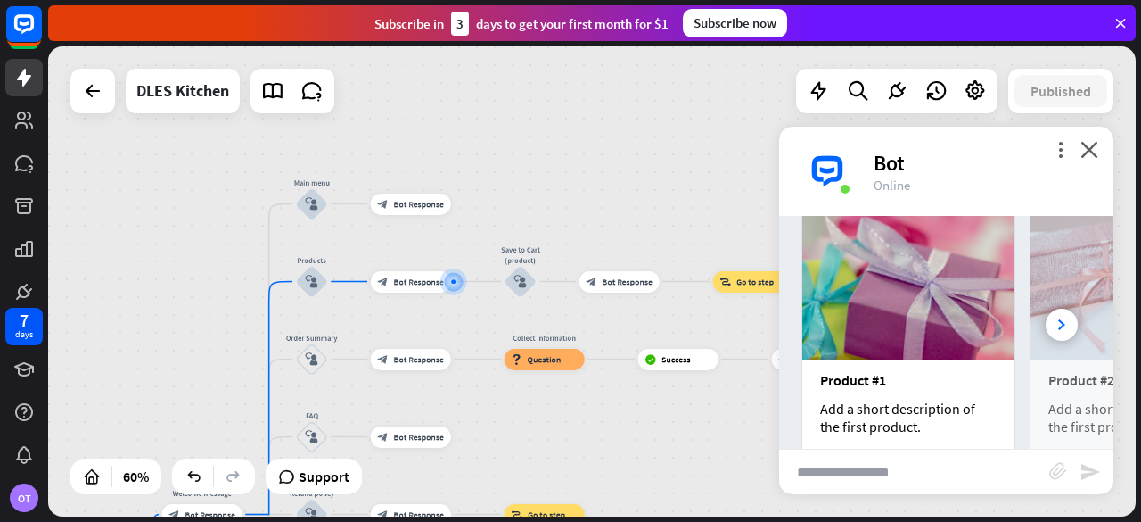
click at [922, 305] on img at bounding box center [908, 285] width 212 height 152
click at [923, 304] on img at bounding box center [908, 285] width 212 height 152
click at [926, 307] on img at bounding box center [908, 285] width 212 height 152
click at [927, 309] on img at bounding box center [908, 285] width 212 height 152
click at [926, 316] on img at bounding box center [908, 285] width 212 height 152
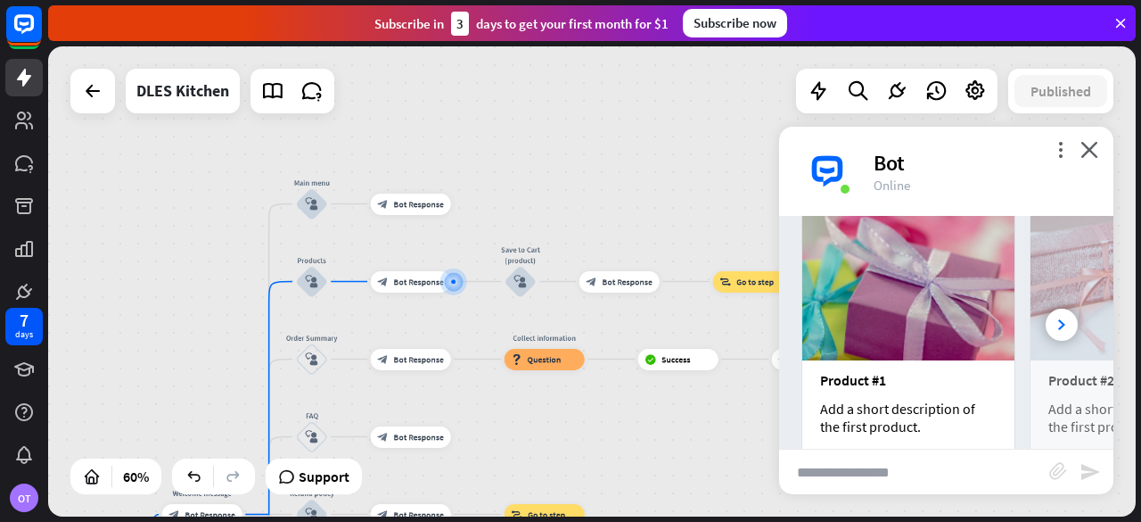
click at [893, 303] on img at bounding box center [908, 285] width 212 height 152
click at [895, 295] on img at bounding box center [908, 285] width 212 height 152
click at [897, 296] on img at bounding box center [908, 285] width 212 height 152
click at [895, 293] on img at bounding box center [908, 285] width 212 height 152
click at [902, 303] on img at bounding box center [908, 285] width 212 height 152
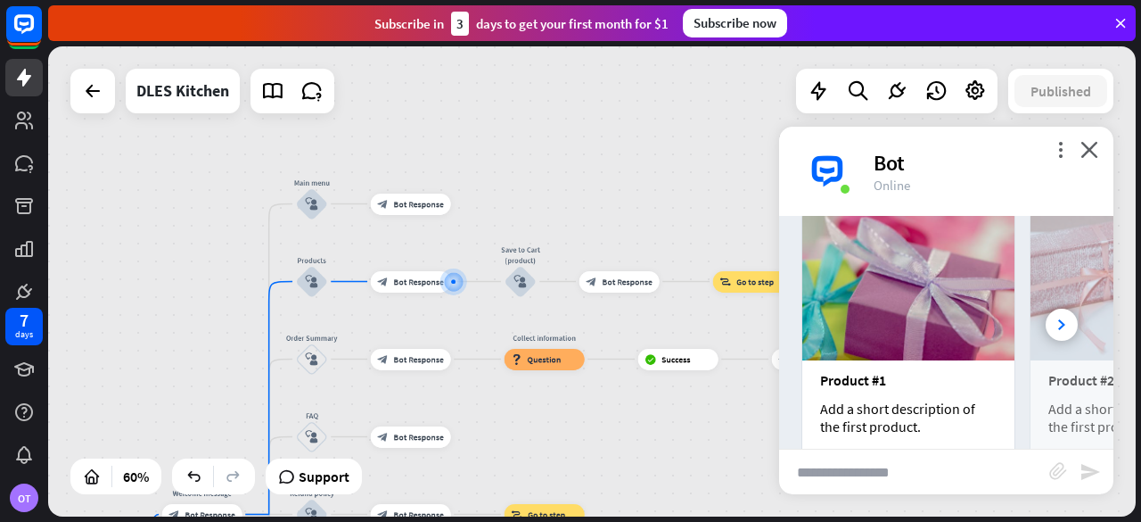
click at [900, 289] on img at bounding box center [908, 285] width 212 height 152
click at [867, 298] on img at bounding box center [908, 285] width 212 height 152
click at [857, 310] on img at bounding box center [908, 285] width 212 height 152
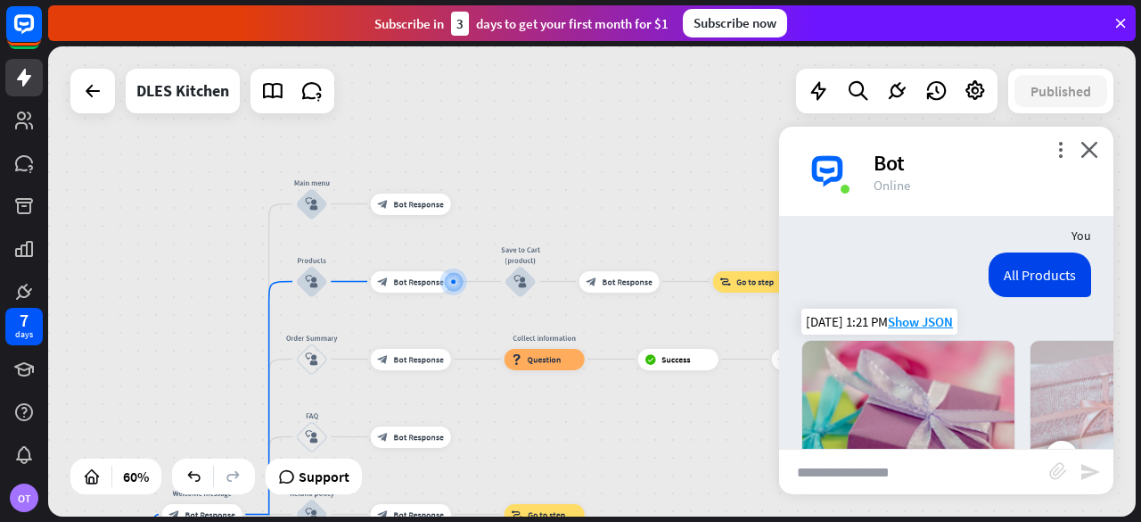
scroll to position [342, 0]
click at [819, 317] on div "[DATE] 1:21 PM Show JSON" at bounding box center [880, 322] width 156 height 26
click at [847, 407] on img at bounding box center [908, 418] width 212 height 152
click at [854, 407] on img at bounding box center [908, 418] width 212 height 152
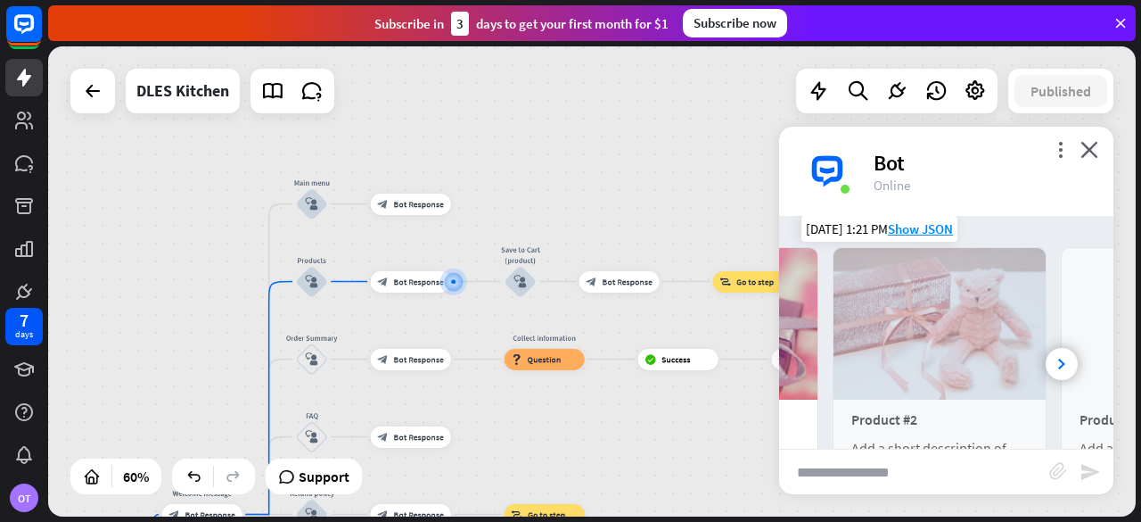
scroll to position [0, 0]
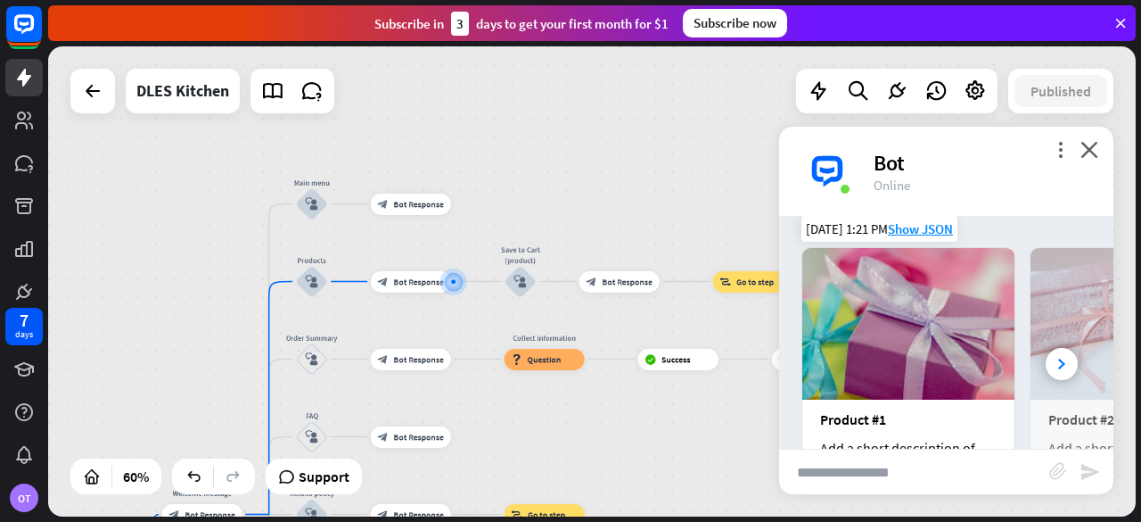
click at [878, 351] on img at bounding box center [908, 324] width 212 height 152
click at [859, 344] on img at bounding box center [908, 324] width 212 height 152
click at [1033, 374] on img at bounding box center [1137, 324] width 212 height 152
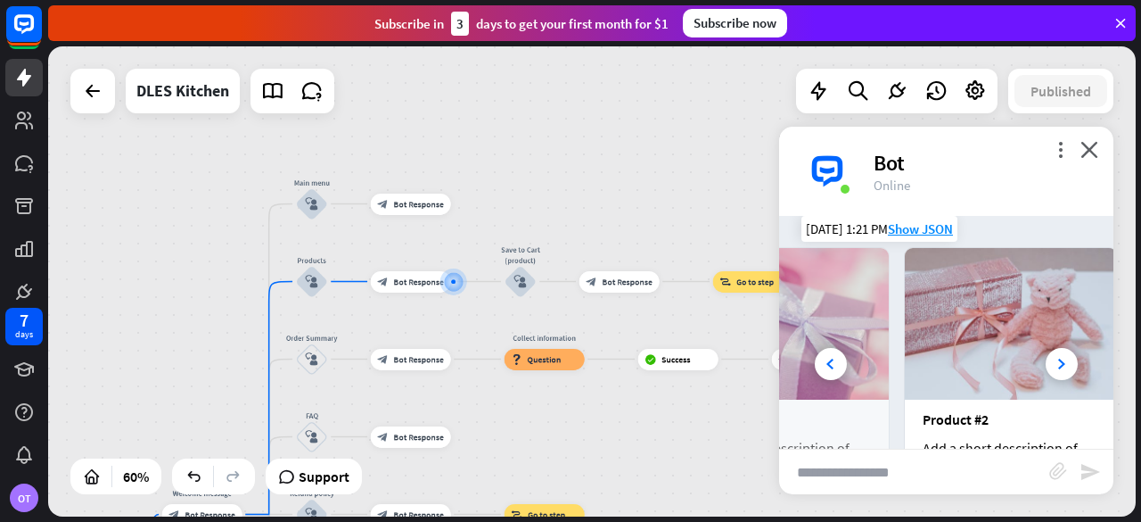
scroll to position [0, 197]
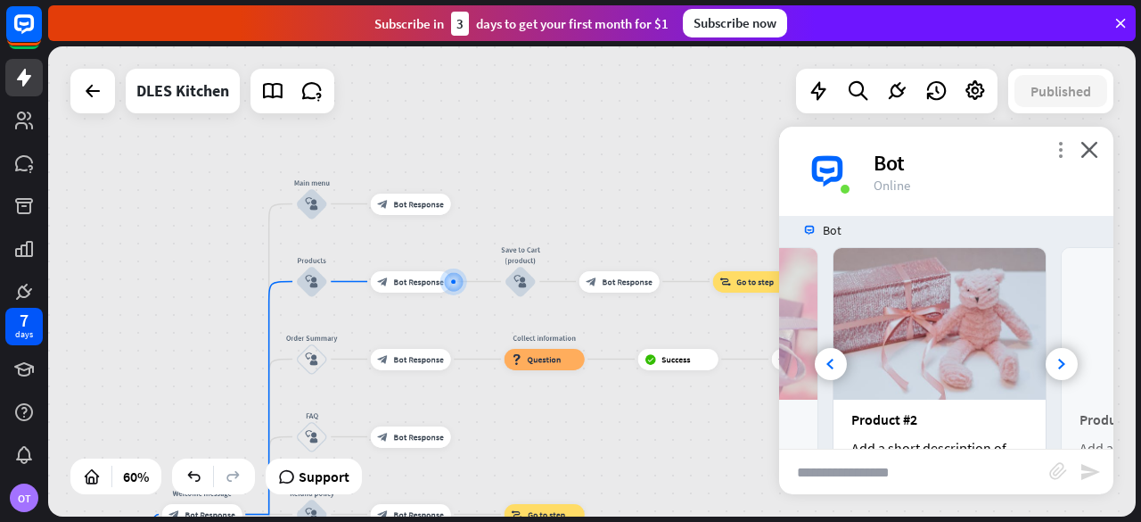
click at [1066, 150] on icon "more_vert" at bounding box center [1060, 149] width 17 height 17
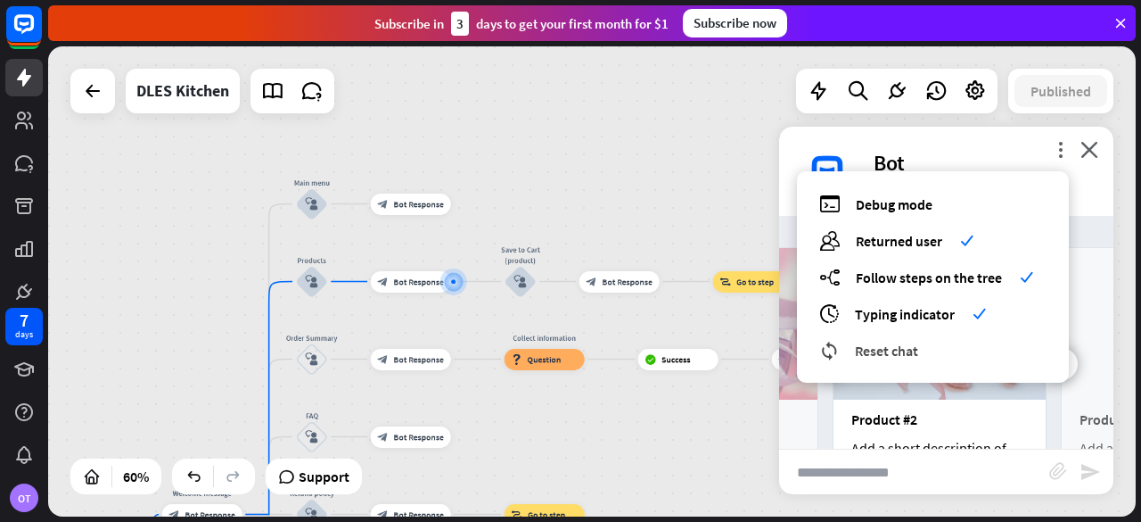
click at [954, 351] on div "reset_chat Reset chat" at bounding box center [932, 350] width 227 height 21
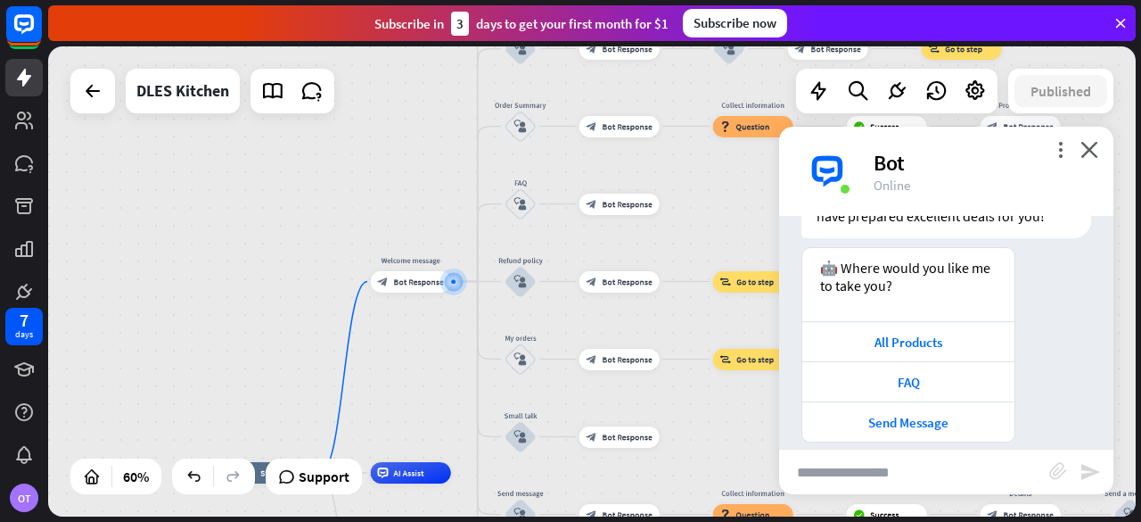
scroll to position [128, 0]
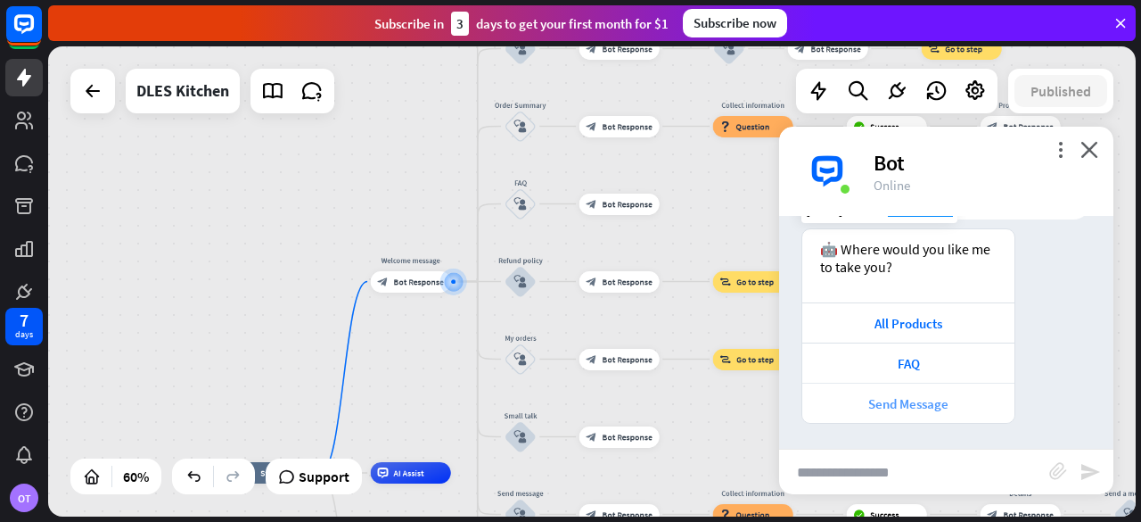
click at [981, 407] on div "Send Message" at bounding box center [908, 403] width 194 height 17
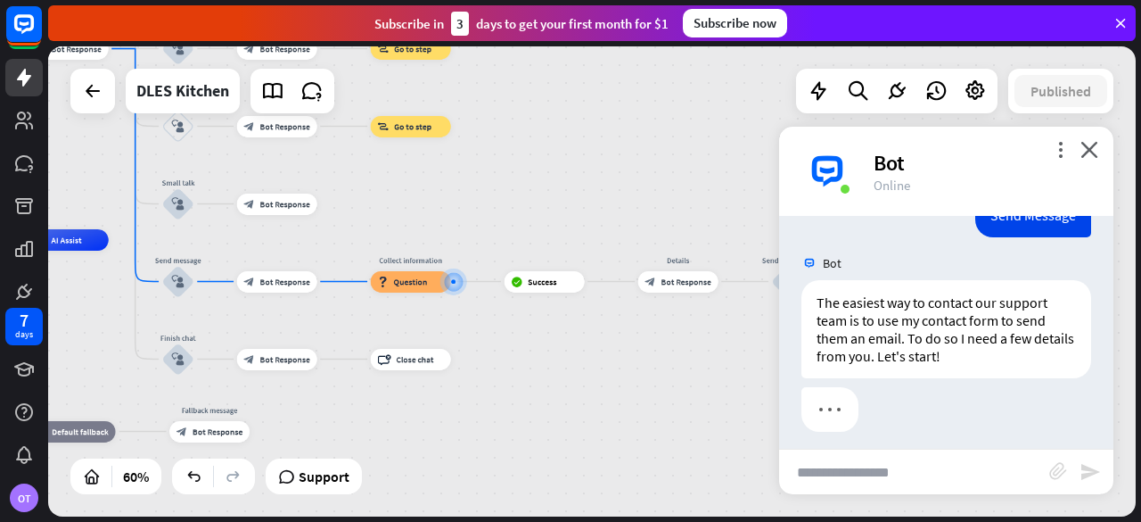
scroll to position [410, 0]
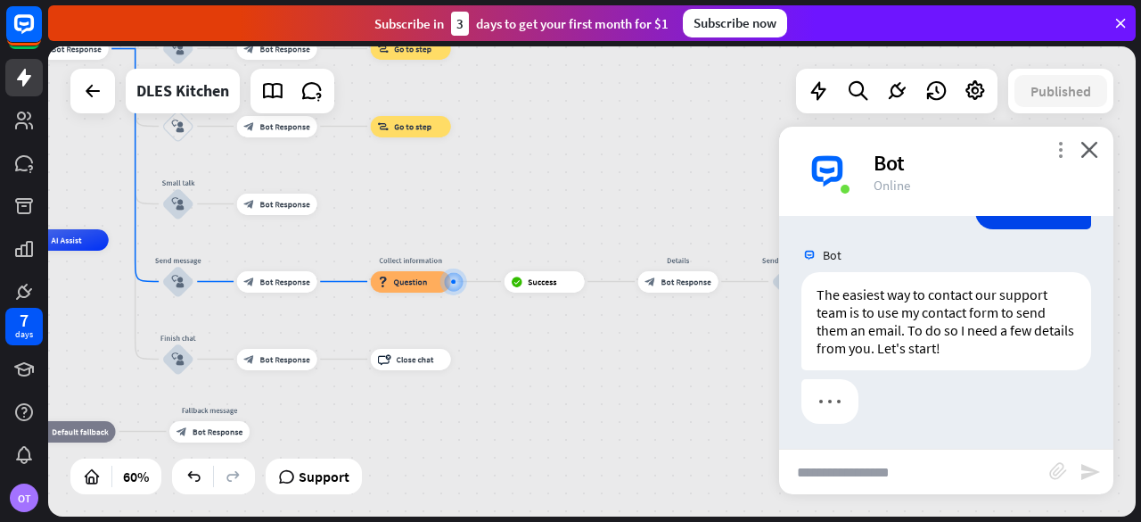
click at [1058, 151] on icon "more_vert" at bounding box center [1060, 149] width 17 height 17
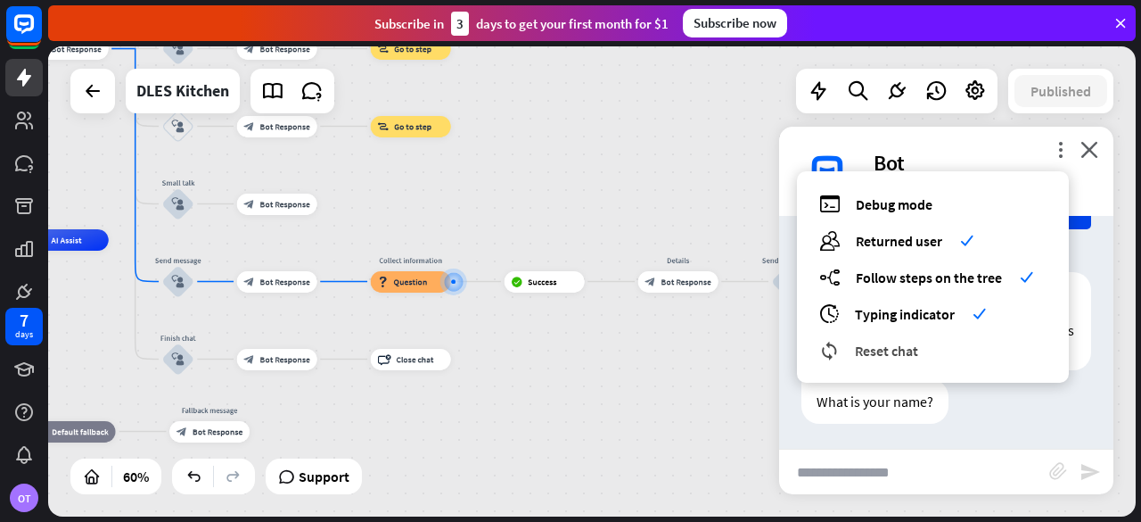
click at [902, 353] on span "Reset chat" at bounding box center [886, 351] width 63 height 18
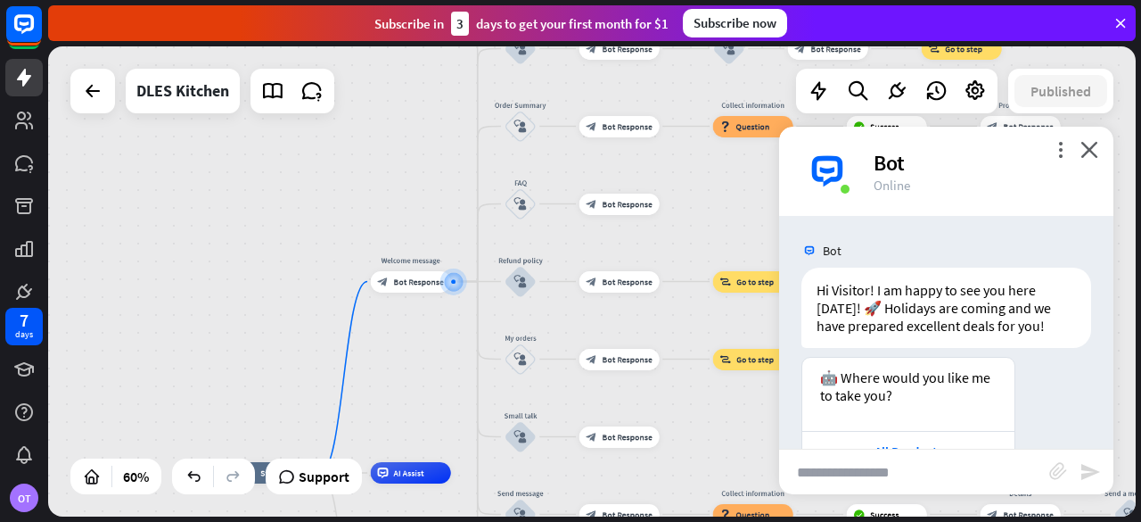
scroll to position [128, 0]
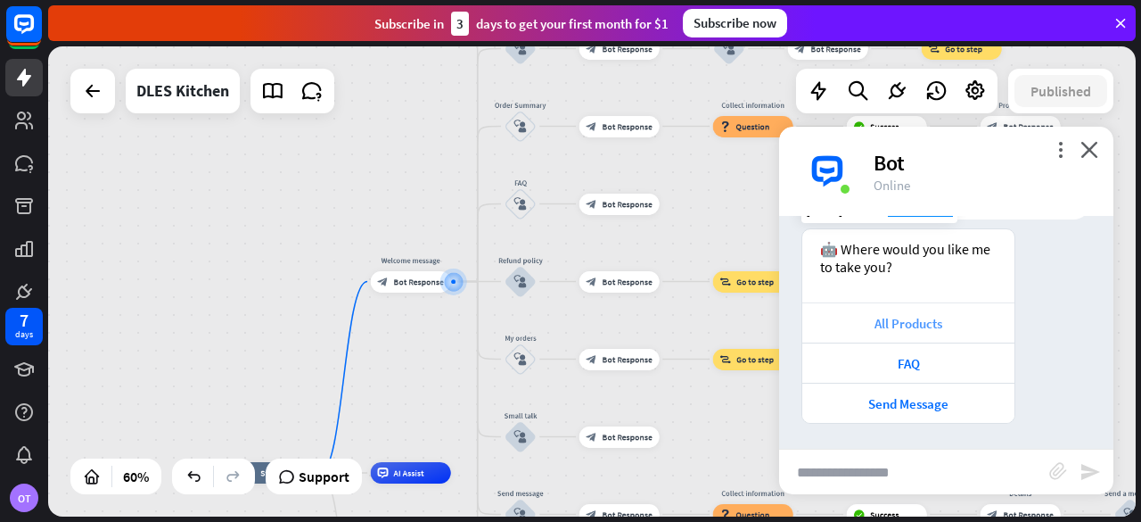
click at [868, 332] on div "All Products" at bounding box center [908, 322] width 212 height 40
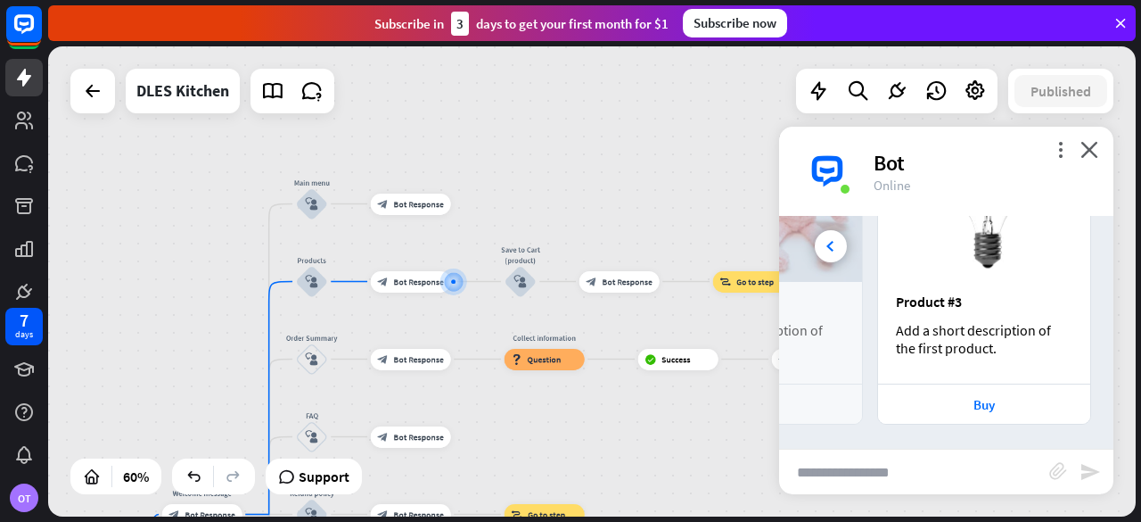
scroll to position [0, 394]
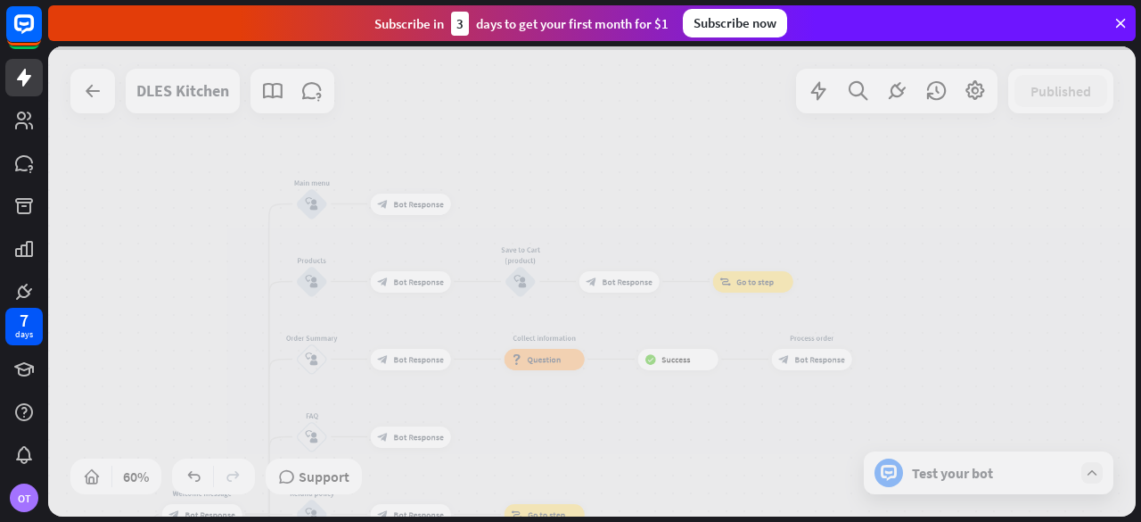
scroll to position [0, 197]
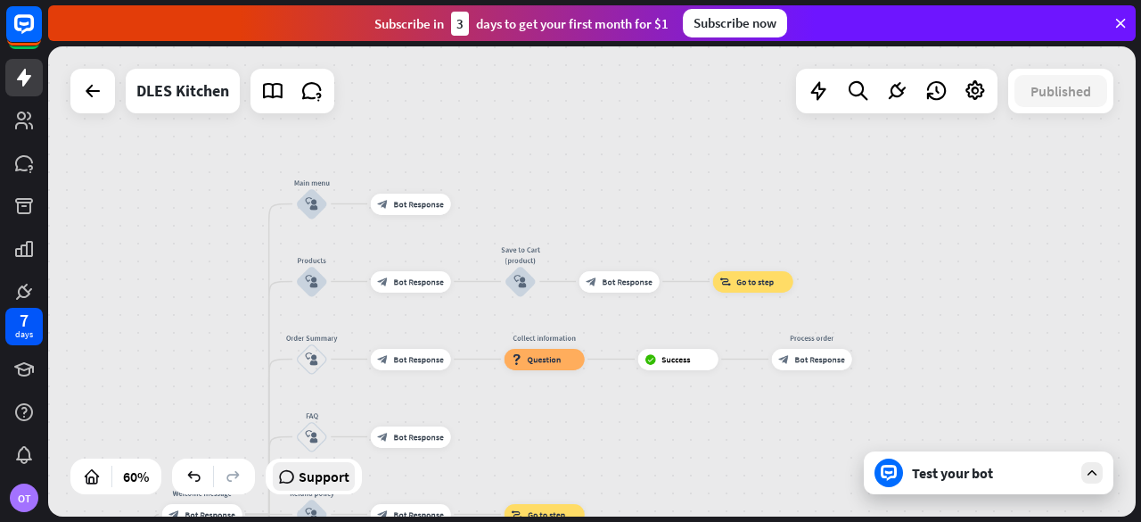
click at [342, 487] on span "Support" at bounding box center [324, 476] width 51 height 29
click at [21, 498] on div "OT" at bounding box center [24, 497] width 29 height 29
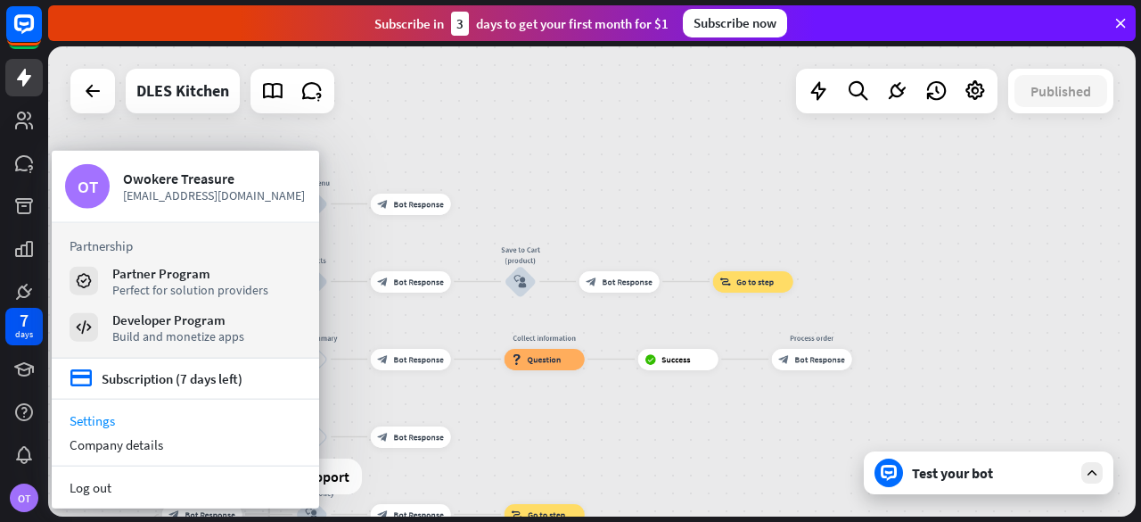
click at [150, 427] on link "Settings" at bounding box center [185, 420] width 267 height 24
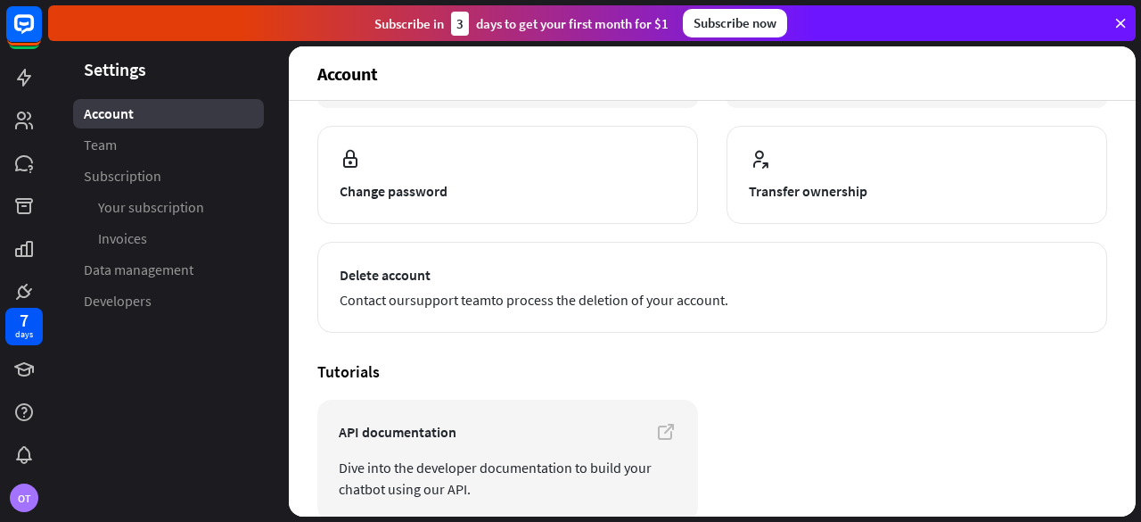
scroll to position [267, 0]
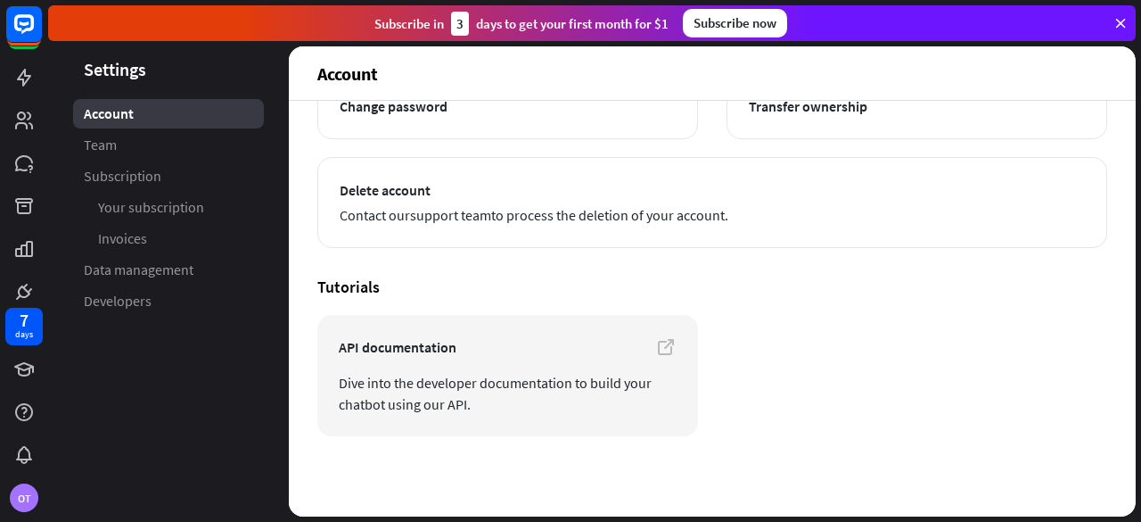
click at [728, 154] on article "**********" at bounding box center [712, 105] width 790 height 286
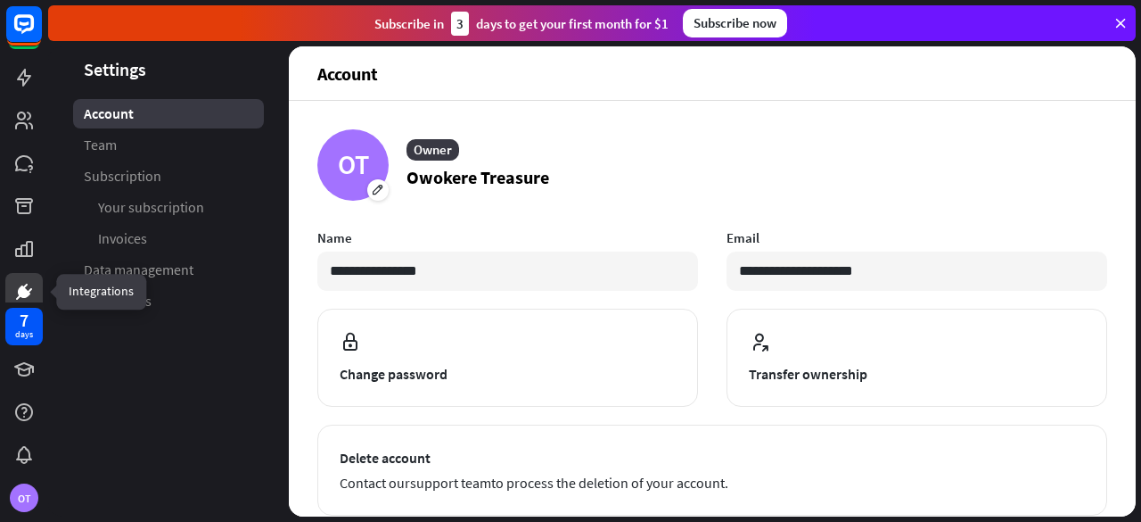
click at [21, 291] on icon at bounding box center [24, 291] width 11 height 11
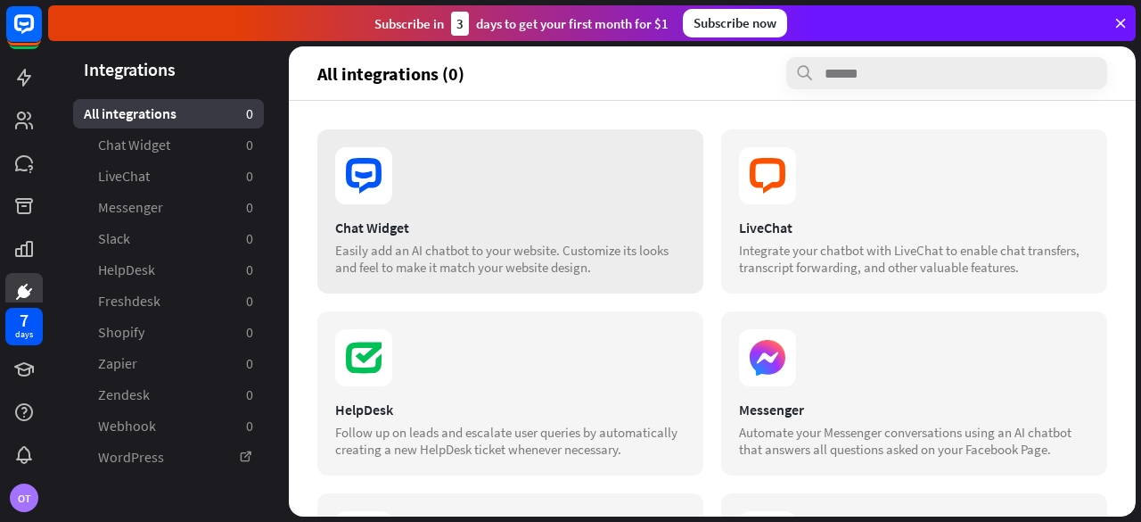
click at [403, 201] on section at bounding box center [510, 175] width 350 height 57
